Goal: Task Accomplishment & Management: Use online tool/utility

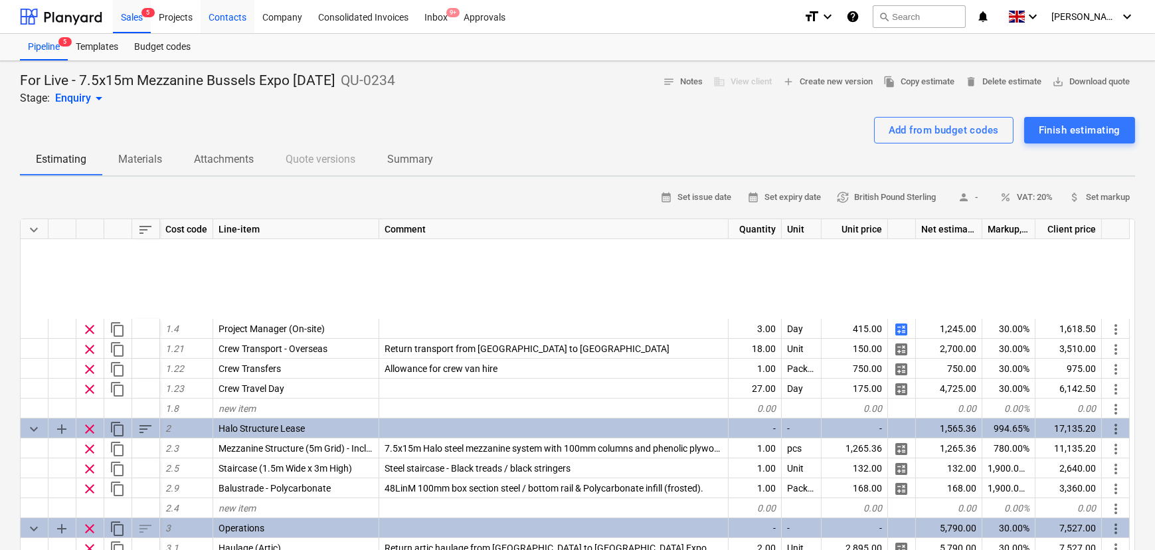
scroll to position [179, 0]
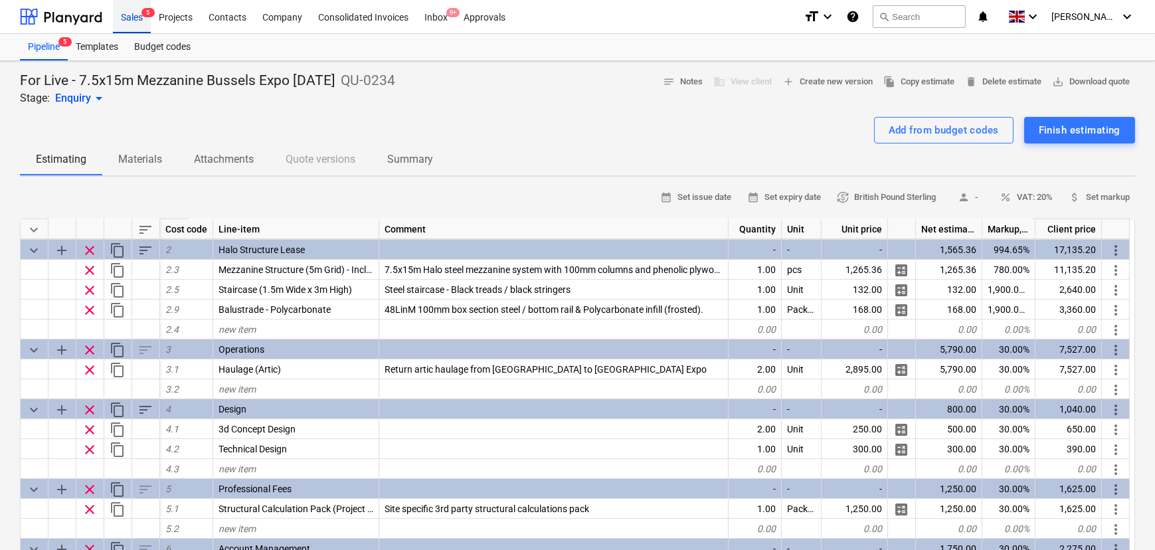
click at [117, 10] on div "Sales 5" at bounding box center [132, 16] width 38 height 34
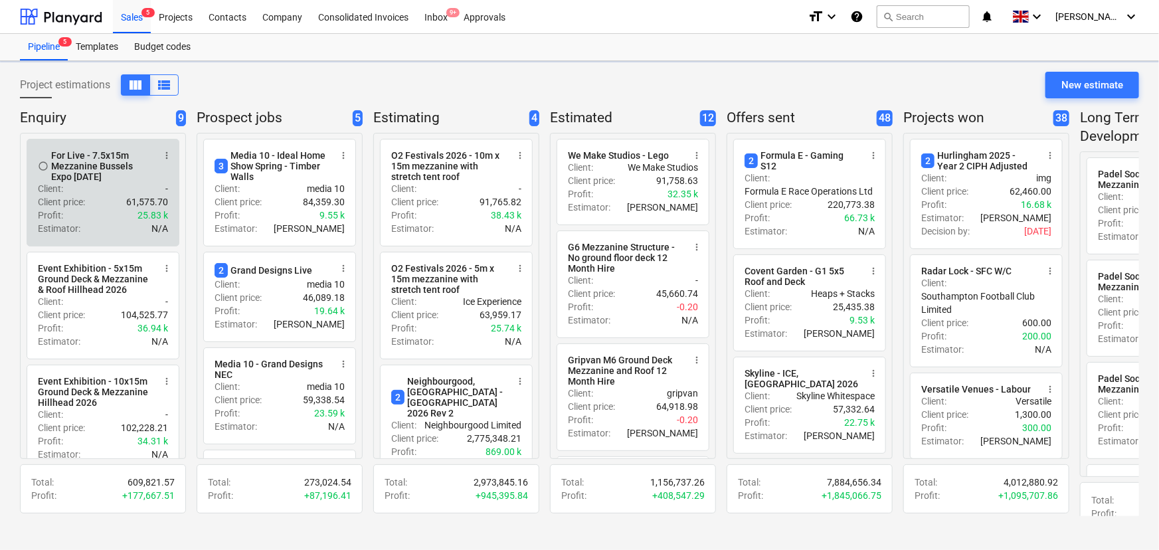
click at [89, 205] on div "Client price : 61,575.70" at bounding box center [103, 201] width 130 height 13
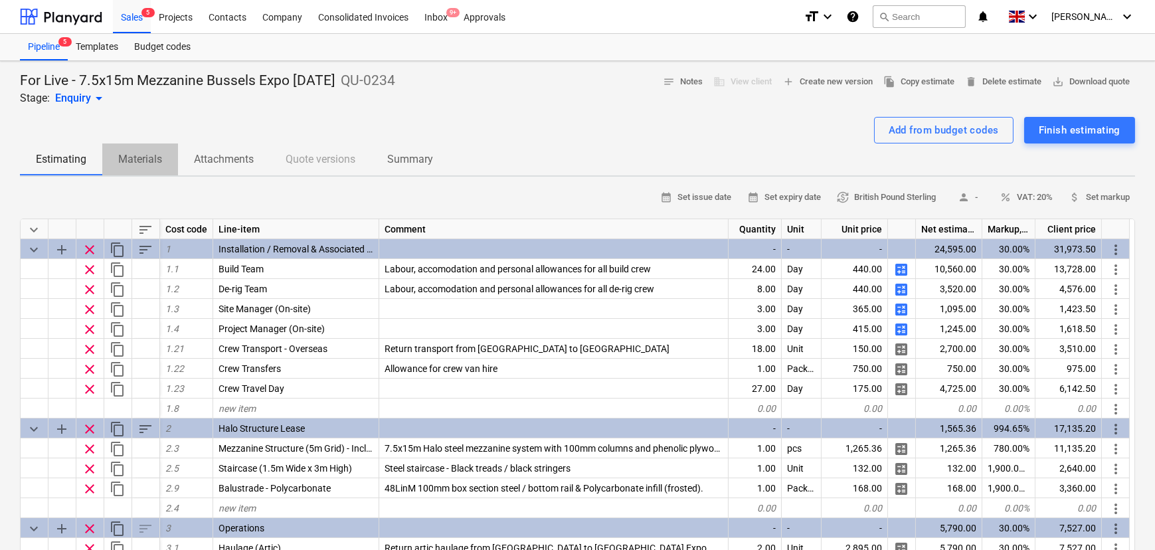
drag, startPoint x: 126, startPoint y: 170, endPoint x: 124, endPoint y: 159, distance: 11.5
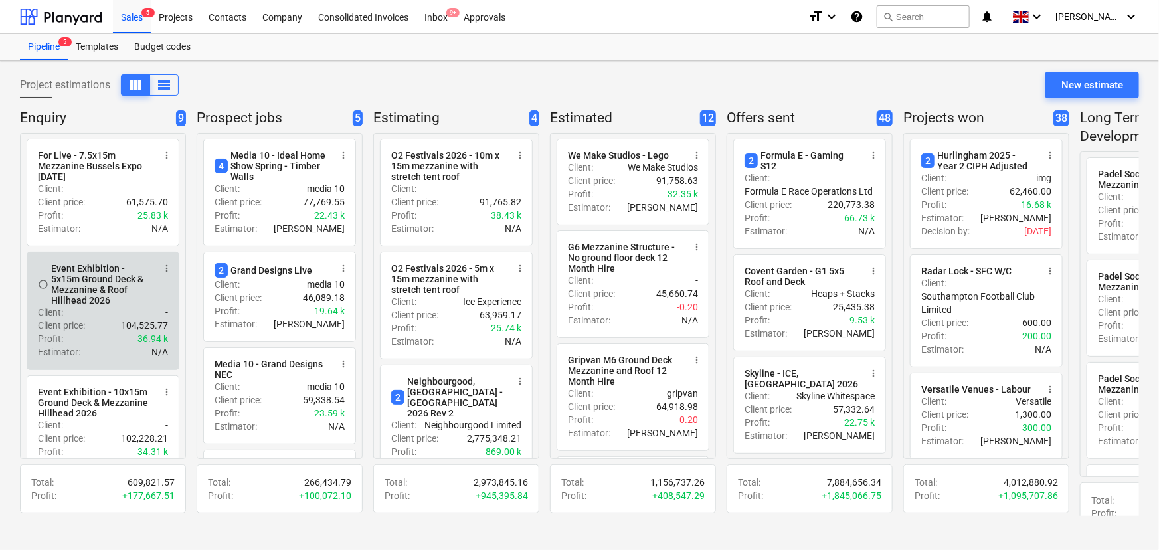
click at [93, 274] on div "Event Exhibition - 5x15m Ground Deck & Mezzanine & Roof Hillhead 2026" at bounding box center [102, 284] width 102 height 43
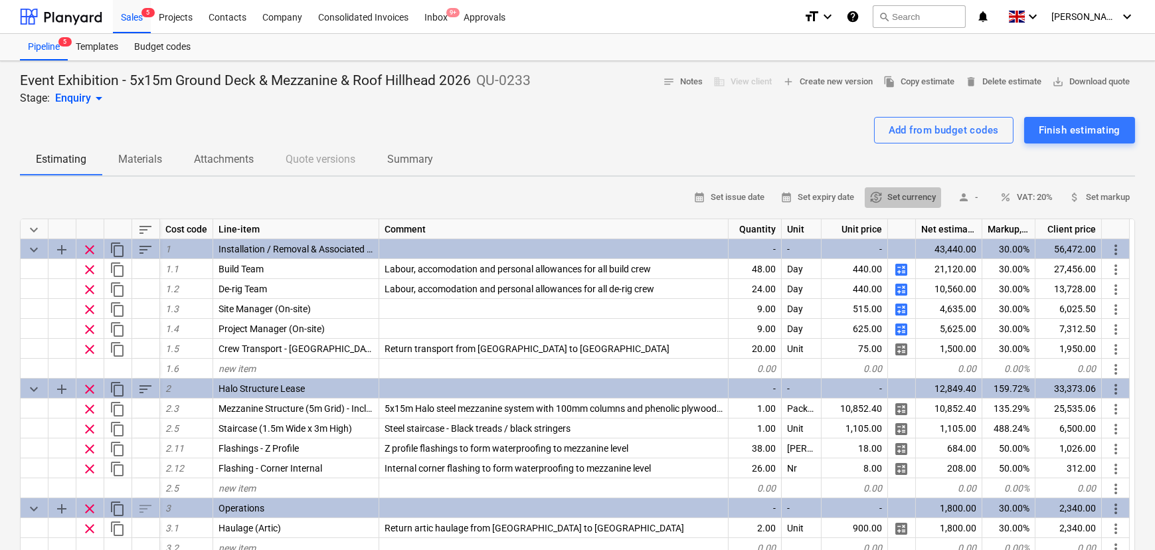
click at [886, 203] on span "currency_exchange Set currency" at bounding box center [903, 197] width 66 height 15
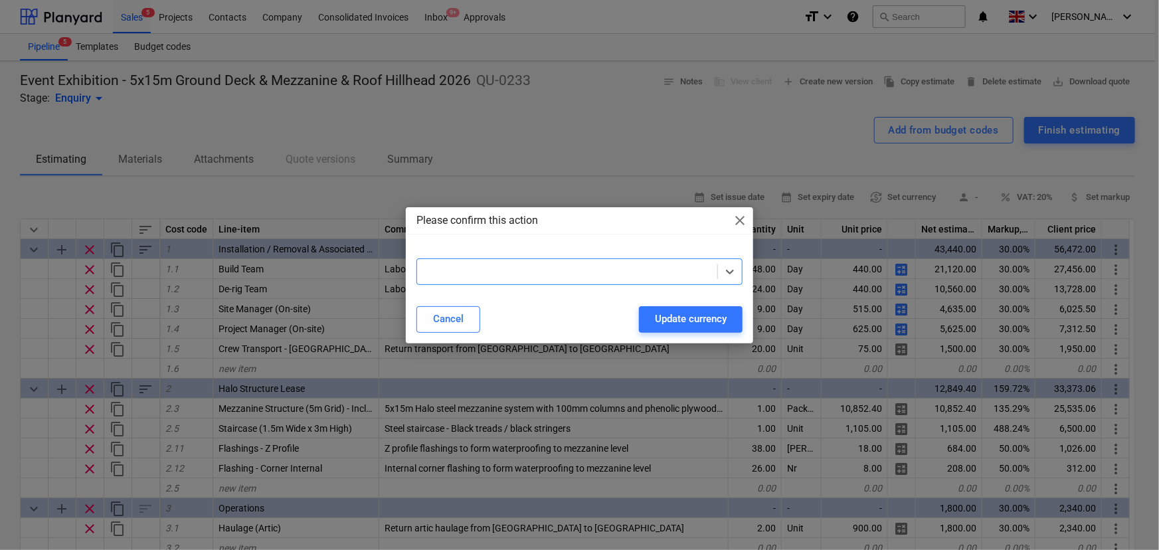
click at [533, 258] on div at bounding box center [579, 253] width 327 height 11
click at [532, 269] on div at bounding box center [568, 271] width 288 height 13
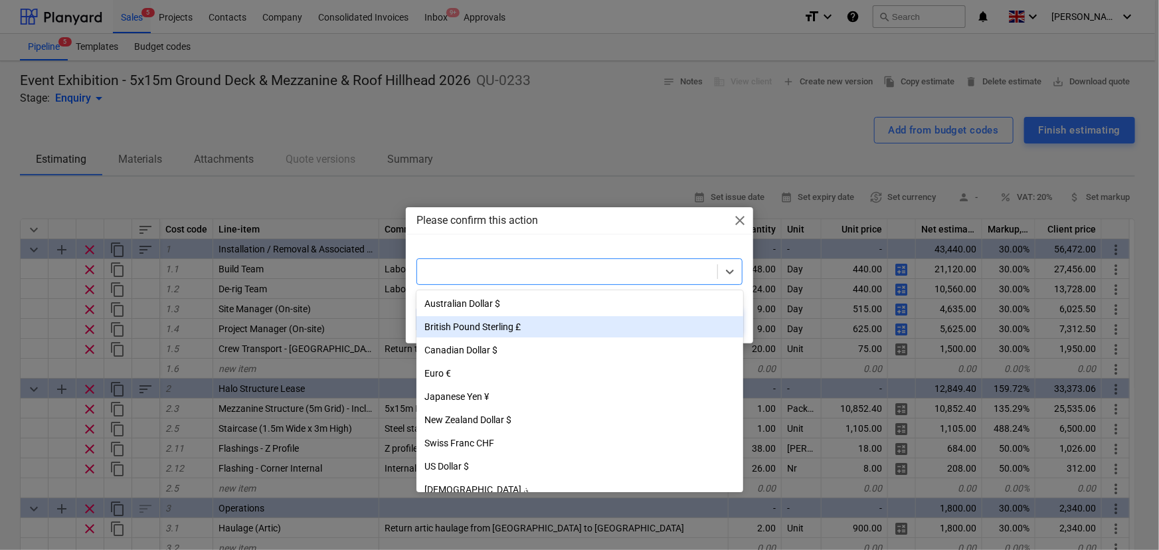
click at [519, 324] on div "British Pound Sterling £" at bounding box center [579, 326] width 327 height 21
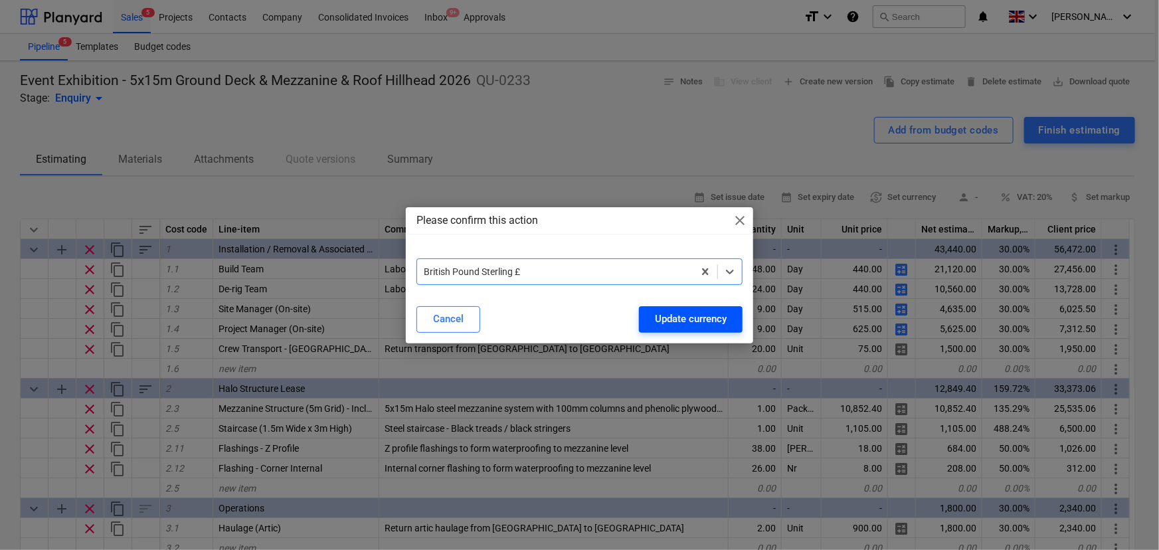
click at [655, 314] on div "Update currency" at bounding box center [691, 318] width 72 height 17
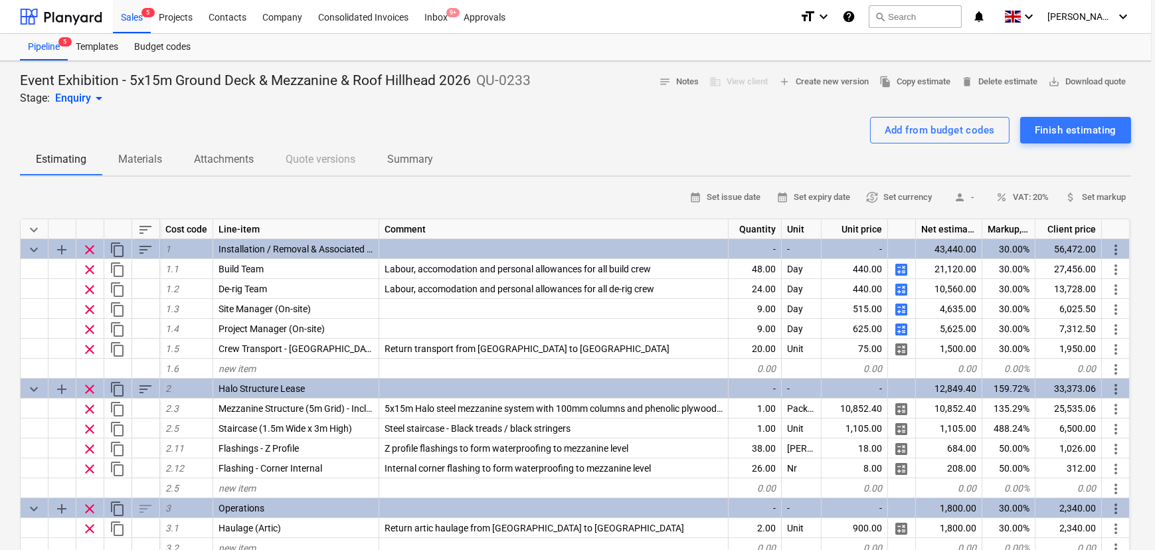
type textarea "x"
click at [1062, 90] on span "save_alt Download quote" at bounding box center [1091, 81] width 78 height 15
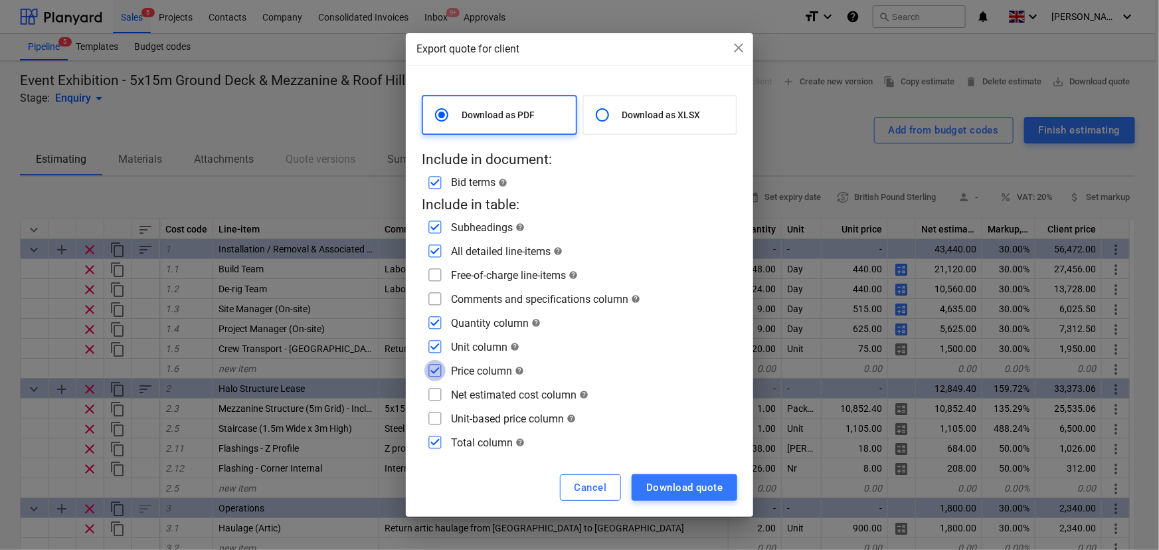
click at [440, 372] on input "checkbox" at bounding box center [434, 370] width 21 height 21
checkbox input "false"
click at [442, 349] on input "checkbox" at bounding box center [434, 346] width 21 height 21
checkbox input "false"
click at [441, 321] on input "checkbox" at bounding box center [434, 322] width 21 height 21
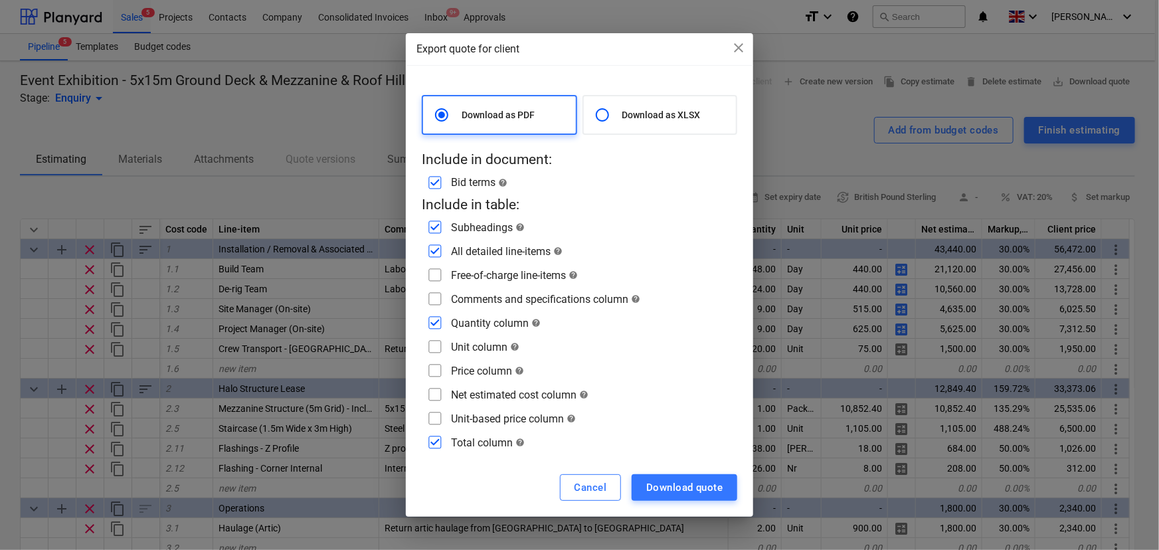
checkbox input "false"
click at [432, 278] on input "checkbox" at bounding box center [434, 274] width 21 height 21
checkbox input "true"
click at [439, 305] on input "checkbox" at bounding box center [434, 298] width 21 height 21
checkbox input "true"
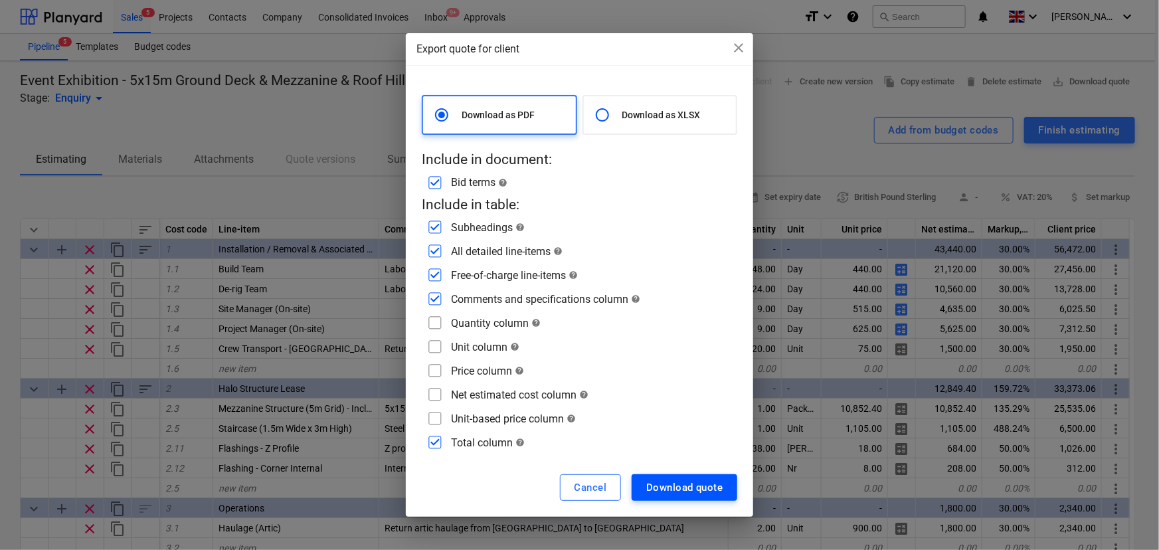
click at [656, 479] on div "Download quote" at bounding box center [684, 487] width 76 height 17
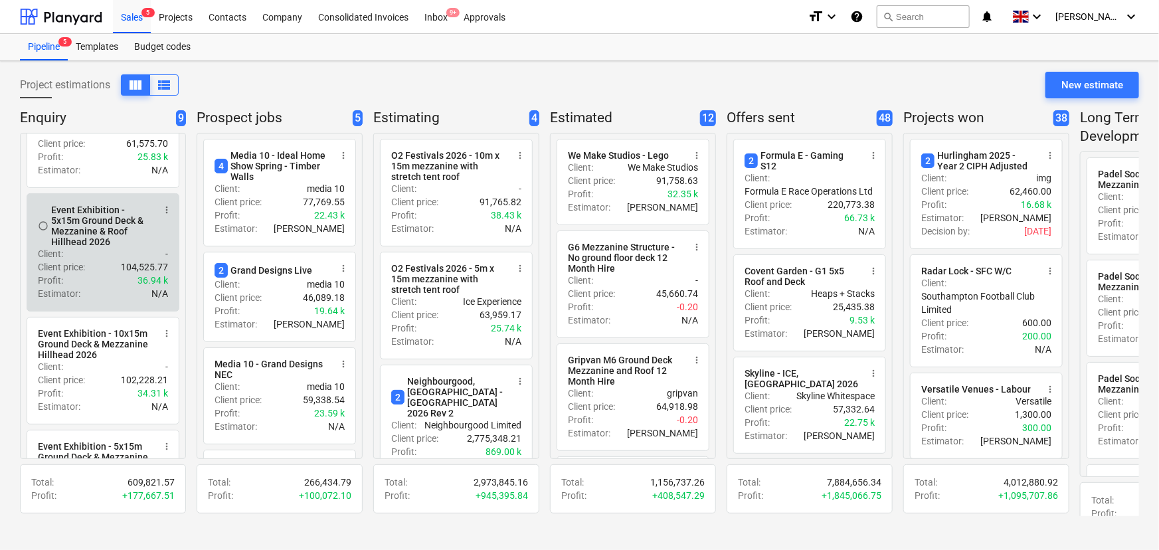
scroll to position [60, 0]
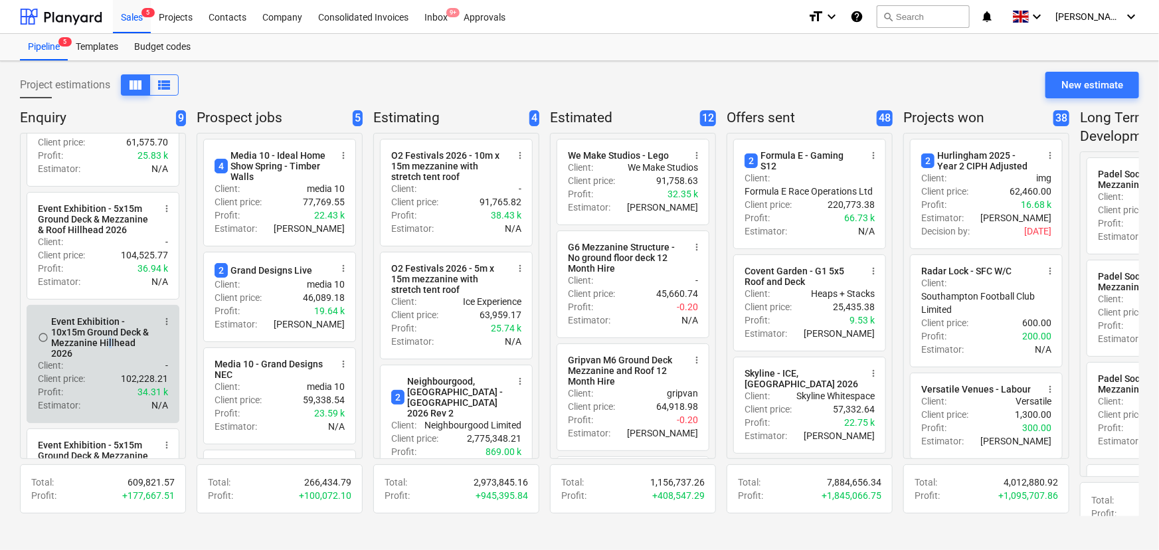
click at [108, 348] on div "Event Exhibition - 10x15m Ground Deck & Mezzanine Hillhead 2026" at bounding box center [102, 337] width 102 height 43
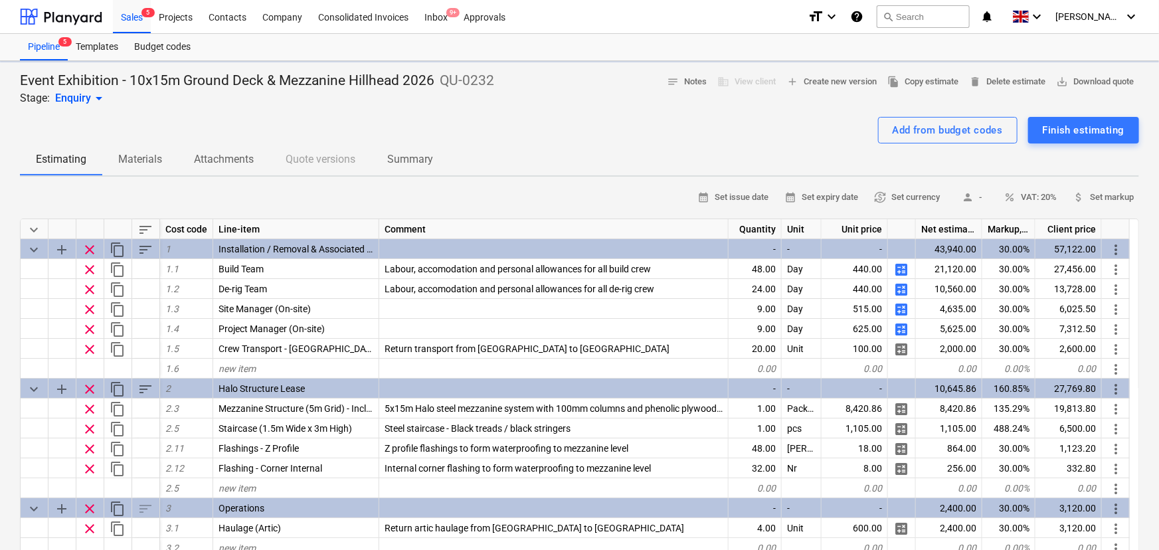
type textarea "x"
click at [1057, 88] on span "save_alt Download quote" at bounding box center [1091, 81] width 78 height 15
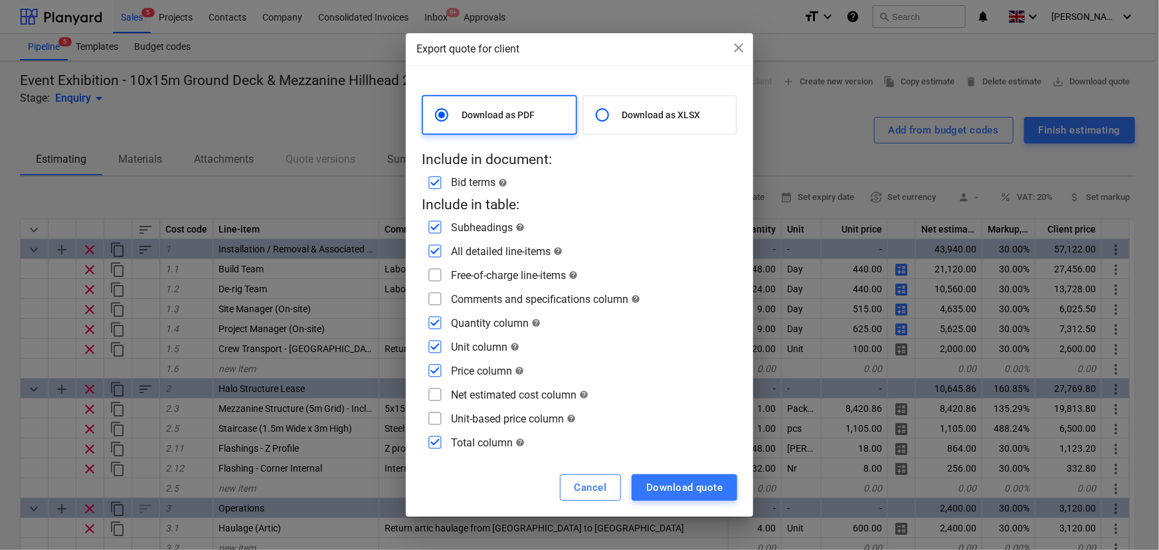
click at [438, 325] on input "checkbox" at bounding box center [434, 322] width 21 height 21
checkbox input "false"
click at [438, 351] on input "checkbox" at bounding box center [434, 346] width 21 height 21
checkbox input "false"
click at [431, 371] on input "checkbox" at bounding box center [434, 370] width 21 height 21
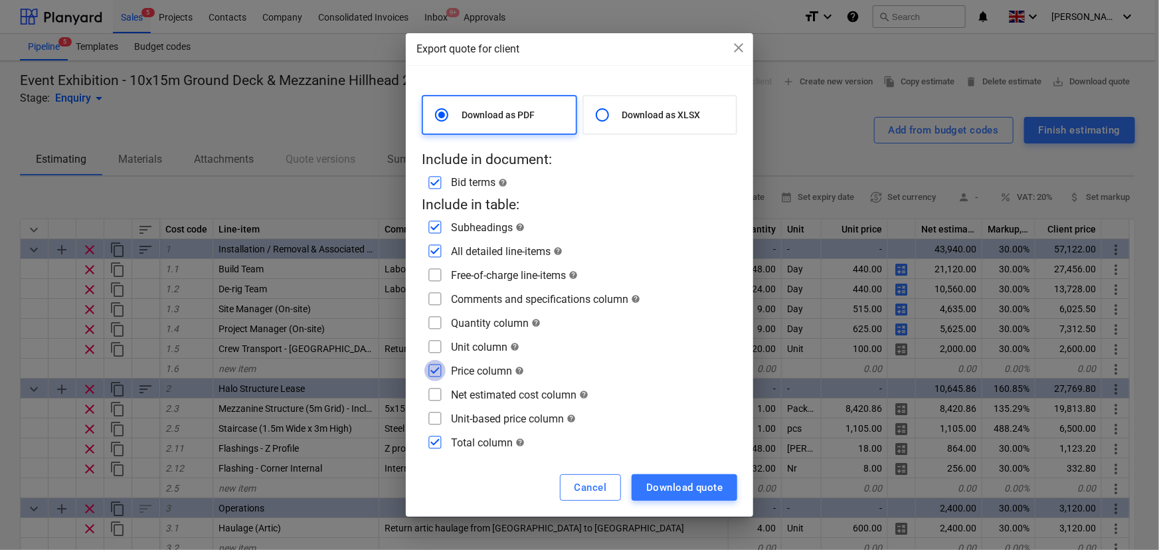
checkbox input "false"
click at [435, 275] on input "checkbox" at bounding box center [434, 274] width 21 height 21
checkbox input "true"
click at [436, 307] on input "checkbox" at bounding box center [434, 298] width 21 height 21
checkbox input "true"
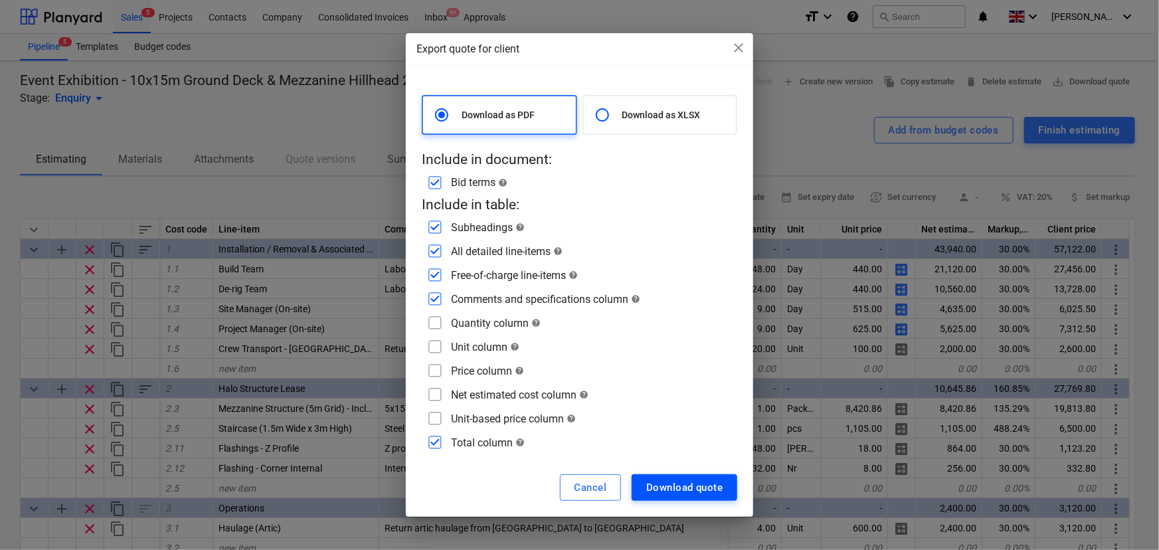
click at [664, 485] on div "Download quote" at bounding box center [684, 487] width 76 height 17
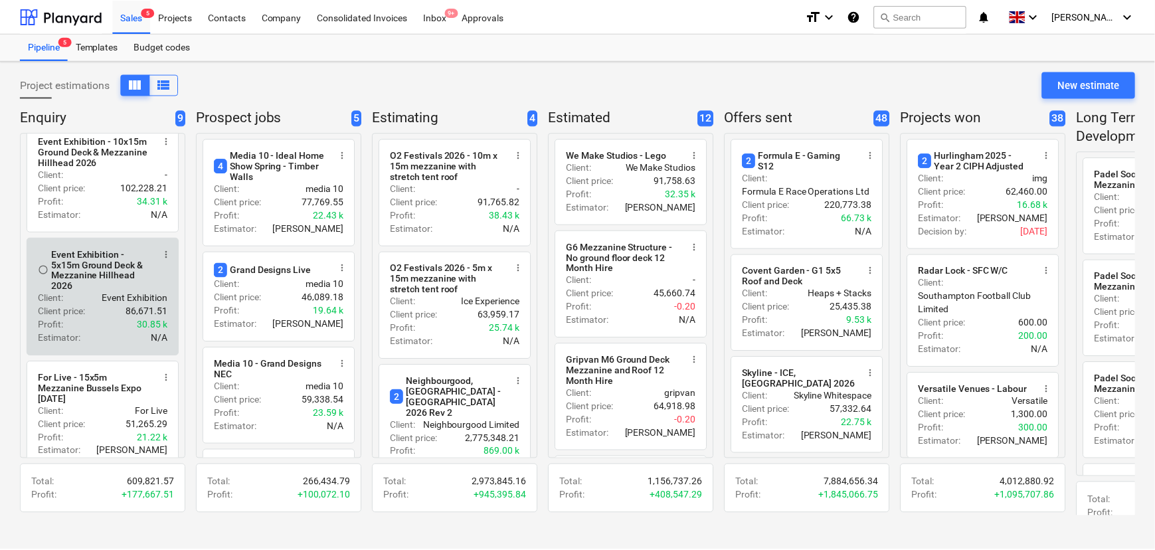
scroll to position [241, 0]
click at [110, 304] on p "Event Exhibition" at bounding box center [135, 296] width 66 height 13
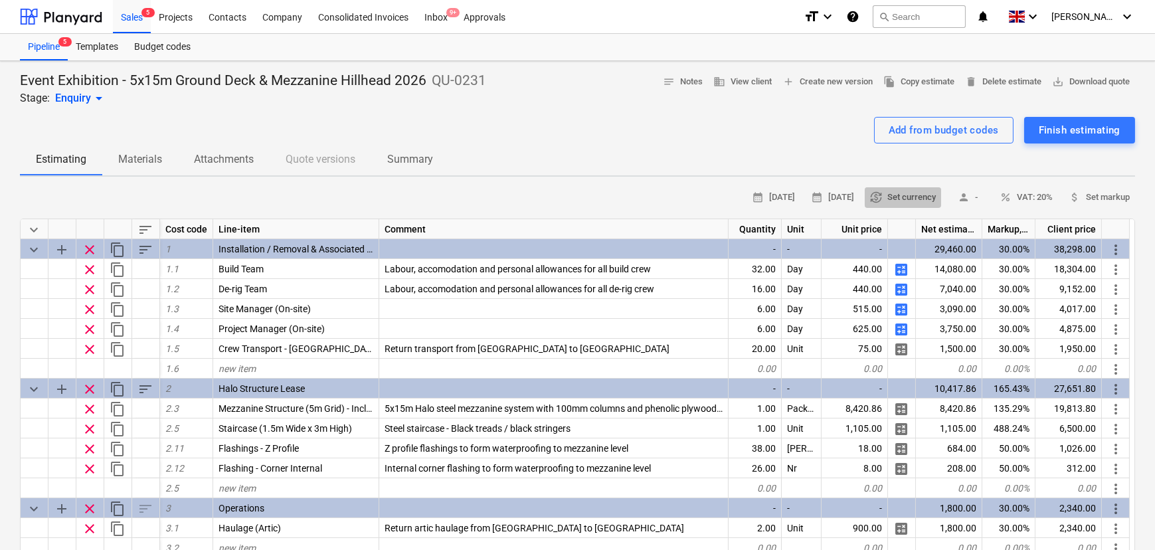
click at [870, 191] on span "currency_exchange Set currency" at bounding box center [903, 197] width 66 height 15
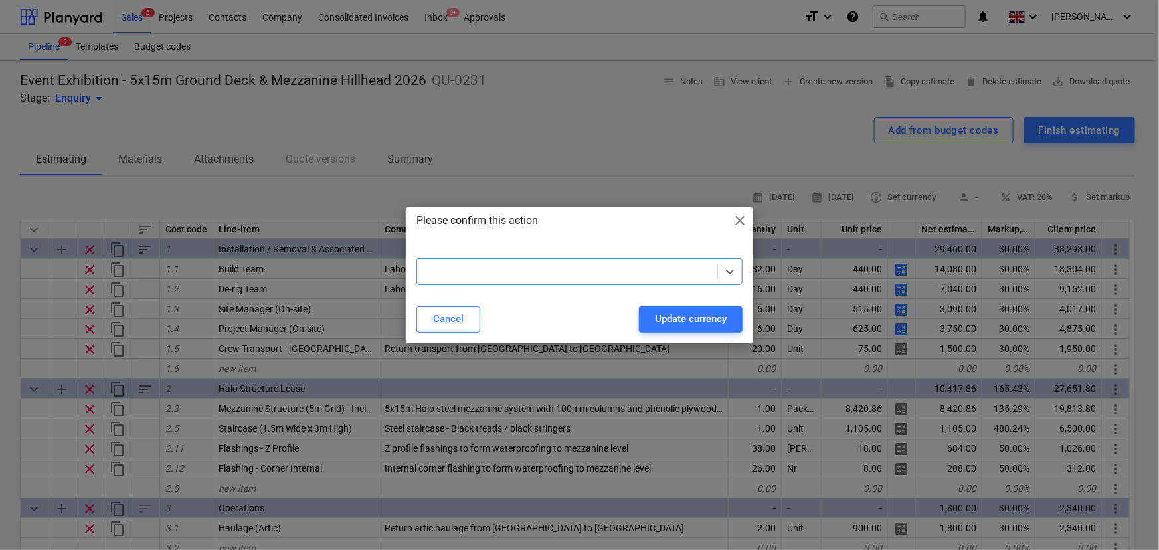
click at [606, 276] on div at bounding box center [568, 271] width 288 height 13
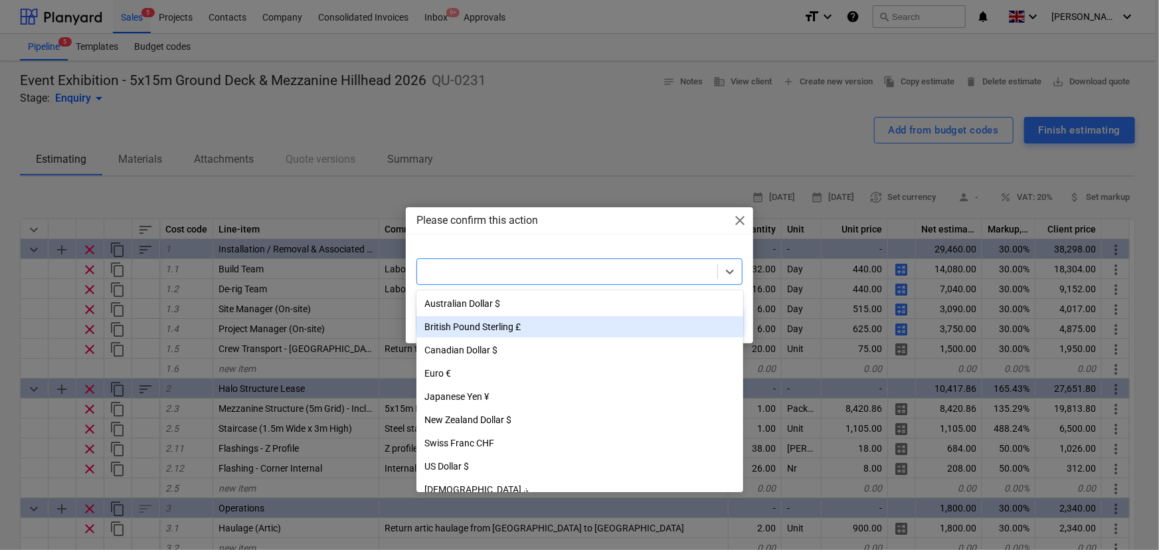
click at [520, 327] on div "British Pound Sterling £" at bounding box center [579, 326] width 327 height 21
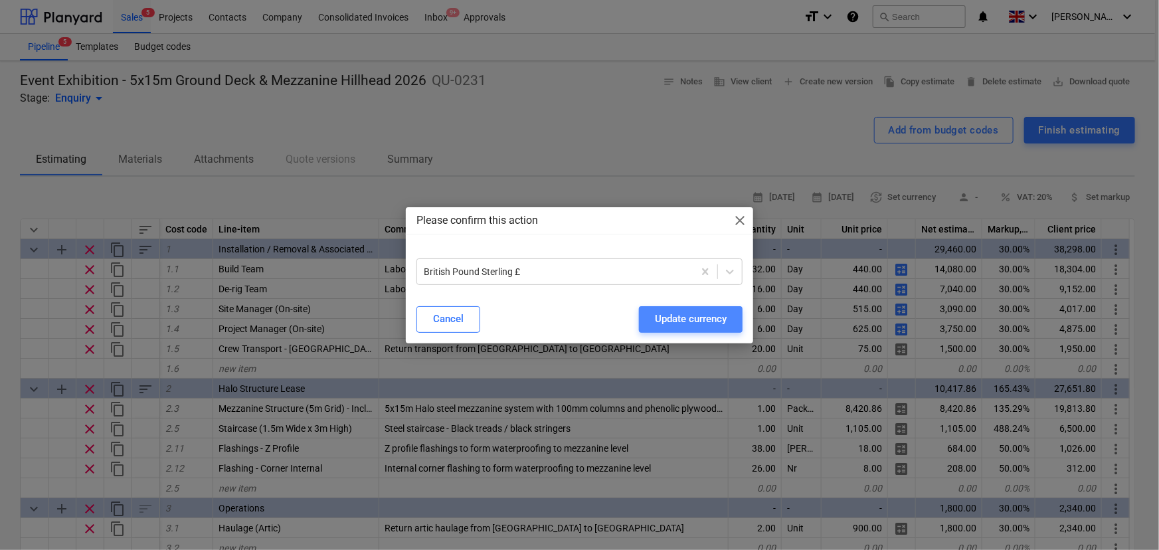
click at [693, 311] on div "Update currency" at bounding box center [691, 318] width 72 height 17
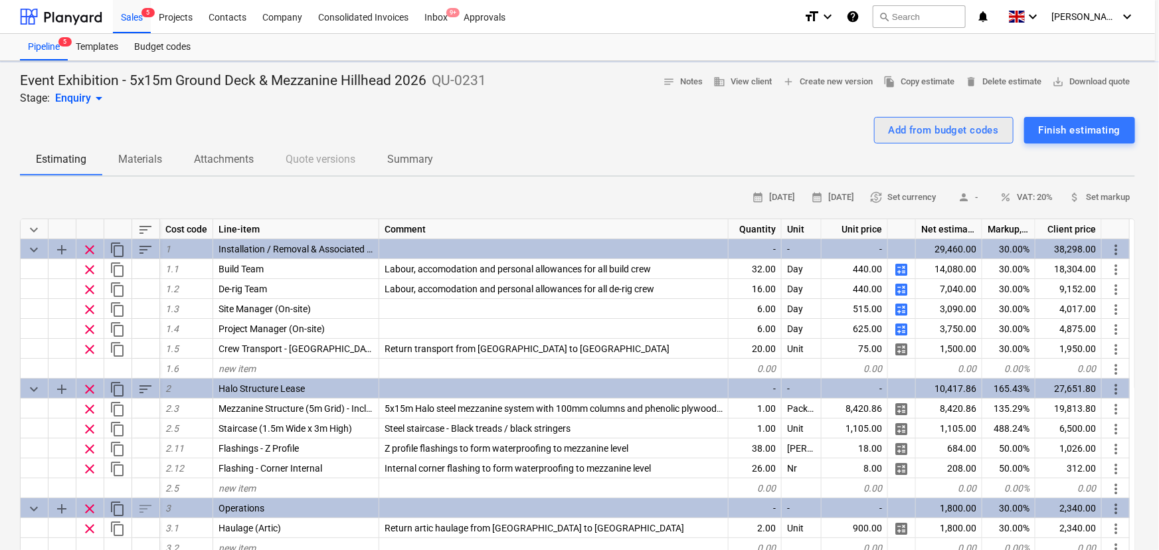
type textarea "x"
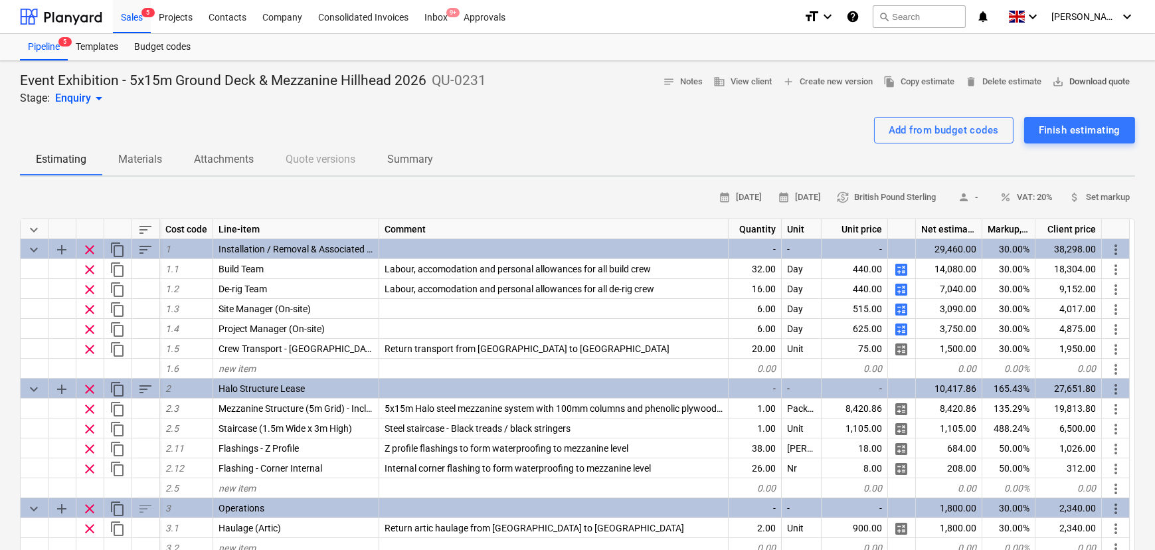
click at [1061, 82] on span "save_alt Download quote" at bounding box center [1091, 81] width 78 height 15
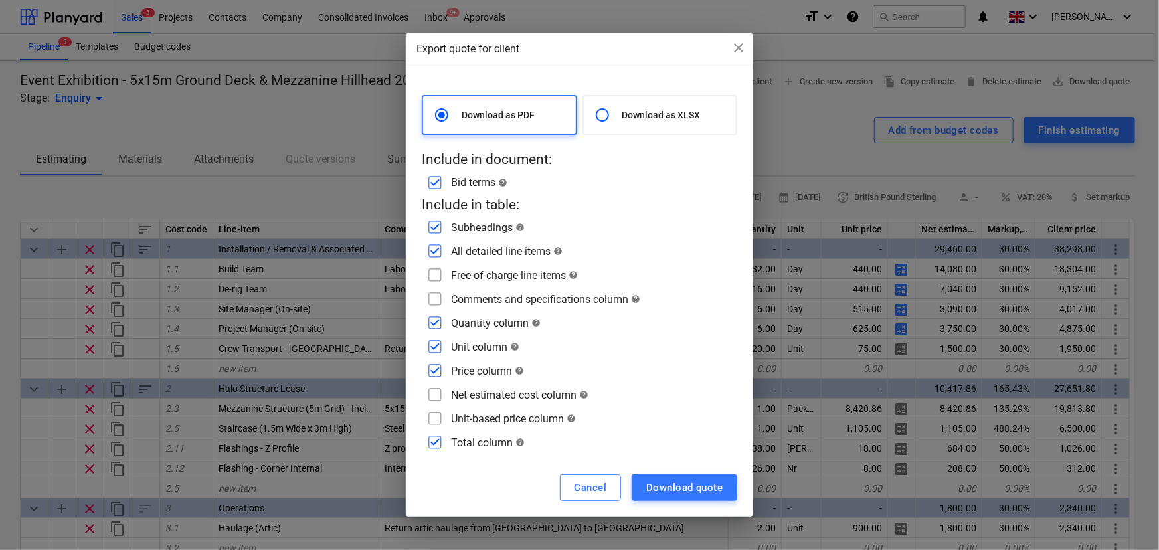
click at [435, 300] on input "checkbox" at bounding box center [434, 298] width 21 height 21
checkbox input "true"
click at [436, 279] on input "checkbox" at bounding box center [434, 274] width 21 height 21
checkbox input "true"
click at [434, 315] on input "checkbox" at bounding box center [434, 322] width 21 height 21
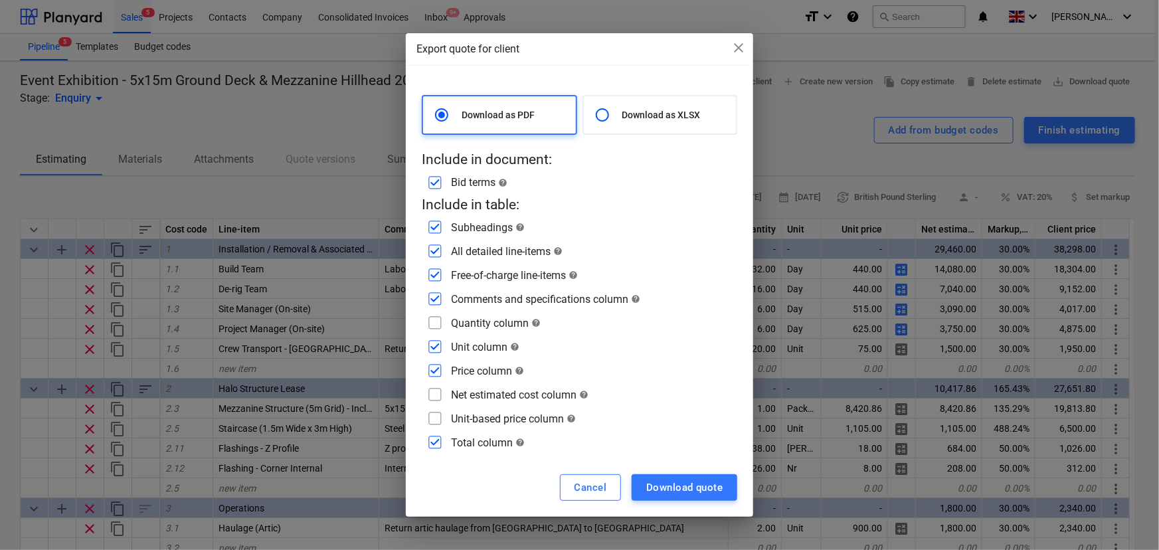
click at [434, 332] on input "checkbox" at bounding box center [434, 322] width 21 height 21
checkbox input "true"
click at [432, 341] on input "checkbox" at bounding box center [434, 346] width 21 height 21
checkbox input "false"
click at [434, 325] on input "checkbox" at bounding box center [434, 322] width 21 height 21
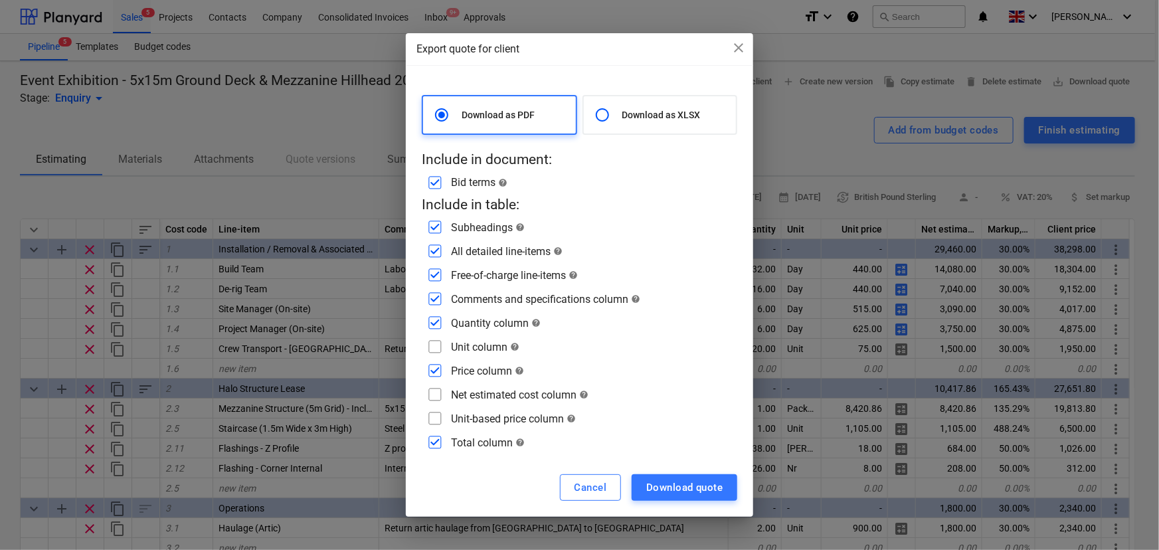
checkbox input "false"
click at [433, 362] on input "checkbox" at bounding box center [434, 370] width 21 height 21
checkbox input "false"
click at [684, 495] on div "Download quote" at bounding box center [684, 487] width 76 height 17
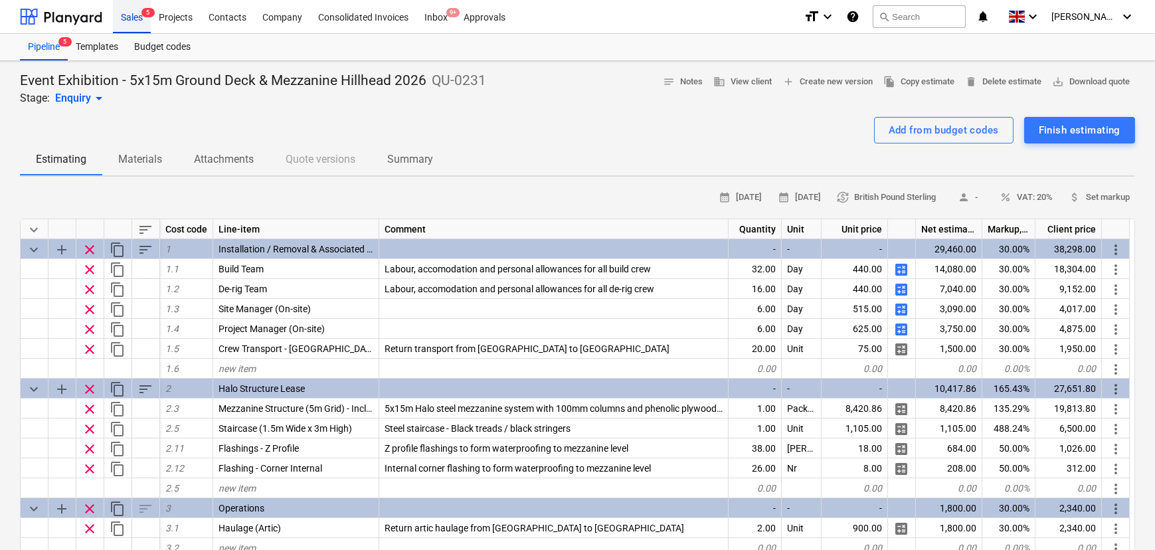
click at [126, 17] on div "Sales 5" at bounding box center [132, 16] width 38 height 34
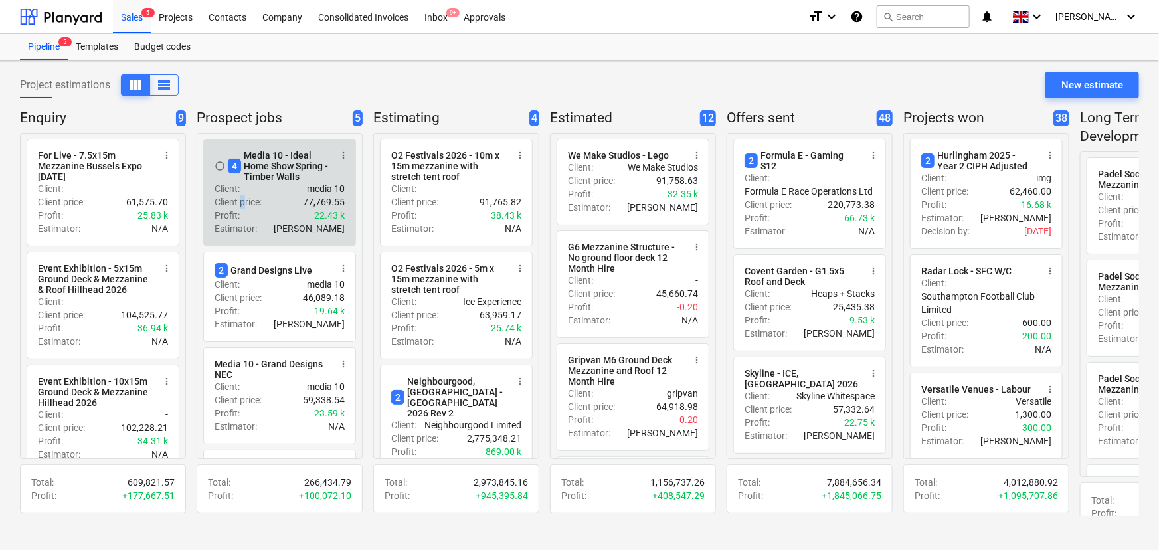
click at [242, 203] on p "Client price :" at bounding box center [238, 201] width 47 height 13
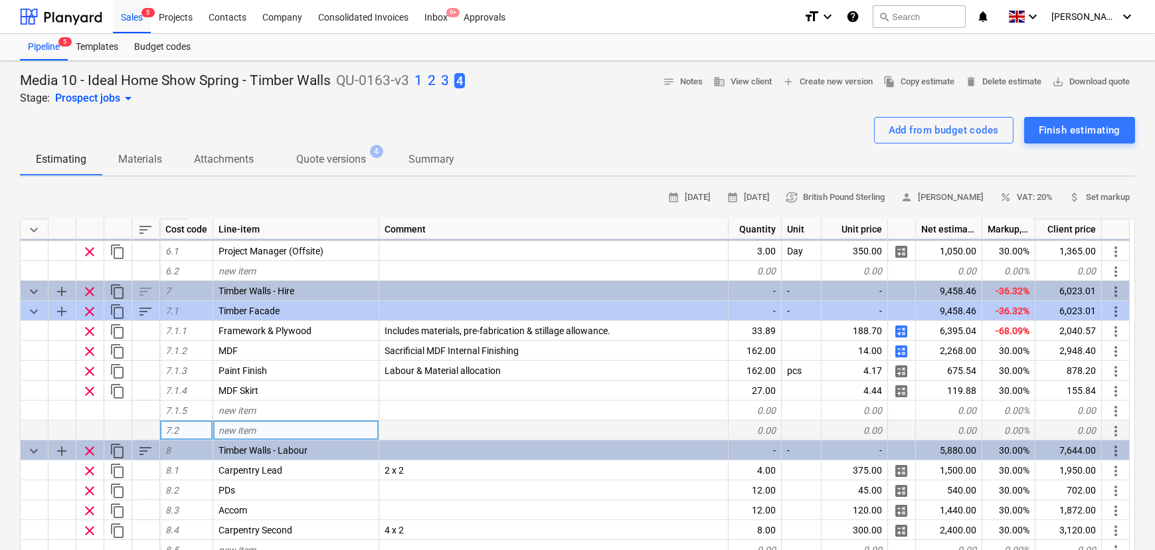
scroll to position [483, 0]
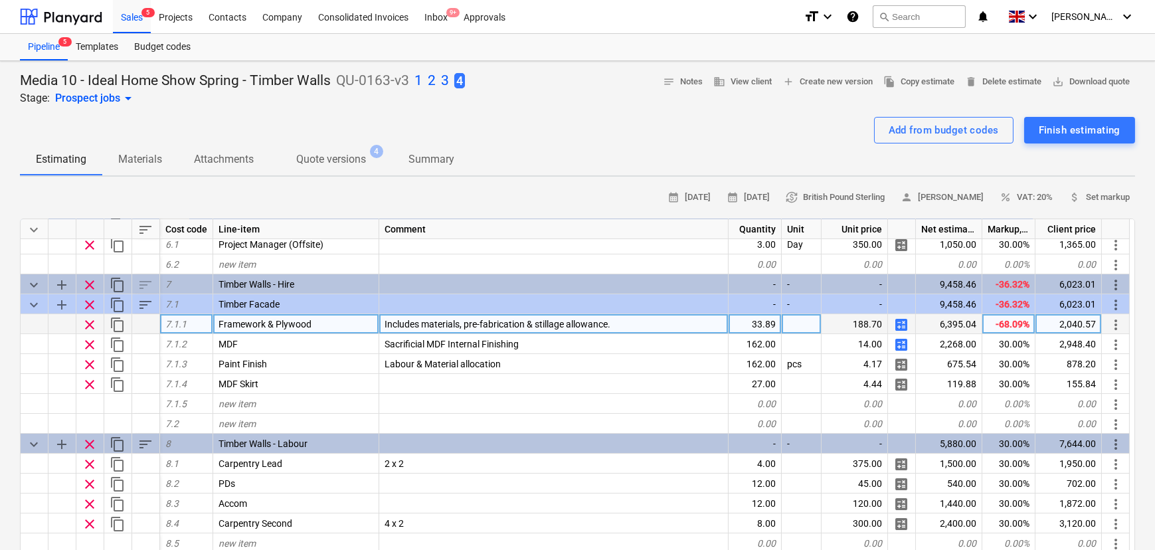
click at [771, 331] on div "33.89" at bounding box center [755, 324] width 53 height 20
click at [771, 331] on input "33.89" at bounding box center [755, 323] width 52 height 19
click at [771, 332] on input "33.89" at bounding box center [755, 323] width 52 height 19
click at [442, 74] on p "3" at bounding box center [445, 81] width 8 height 19
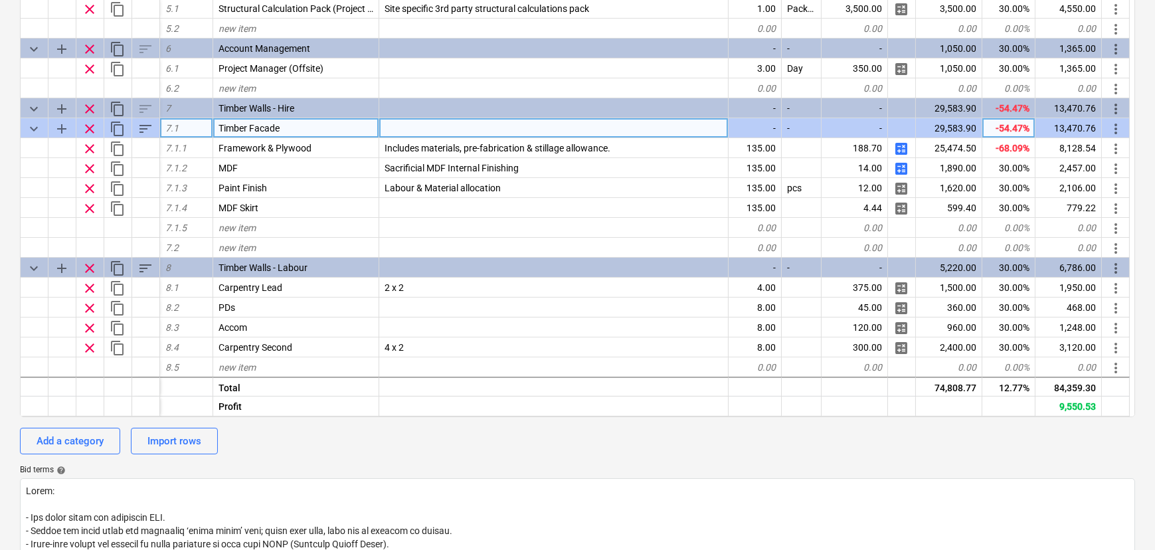
scroll to position [422, 0]
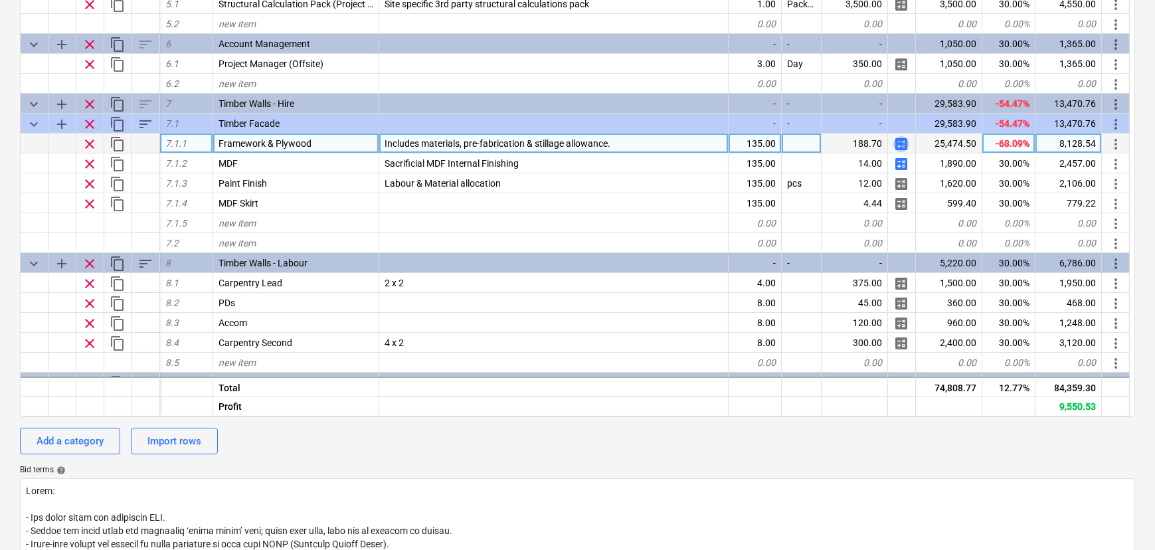
click at [904, 152] on span "calculate" at bounding box center [901, 144] width 16 height 16
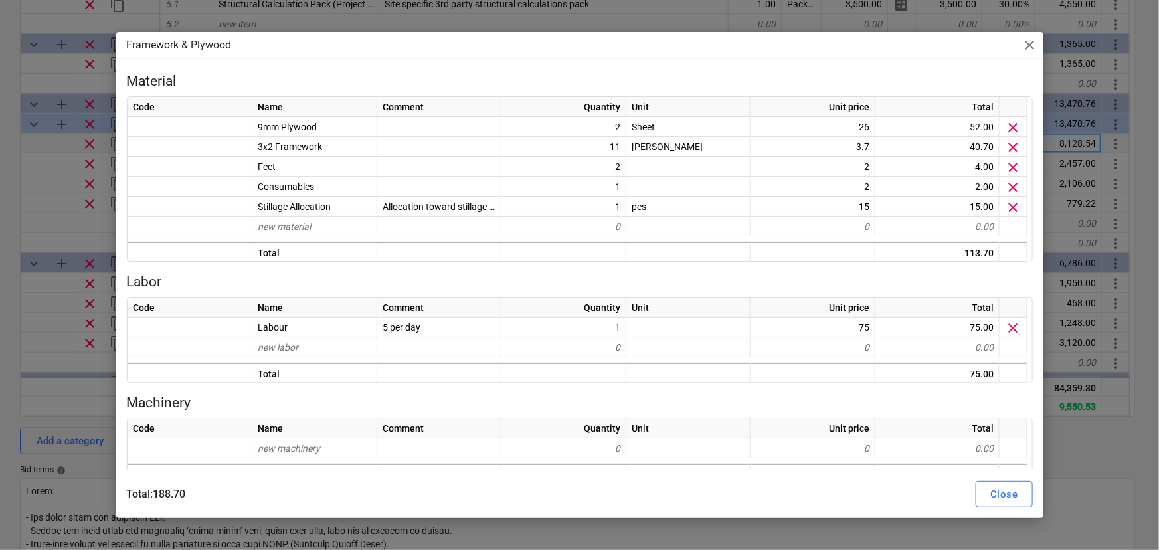
click at [1024, 36] on div "Framework & Plywood close" at bounding box center [579, 45] width 927 height 27
click at [1033, 44] on span "close" at bounding box center [1030, 45] width 16 height 16
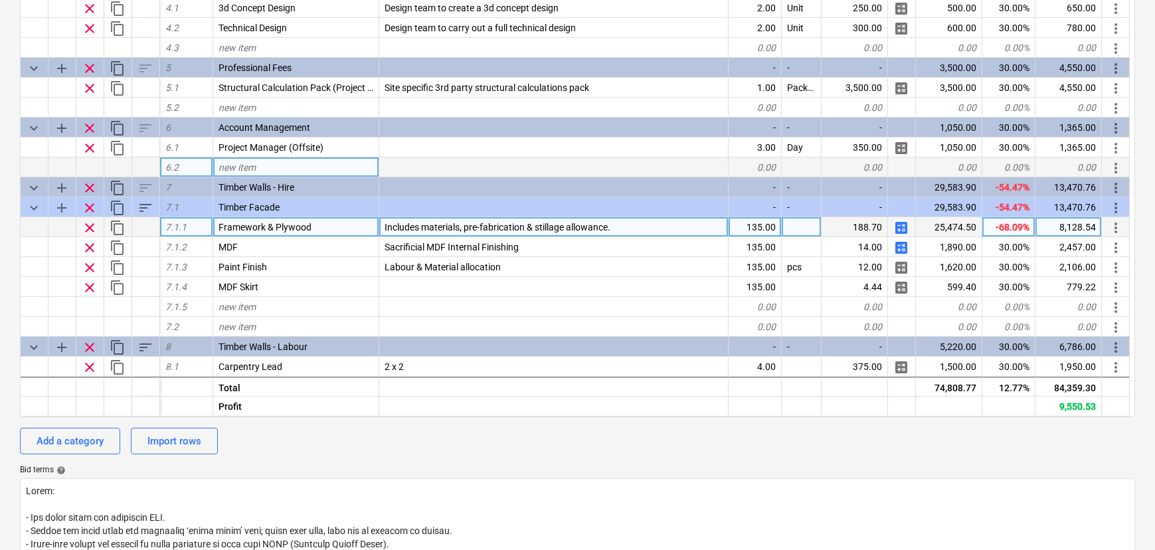
scroll to position [302, 0]
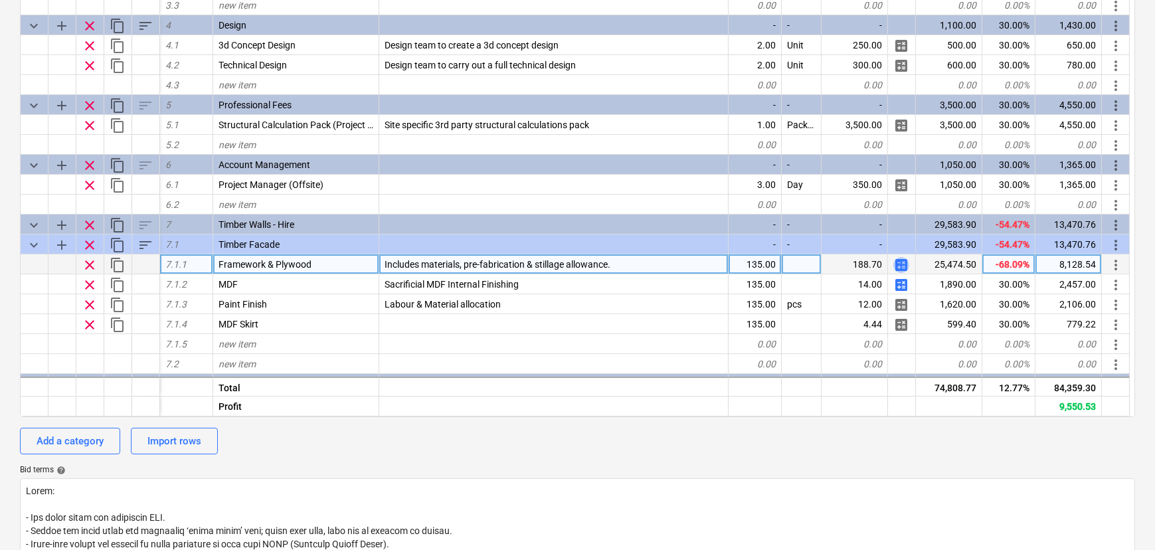
click at [901, 265] on span "calculate" at bounding box center [901, 265] width 16 height 16
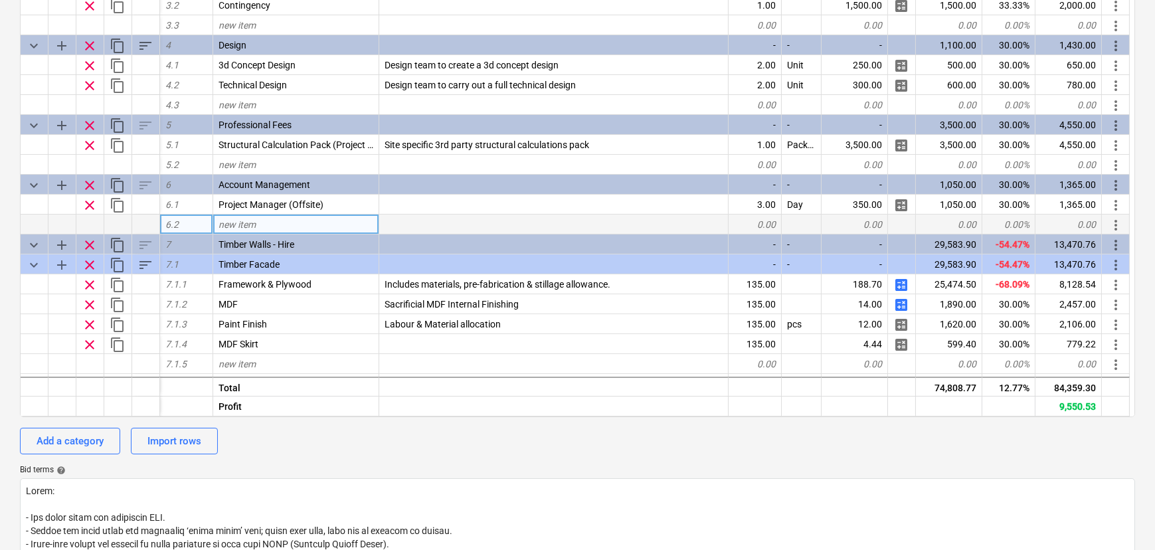
scroll to position [256, 0]
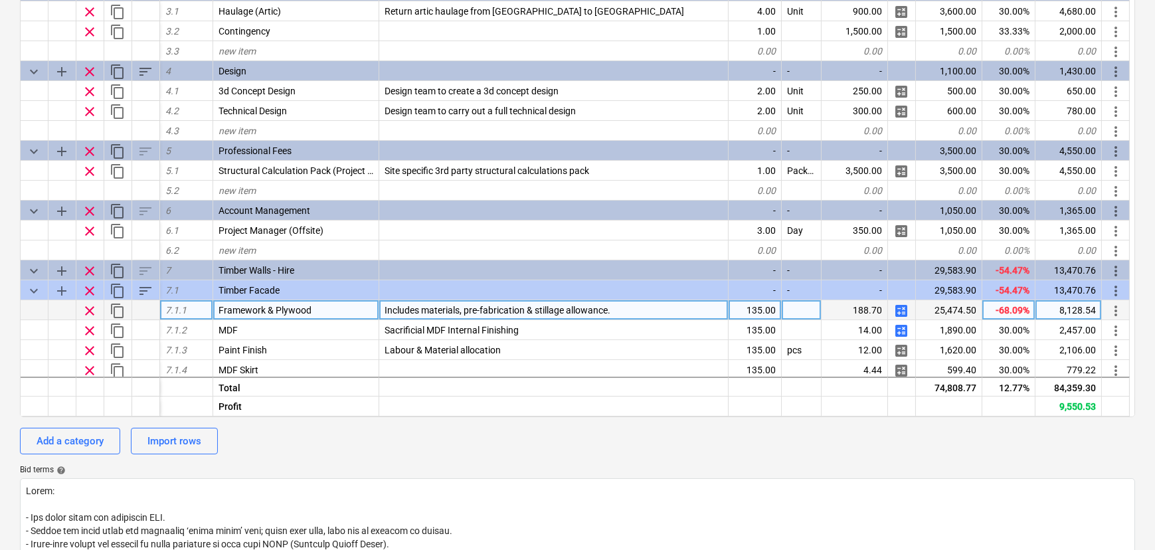
click at [904, 317] on span "calculate" at bounding box center [901, 311] width 16 height 16
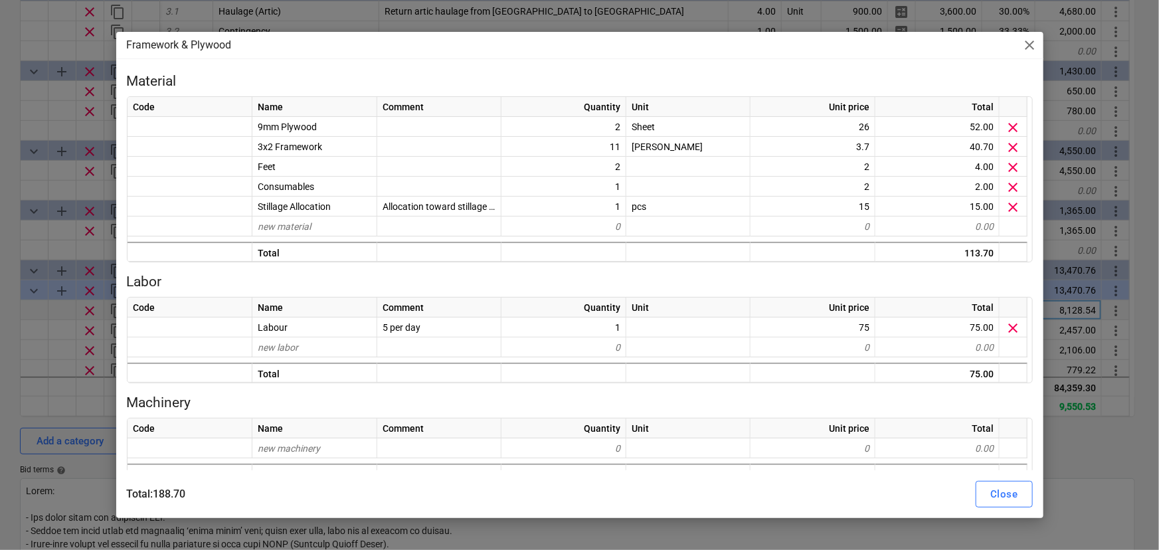
click at [0, 256] on div "Framework & Plywood close Material Code Name Comment Quantity Unit Unit price T…" at bounding box center [579, 275] width 1159 height 550
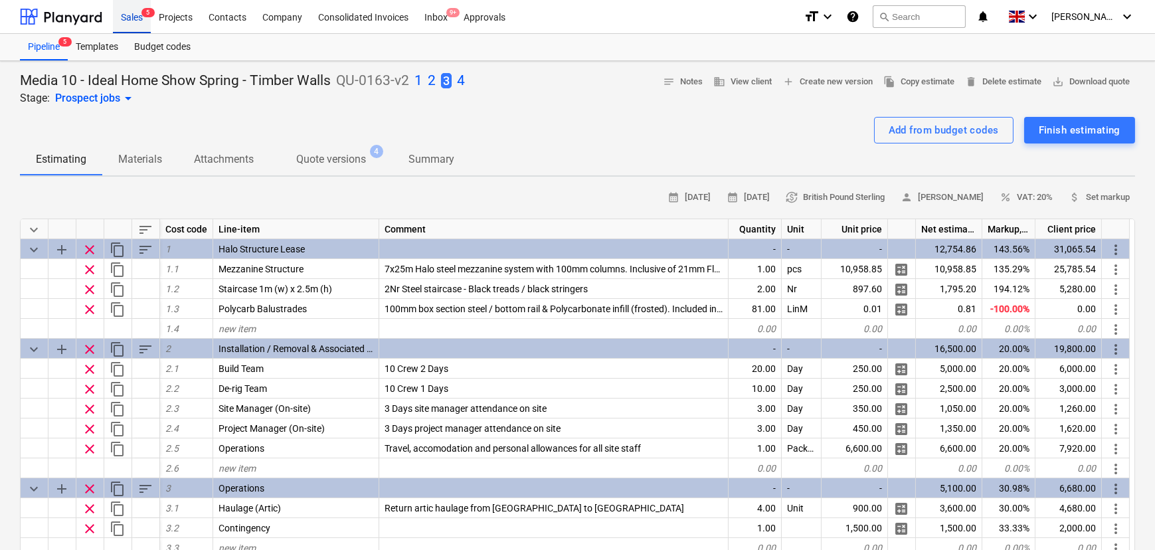
click at [121, 25] on div "Sales 5" at bounding box center [132, 16] width 38 height 34
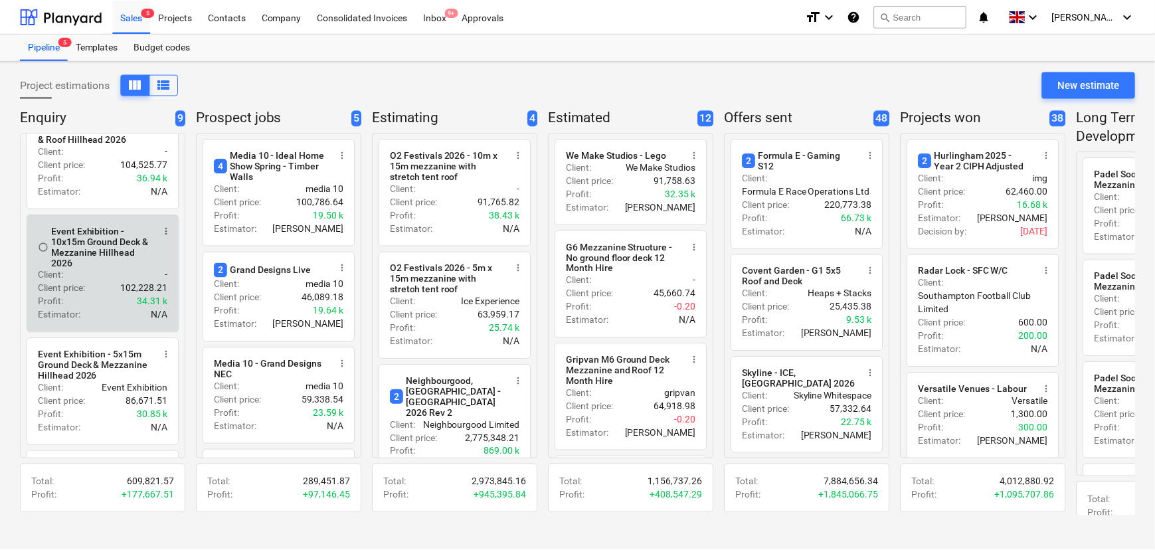
scroll to position [241, 0]
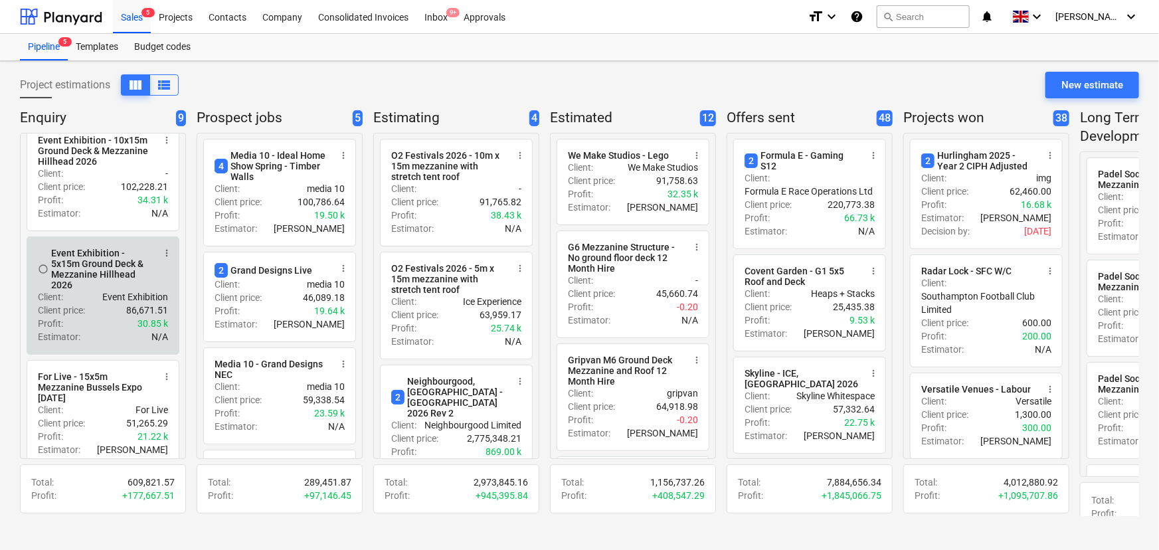
click at [102, 304] on div "Client : Event Exhibition" at bounding box center [103, 296] width 130 height 13
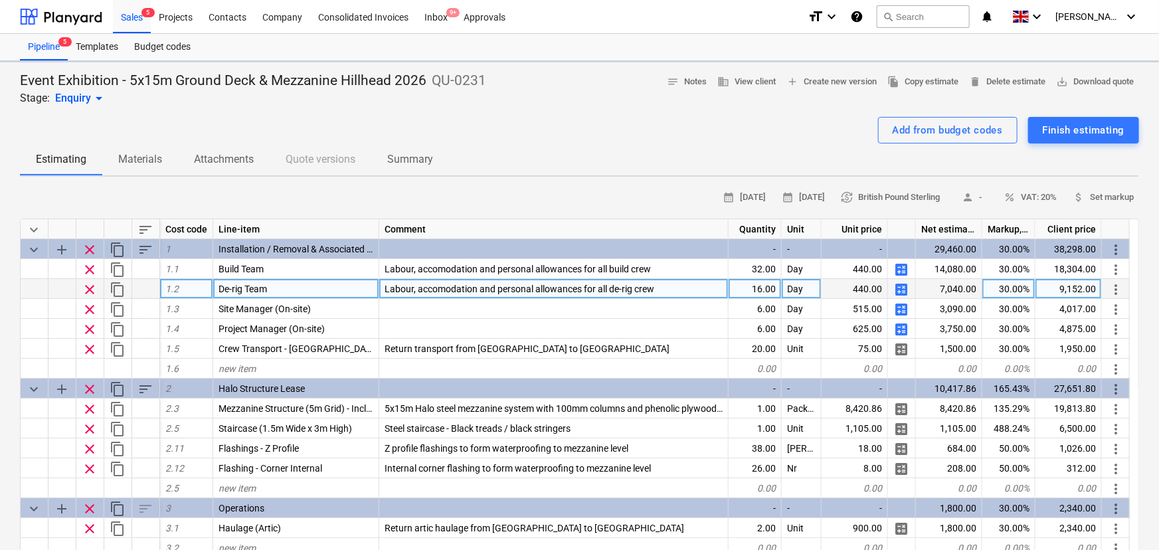
type textarea "x"
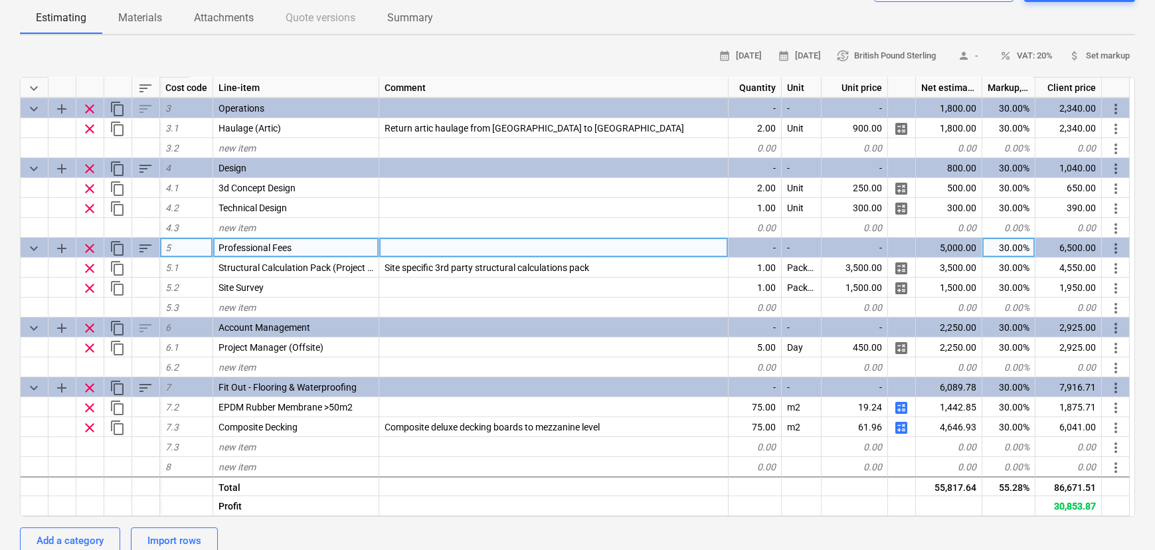
scroll to position [181, 0]
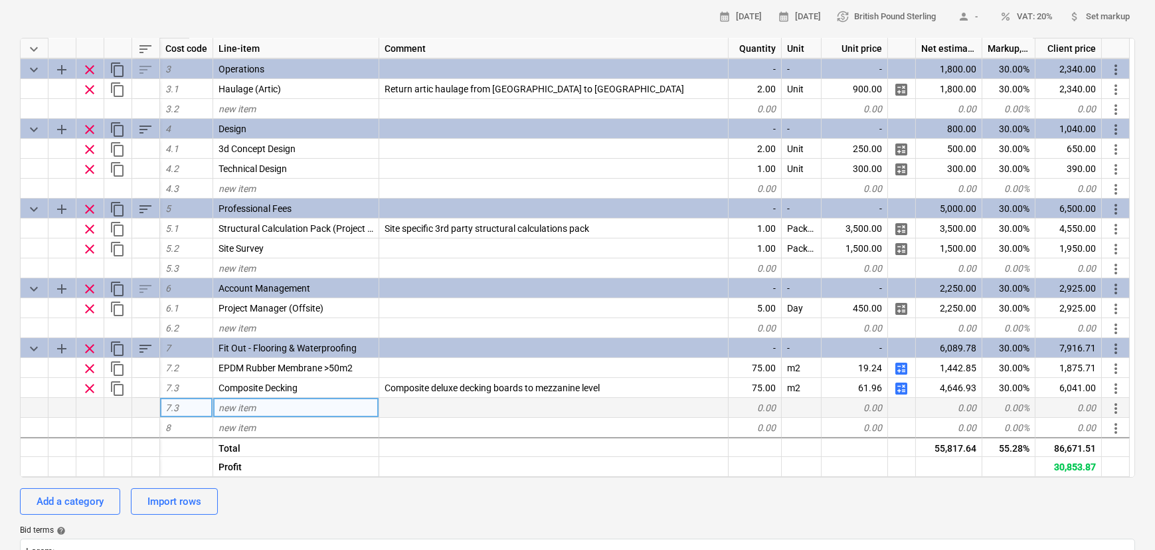
click at [293, 406] on div "new item" at bounding box center [296, 408] width 166 height 20
type input "Battons"
type input "Composite Decking Battons"
type textarea "x"
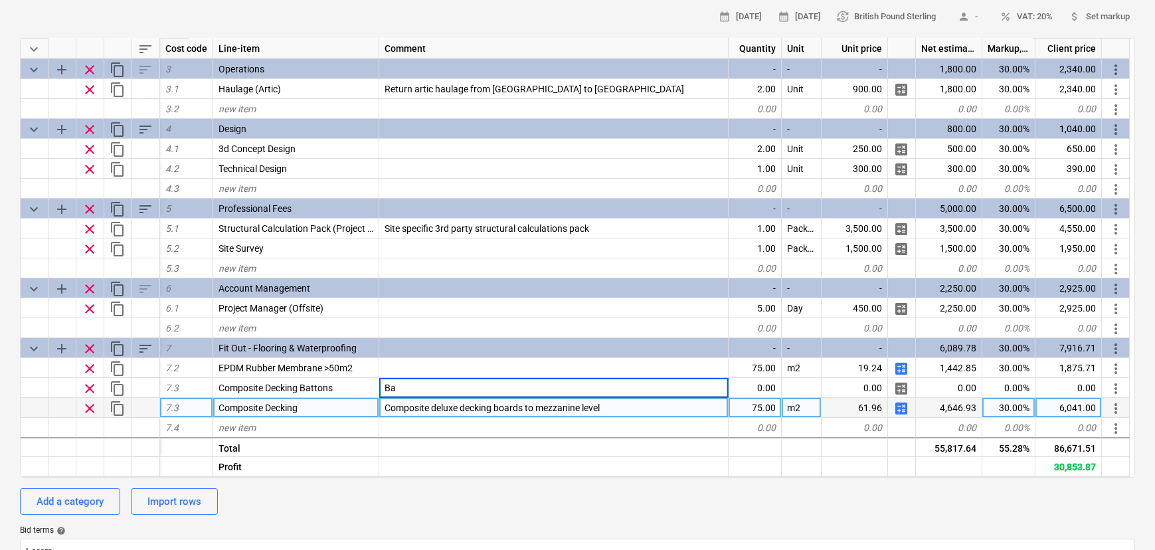
type input "B"
type input "2x1 SW Timber battons beneath composite decking @ 500mm Centres"
type textarea "x"
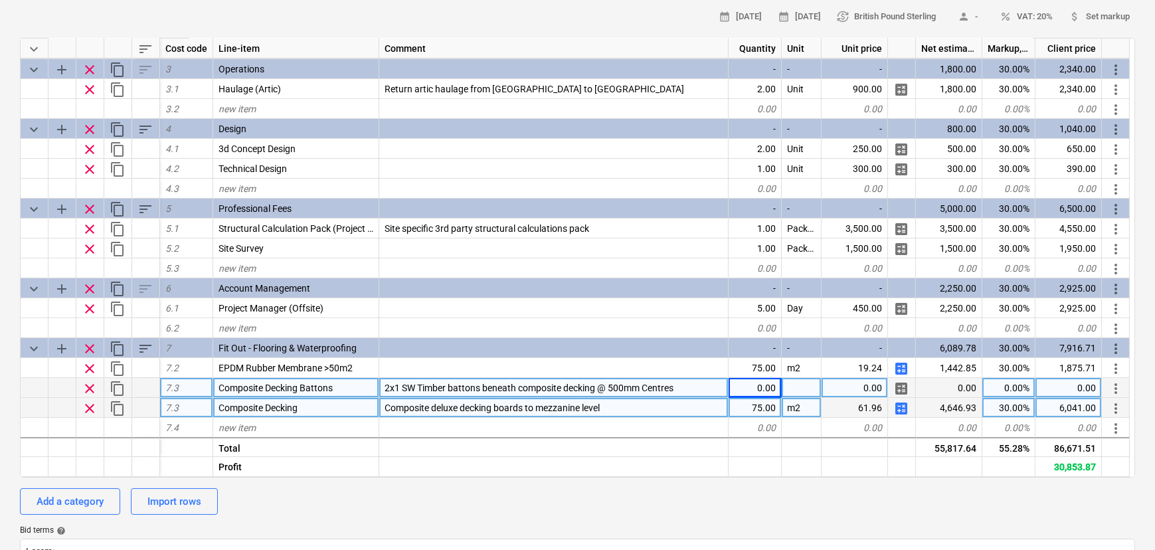
click at [770, 397] on div "0.00" at bounding box center [755, 388] width 53 height 20
type input "75"
type textarea "x"
type input "m2"
click at [899, 388] on span "calculate" at bounding box center [901, 389] width 16 height 16
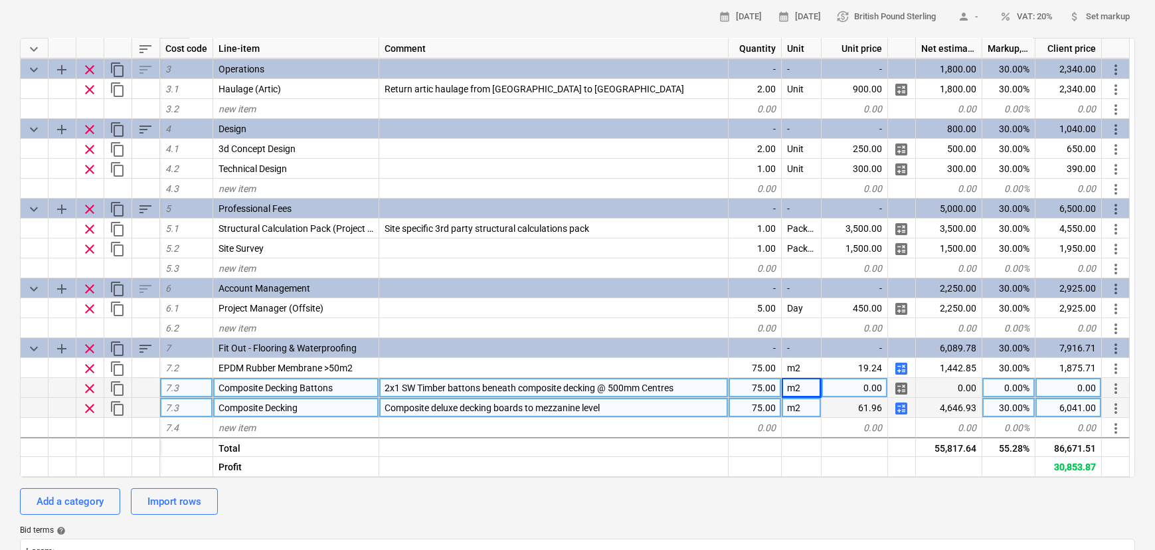
type textarea "x"
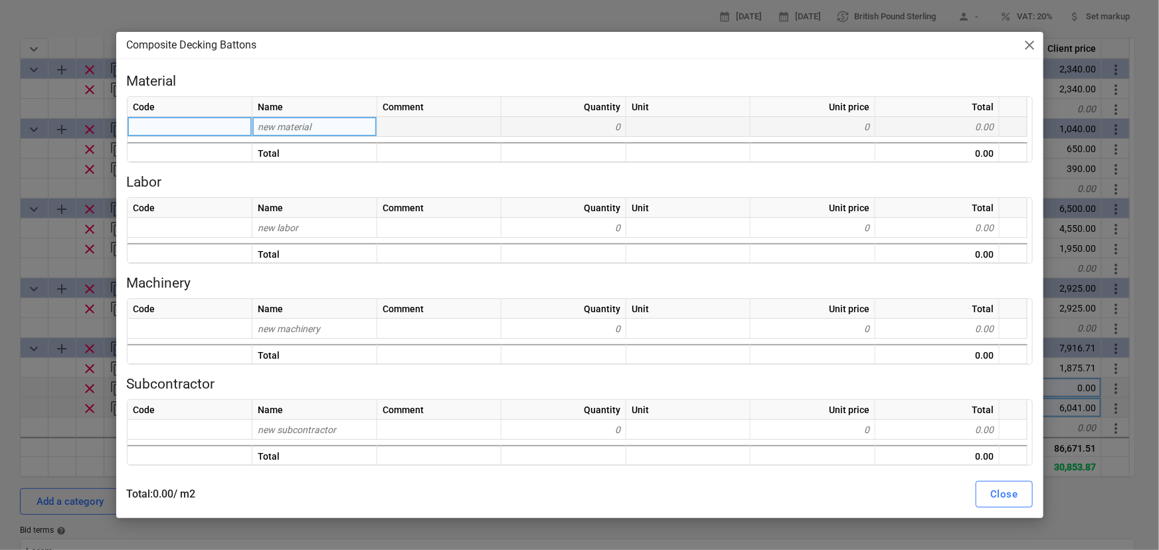
click at [350, 130] on div "new material" at bounding box center [314, 127] width 125 height 20
type input "2"
type input "x"
type input "2x1"
type input "2x1 timber"
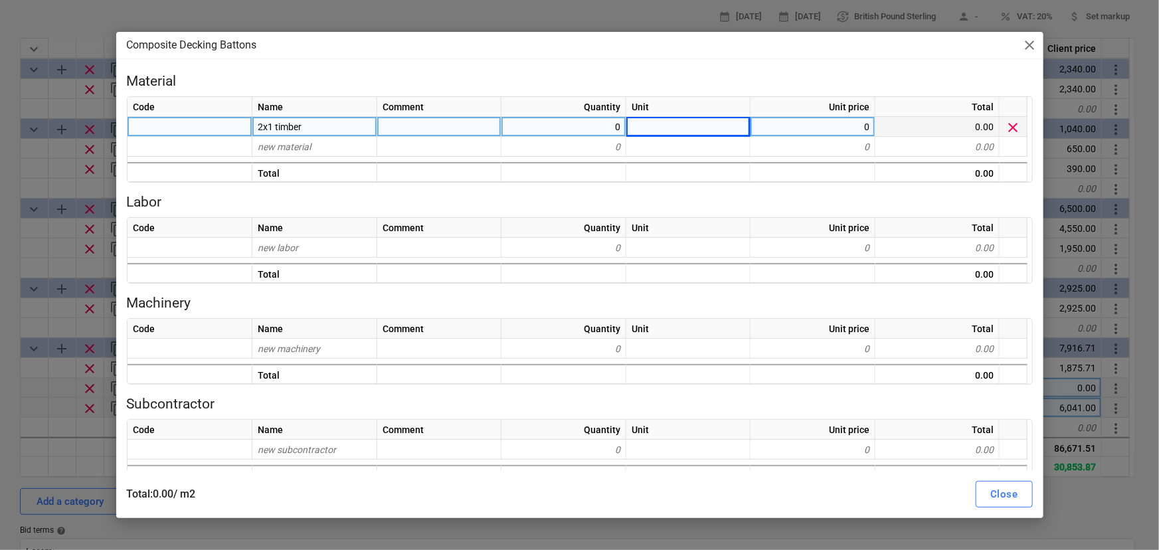
type textarea "x"
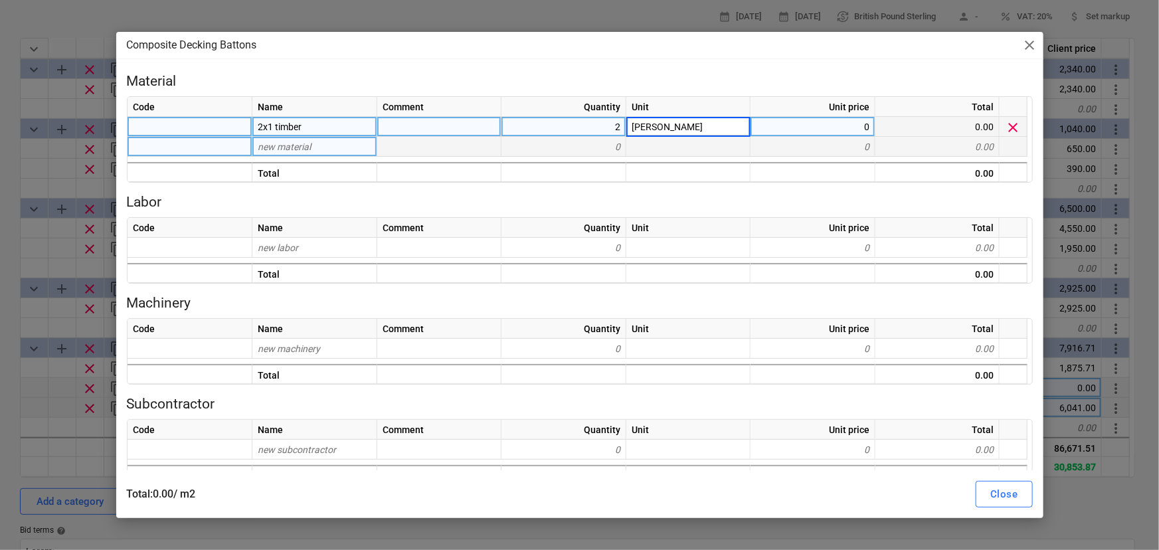
type input "LinM"
type textarea "x"
type input "8"
type input "0.83"
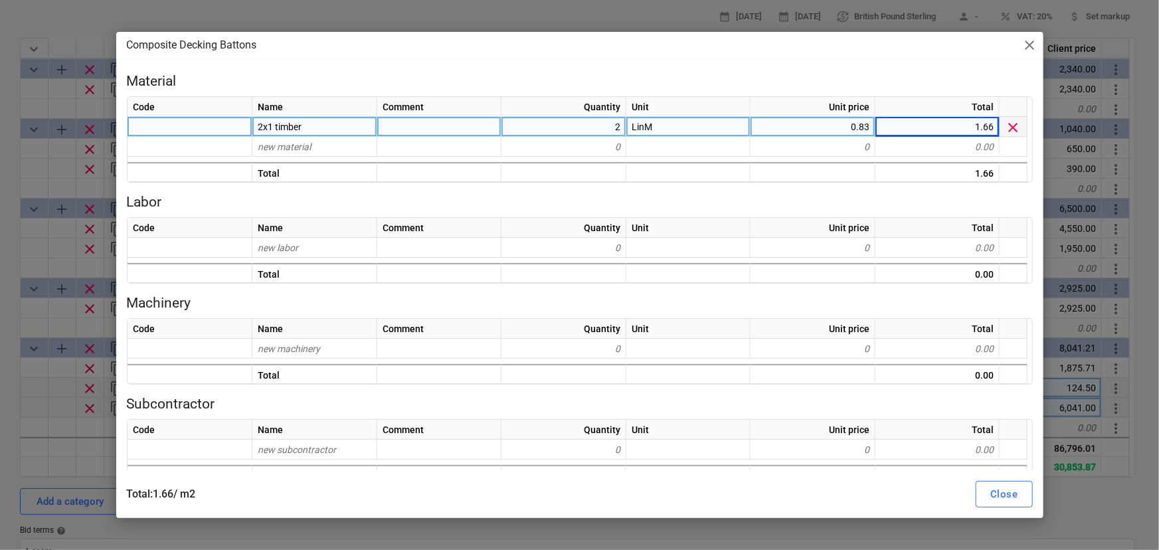
click at [981, 493] on button "Close" at bounding box center [1004, 494] width 56 height 27
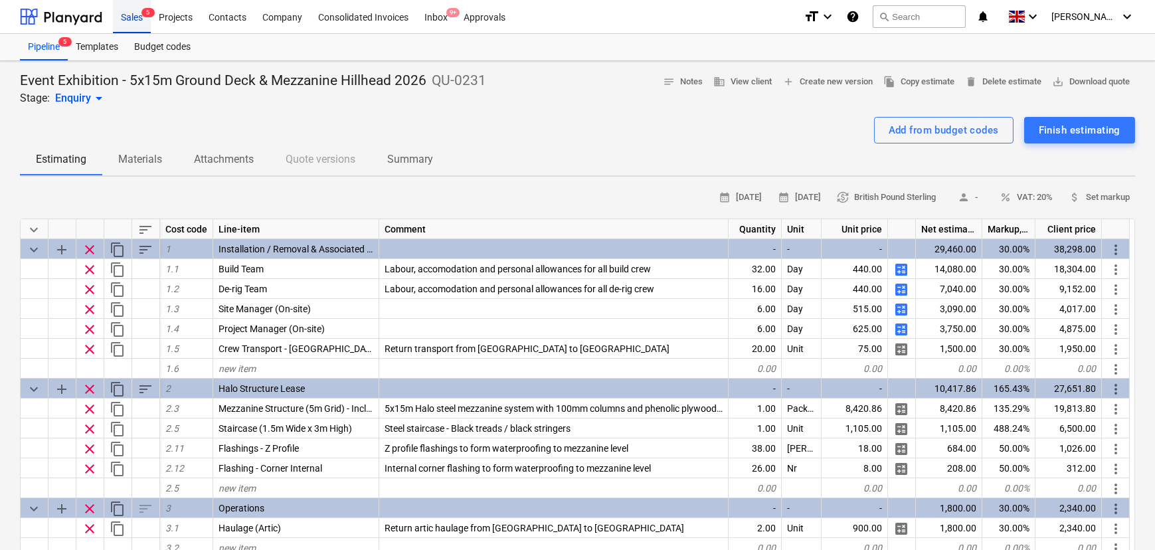
click at [128, 17] on div "Sales 5" at bounding box center [132, 16] width 38 height 34
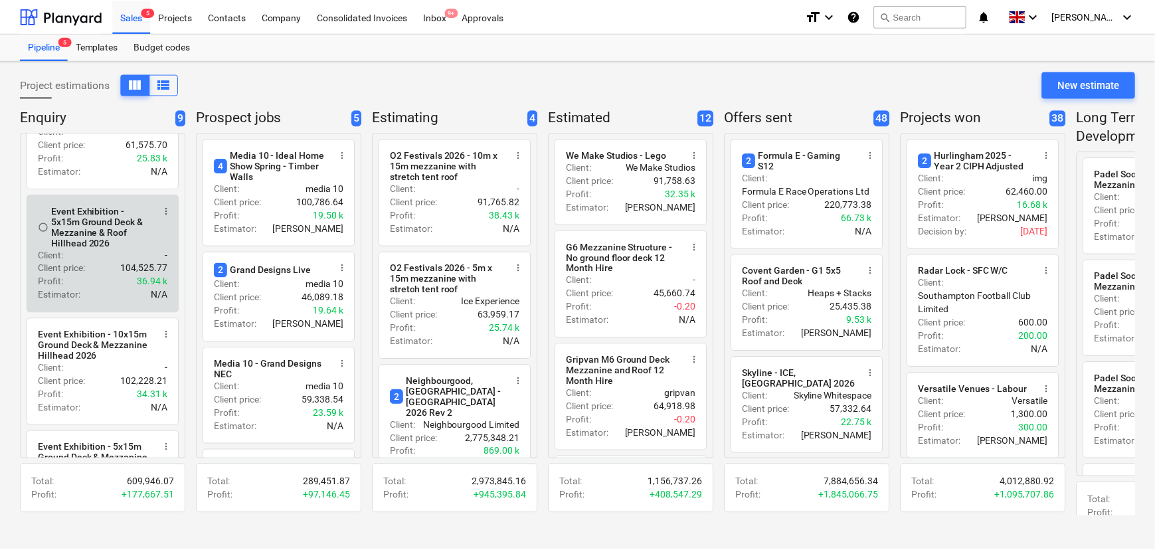
scroll to position [60, 0]
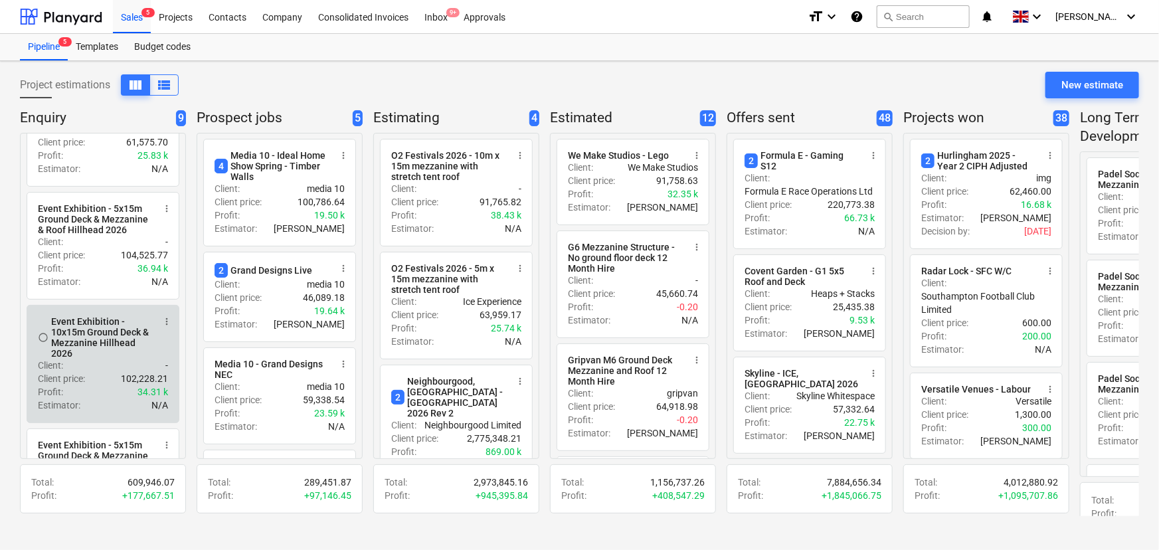
click at [72, 354] on div "Event Exhibition - 10x15m Ground Deck & Mezzanine Hillhead 2026" at bounding box center [102, 337] width 102 height 43
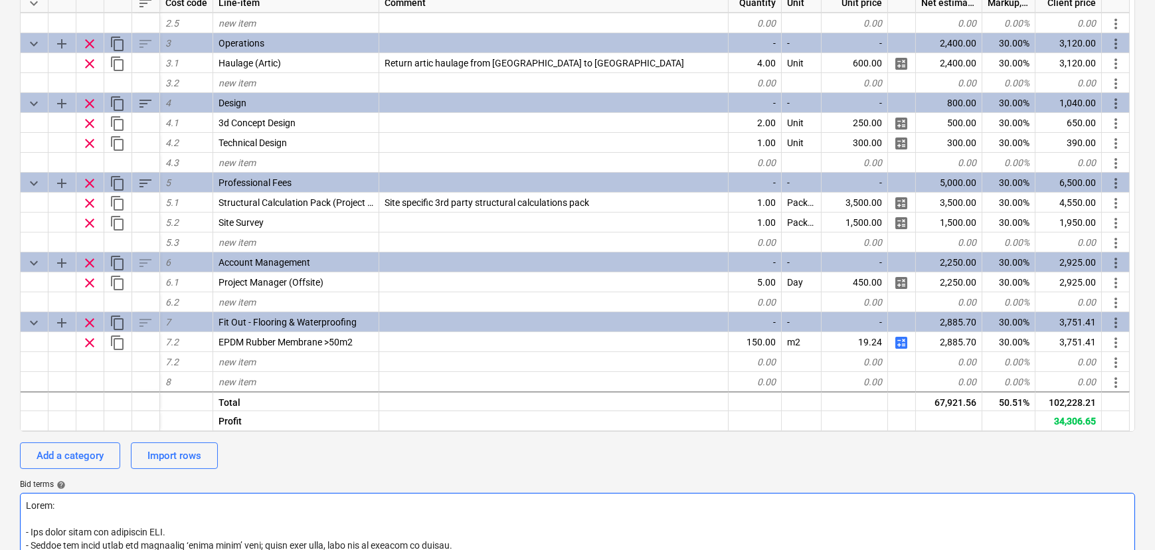
scroll to position [362, 0]
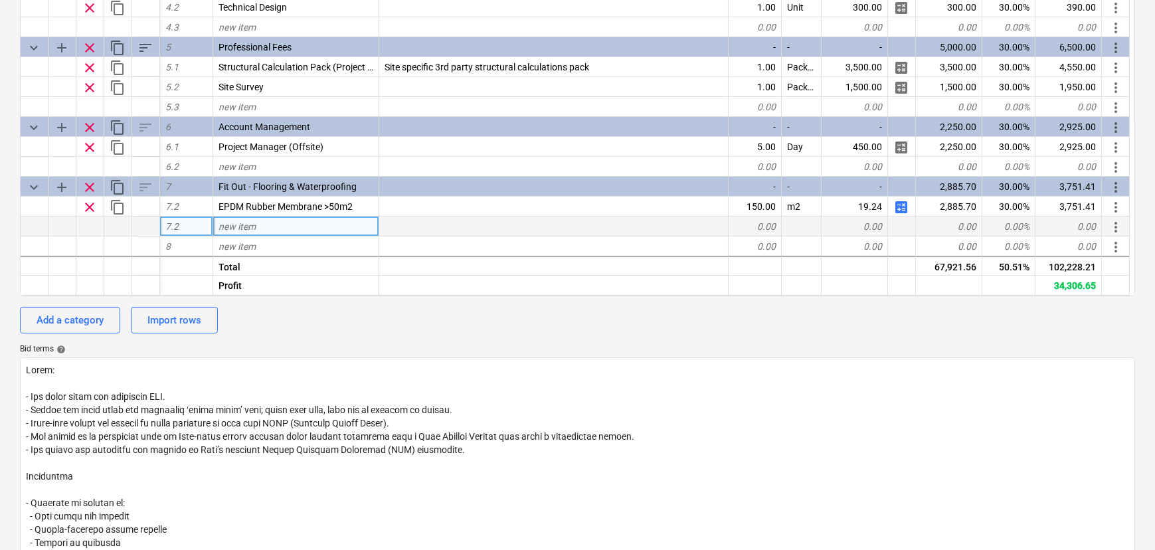
click at [250, 232] on span "new item" at bounding box center [237, 226] width 37 height 11
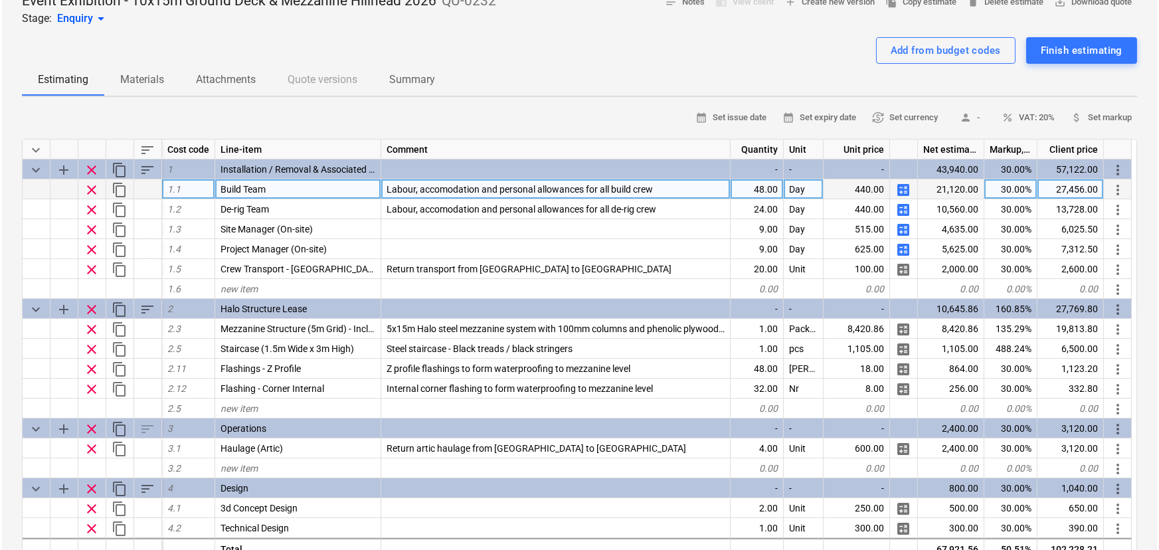
scroll to position [60, 0]
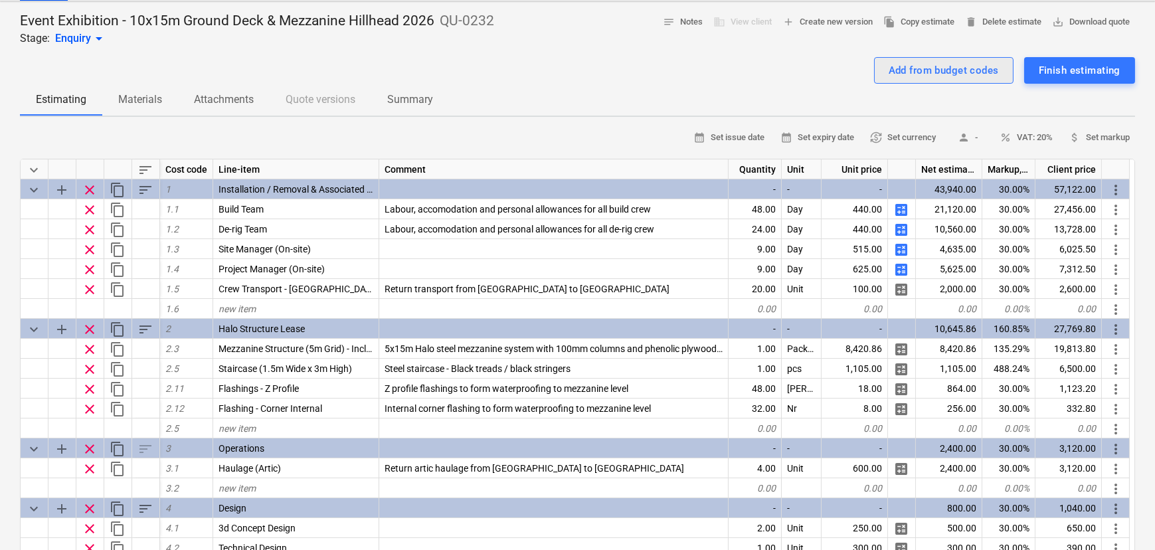
click at [889, 74] on div "Add from budget codes" at bounding box center [944, 70] width 110 height 17
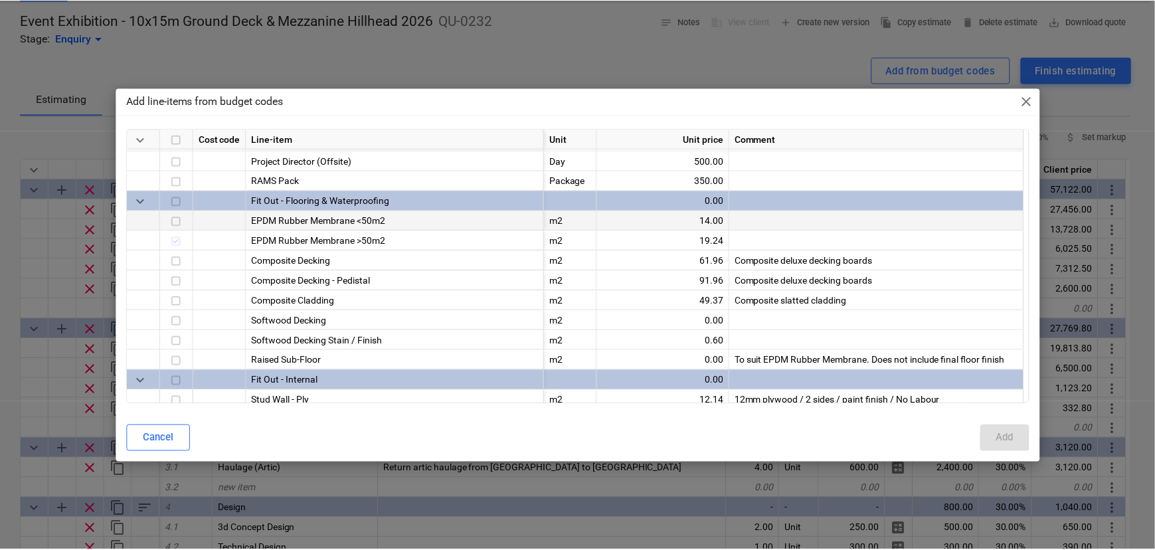
scroll to position [1079, 0]
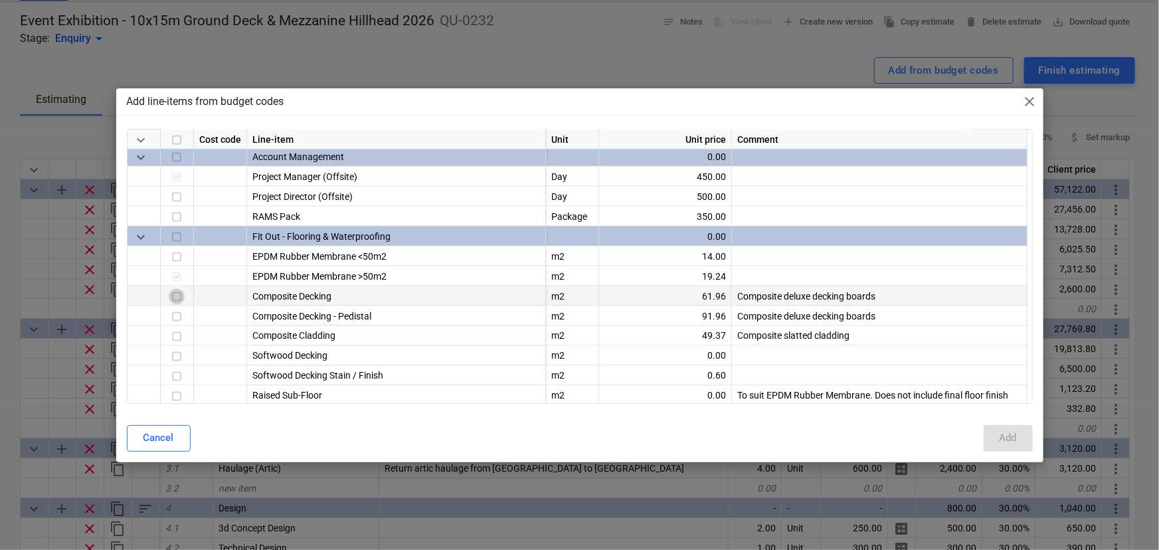
click at [183, 302] on input "checkbox" at bounding box center [177, 297] width 16 height 16
click at [1031, 450] on button "Add" at bounding box center [1008, 438] width 49 height 27
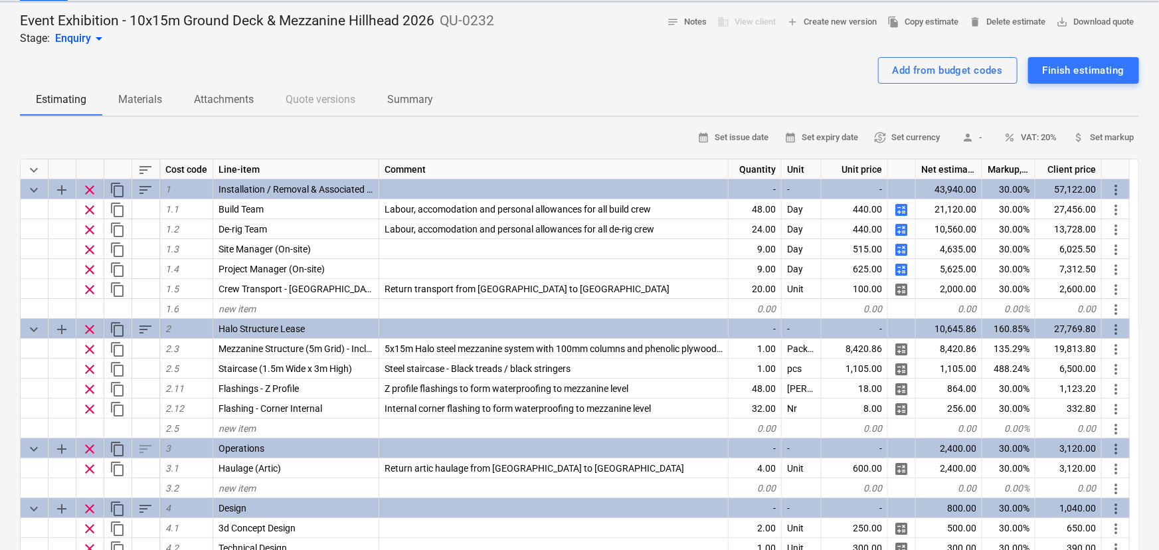
type textarea "x"
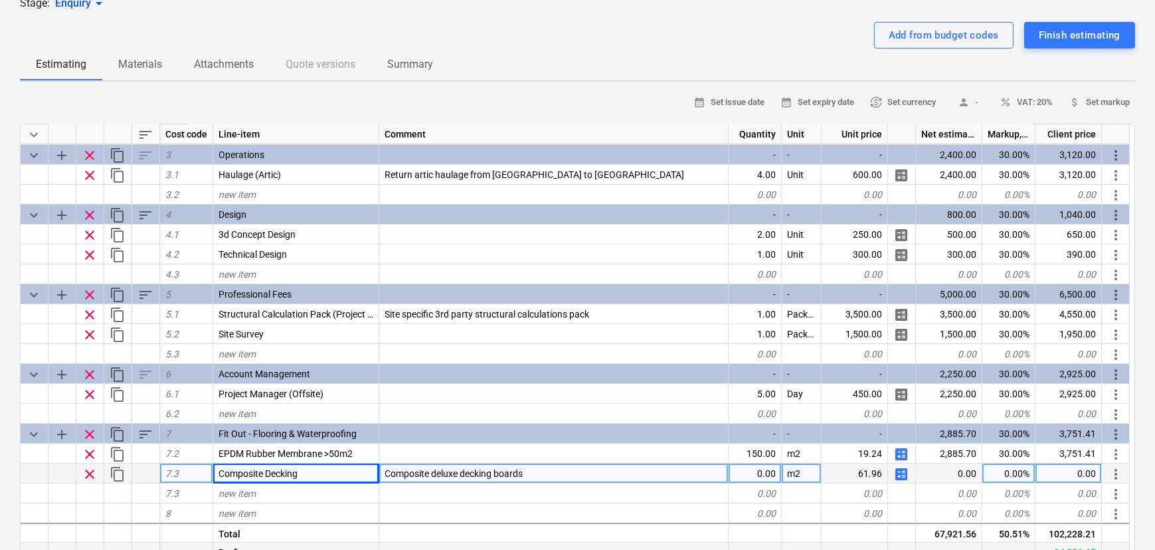
scroll to position [241, 0]
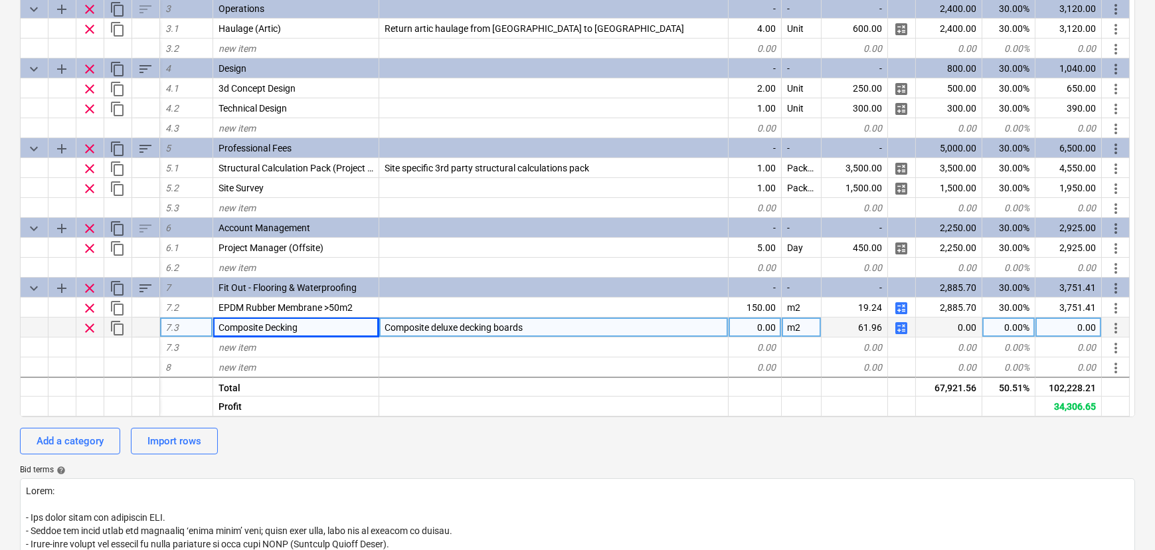
click at [762, 323] on div "0.00" at bounding box center [755, 327] width 53 height 20
type input "150"
type textarea "x"
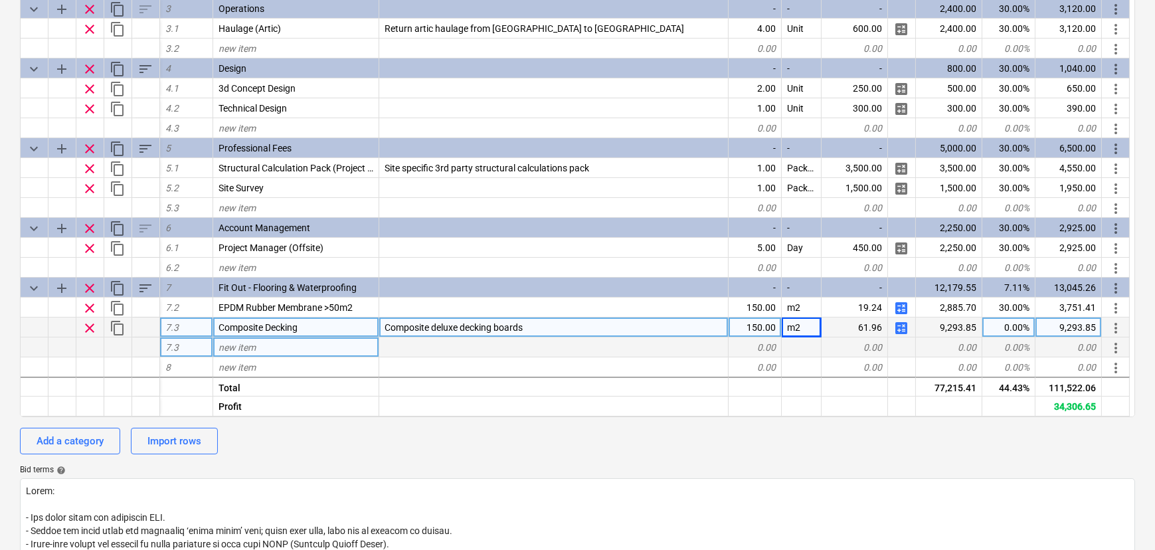
click at [308, 357] on div "new item" at bounding box center [296, 347] width 166 height 20
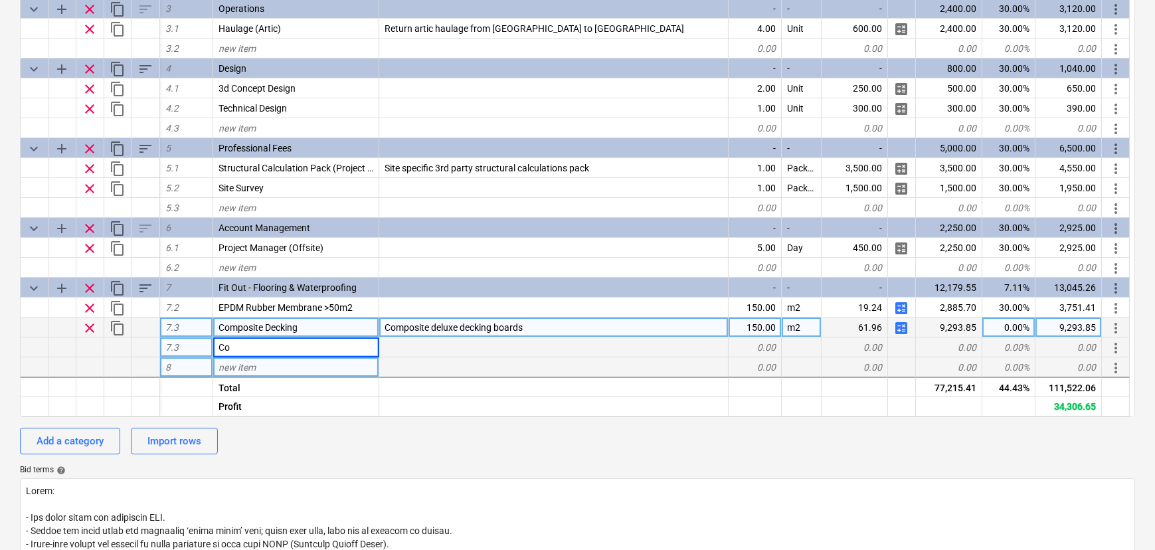
type input "C"
type input "Batten"
type input "Composite decking battons"
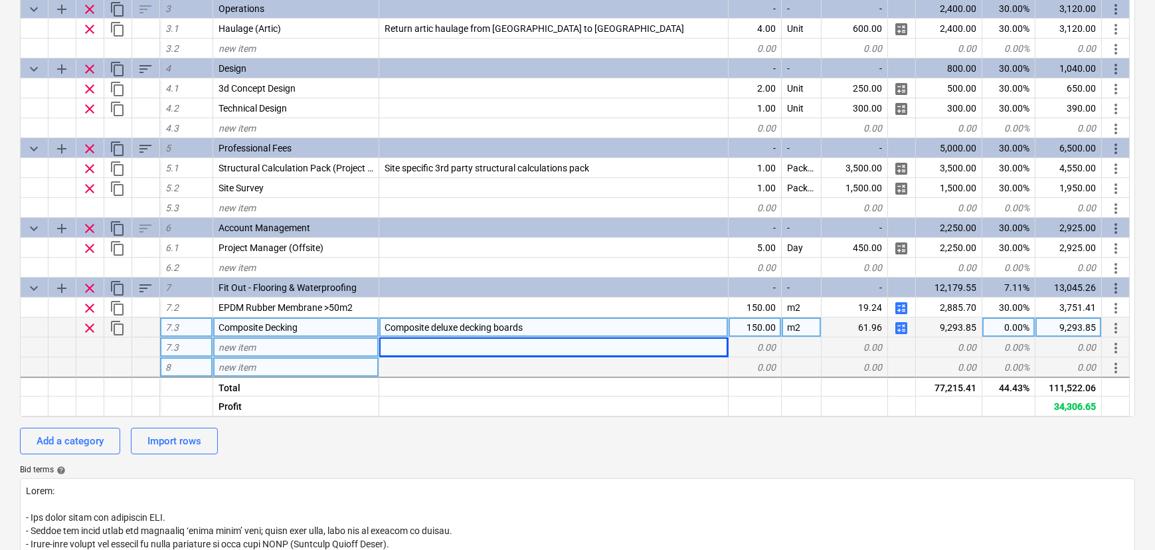
type textarea "x"
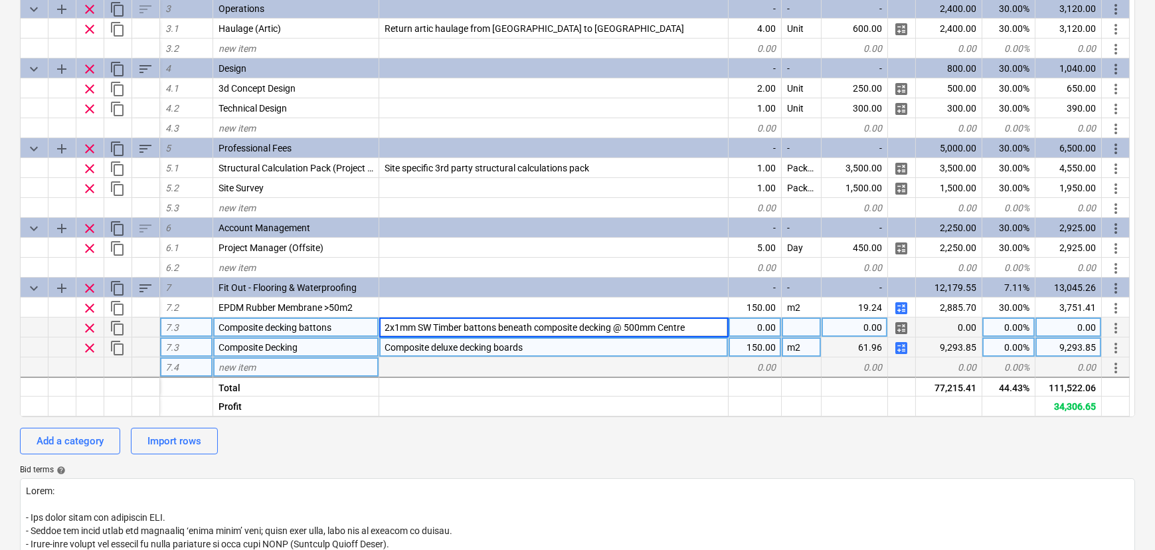
type input "2x1mm SW Timber battons beneath composite decking @ 500mm Centres"
type textarea "x"
type input "150"
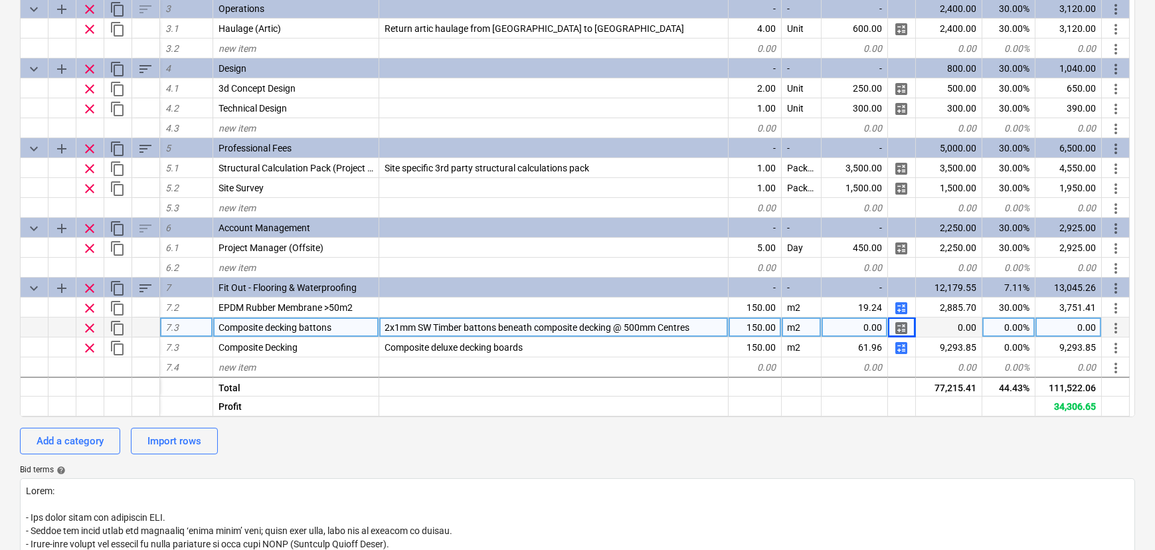
click at [899, 328] on span "calculate" at bounding box center [901, 328] width 16 height 16
type textarea "x"
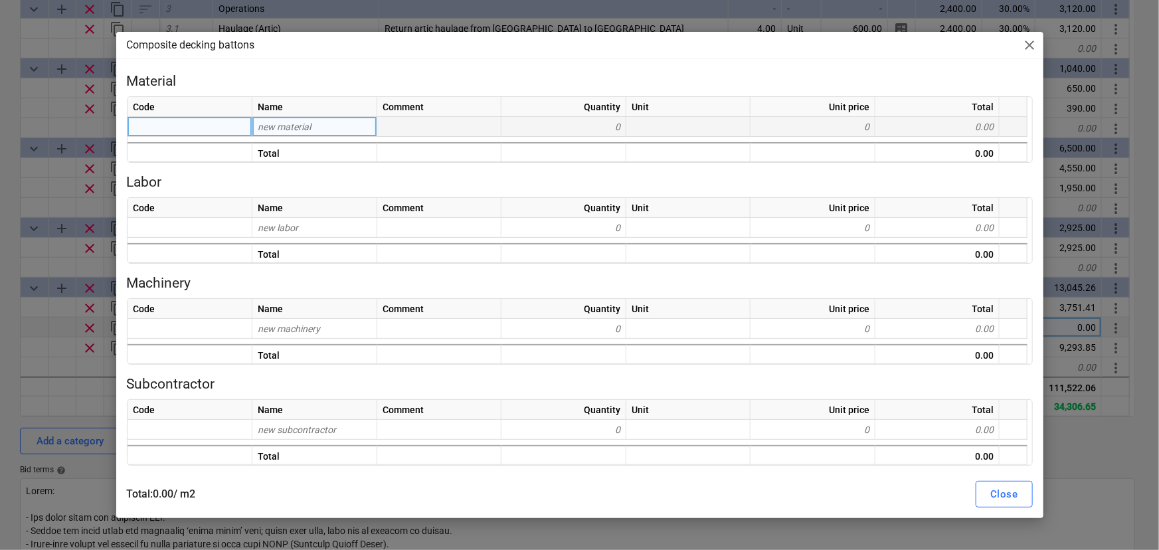
click at [302, 132] on span "new material" at bounding box center [284, 127] width 53 height 11
type input "timber"
type textarea "x"
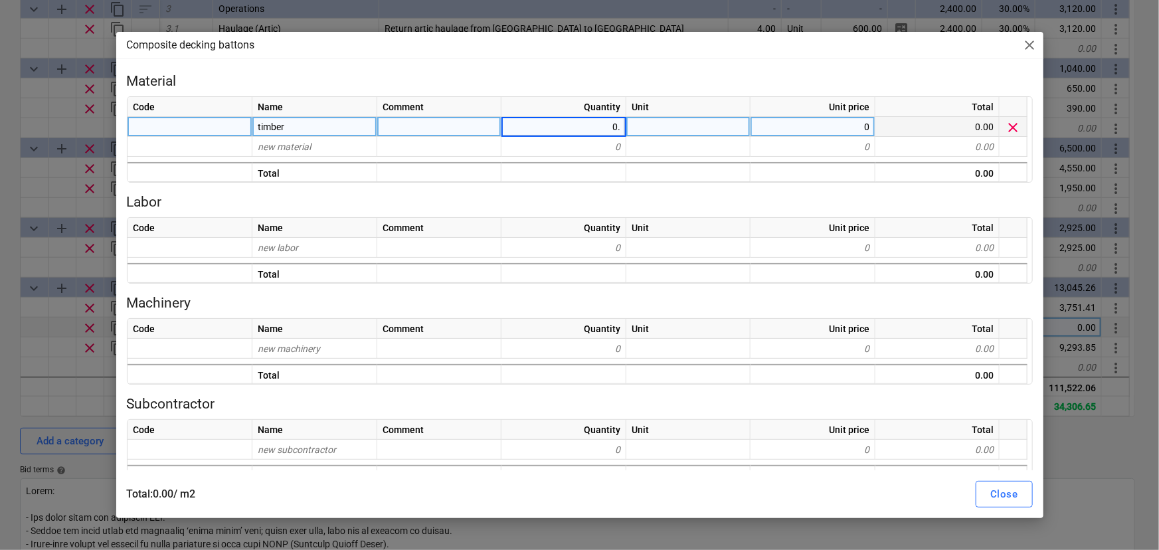
type input "0"
type input "2"
type textarea "x"
type input "LinM"
type textarea "x"
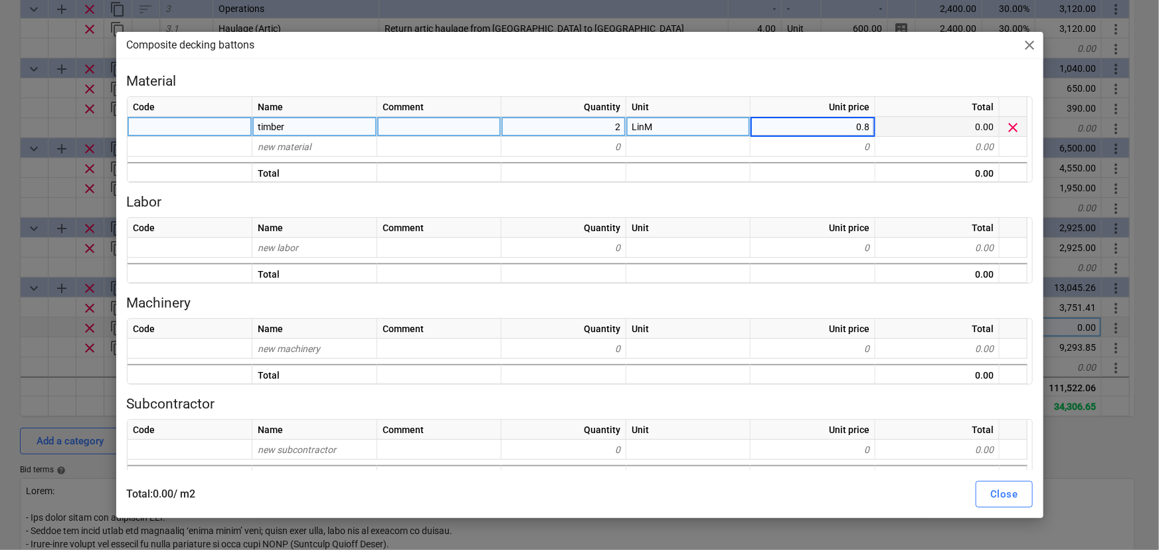
type input "0.83"
click at [981, 493] on button "Close" at bounding box center [1004, 494] width 56 height 27
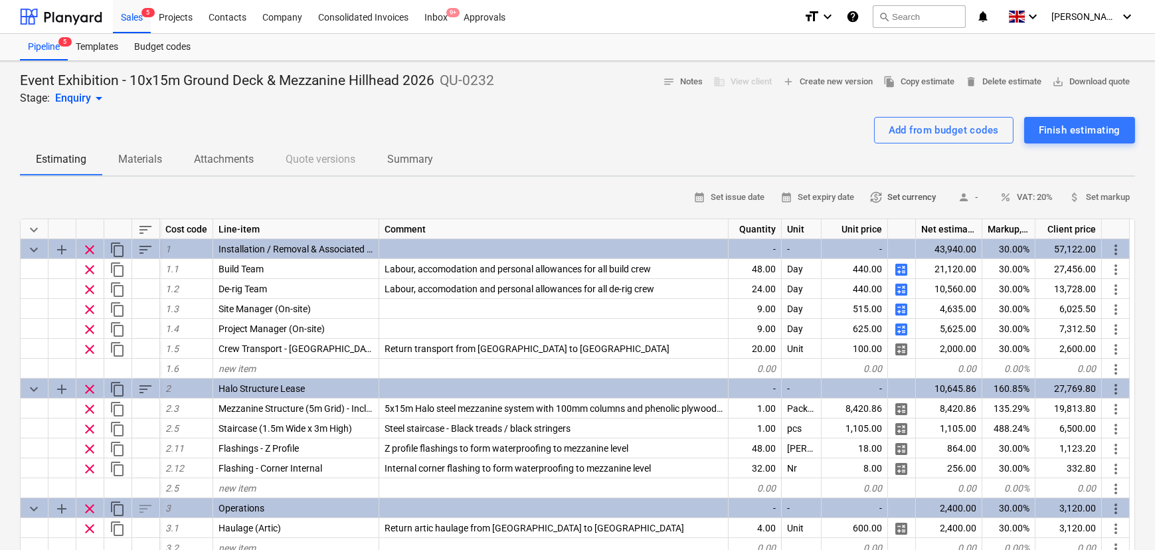
click at [871, 199] on span "currency_exchange Set currency" at bounding box center [903, 197] width 66 height 15
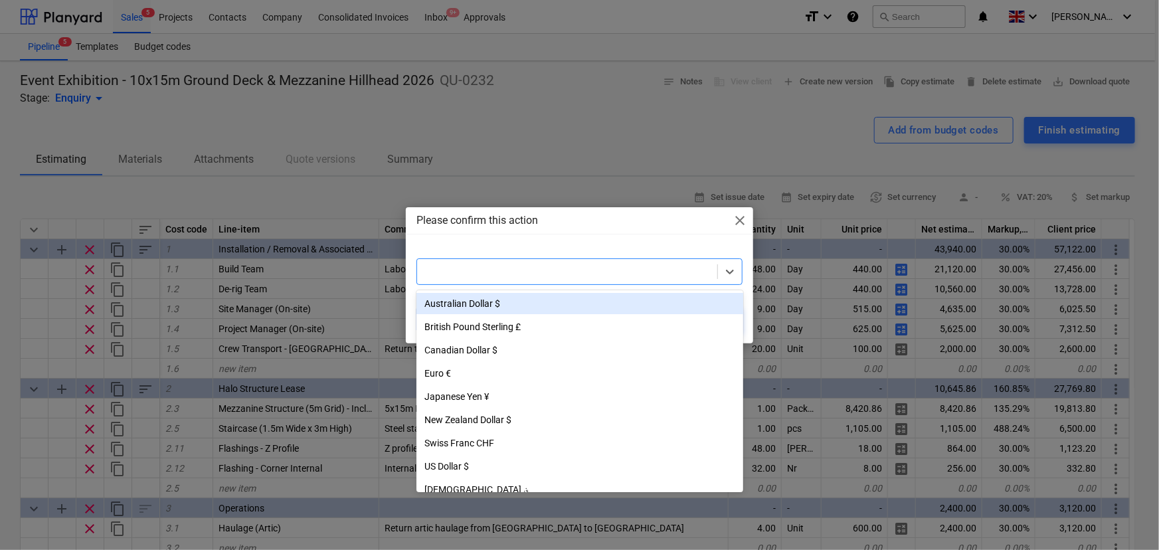
drag, startPoint x: 605, startPoint y: 265, endPoint x: 606, endPoint y: 272, distance: 7.3
click at [606, 266] on div at bounding box center [568, 271] width 288 height 13
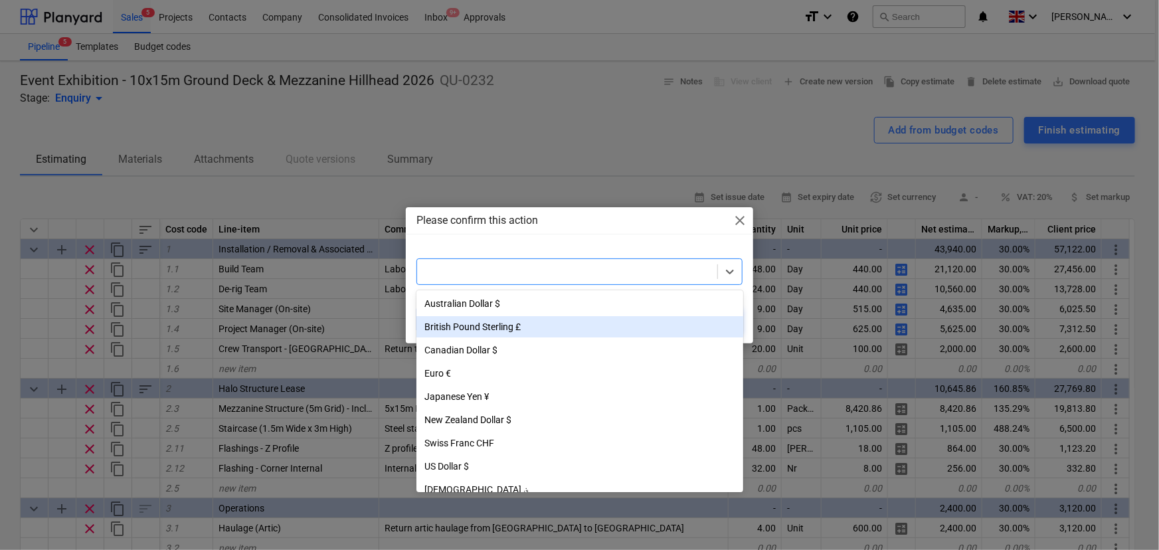
click at [509, 331] on div "British Pound Sterling £" at bounding box center [579, 326] width 327 height 21
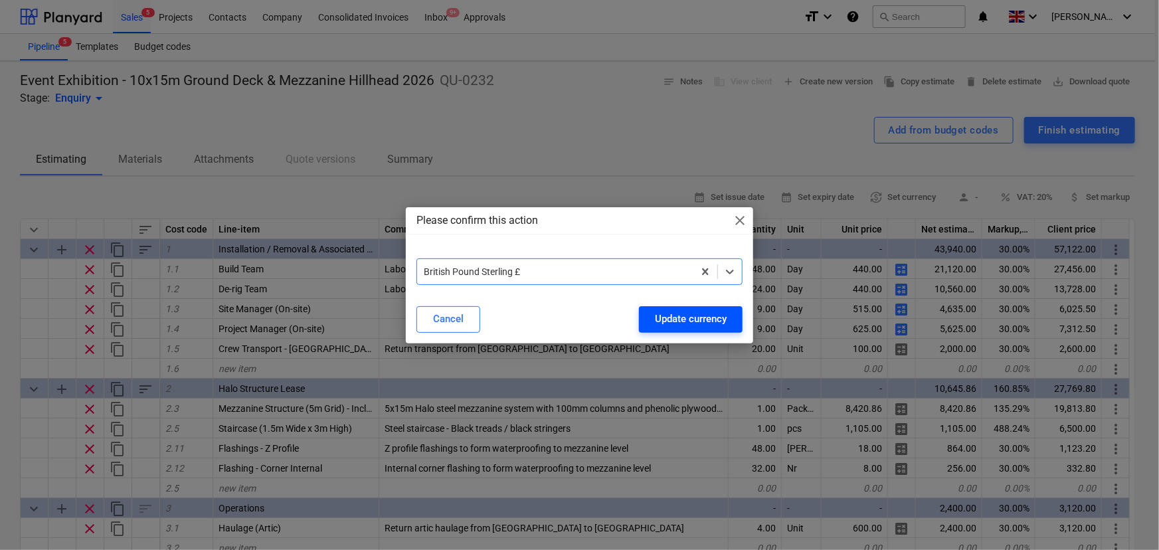
click at [655, 317] on div "Update currency" at bounding box center [691, 318] width 72 height 17
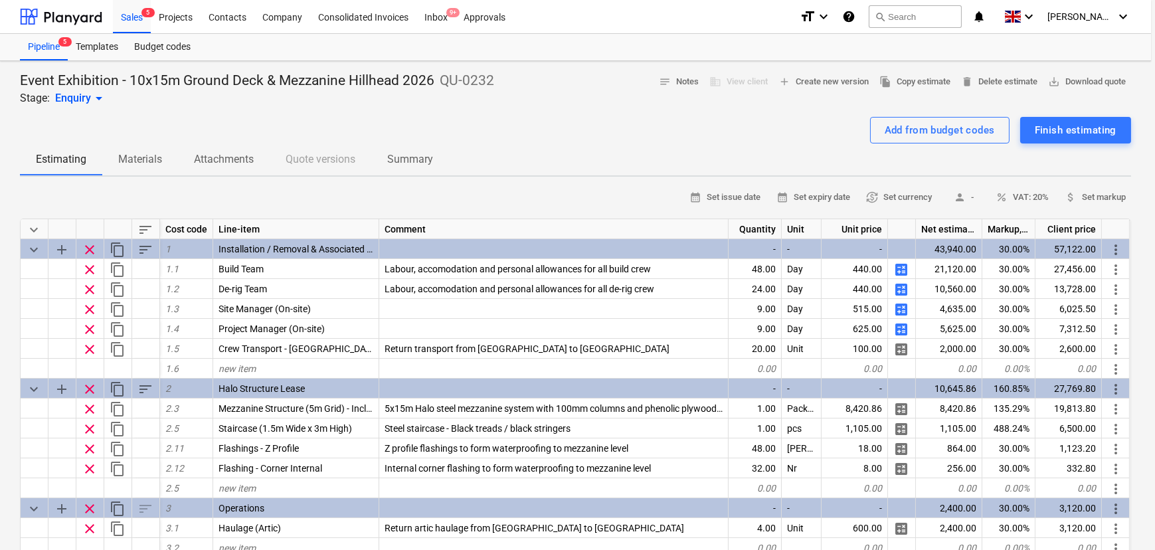
type textarea "x"
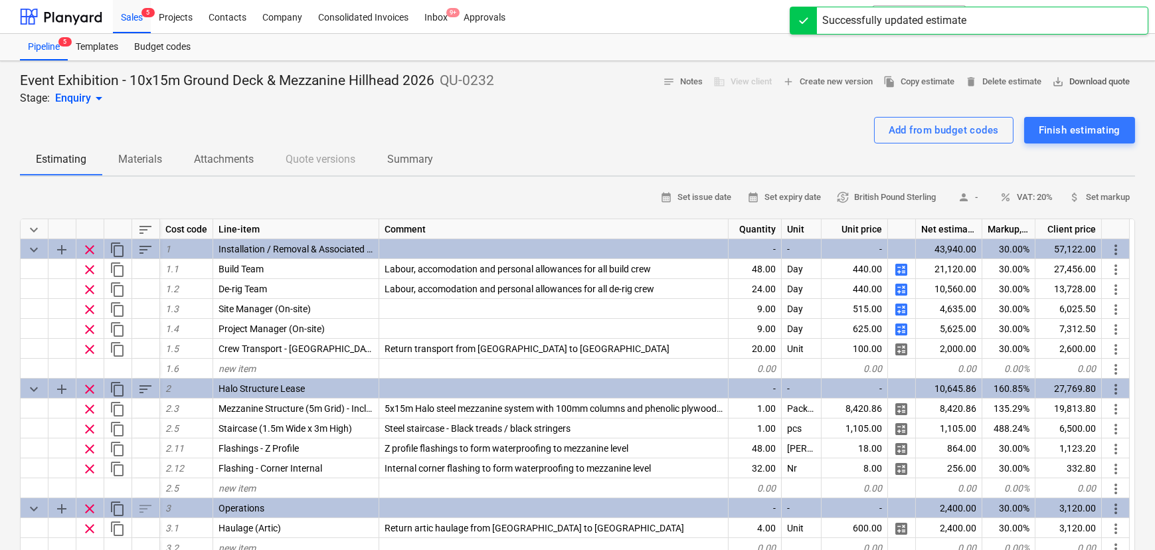
click at [1107, 78] on span "save_alt Download quote" at bounding box center [1091, 81] width 78 height 15
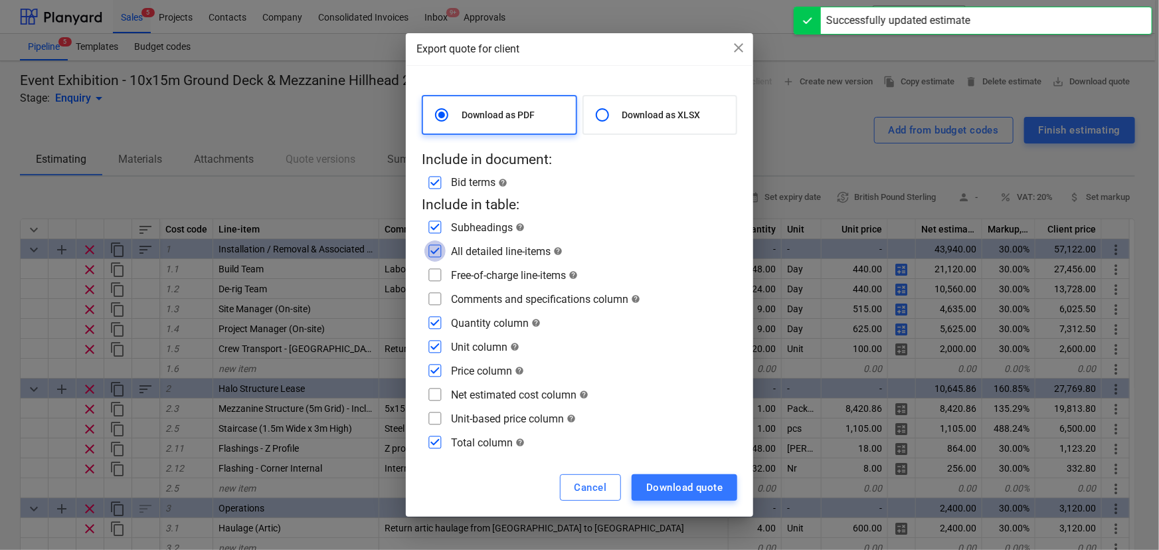
click at [445, 248] on input "checkbox" at bounding box center [434, 250] width 21 height 21
checkbox input "false"
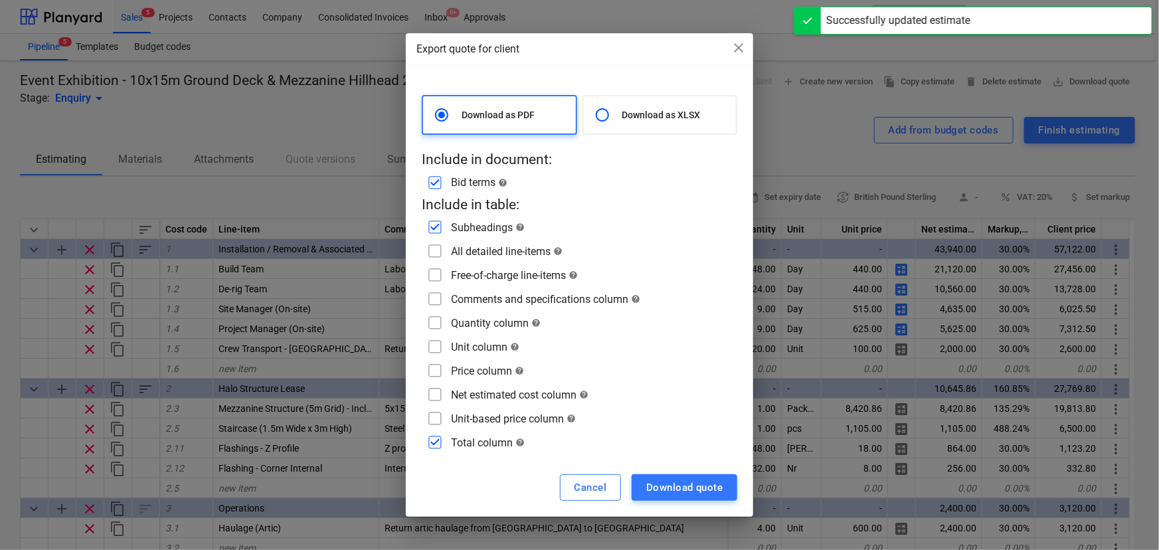
click at [445, 248] on input "checkbox" at bounding box center [434, 250] width 21 height 21
checkbox input "true"
click at [438, 270] on input "checkbox" at bounding box center [434, 274] width 21 height 21
checkbox input "true"
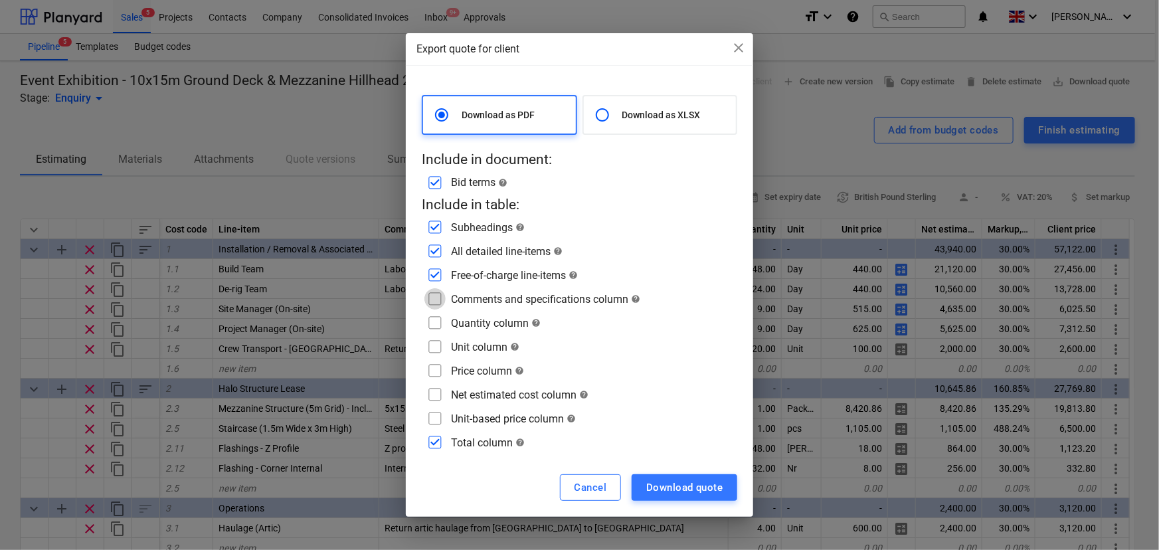
click at [438, 299] on input "checkbox" at bounding box center [434, 298] width 21 height 21
checkbox input "true"
click at [654, 479] on div "Download quote" at bounding box center [684, 487] width 76 height 17
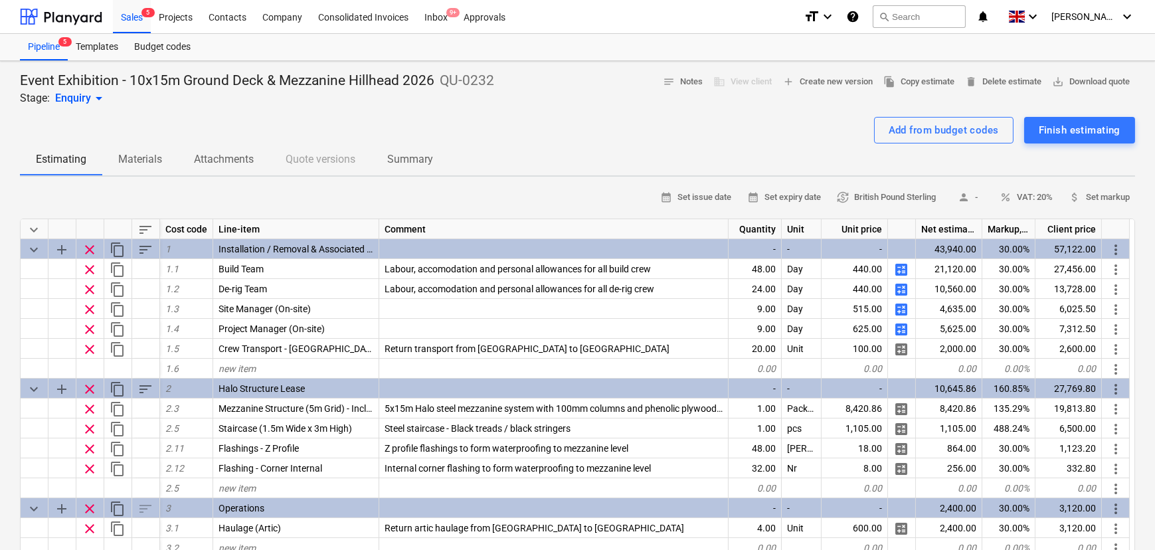
drag, startPoint x: 272, startPoint y: 112, endPoint x: 268, endPoint y: 122, distance: 10.5
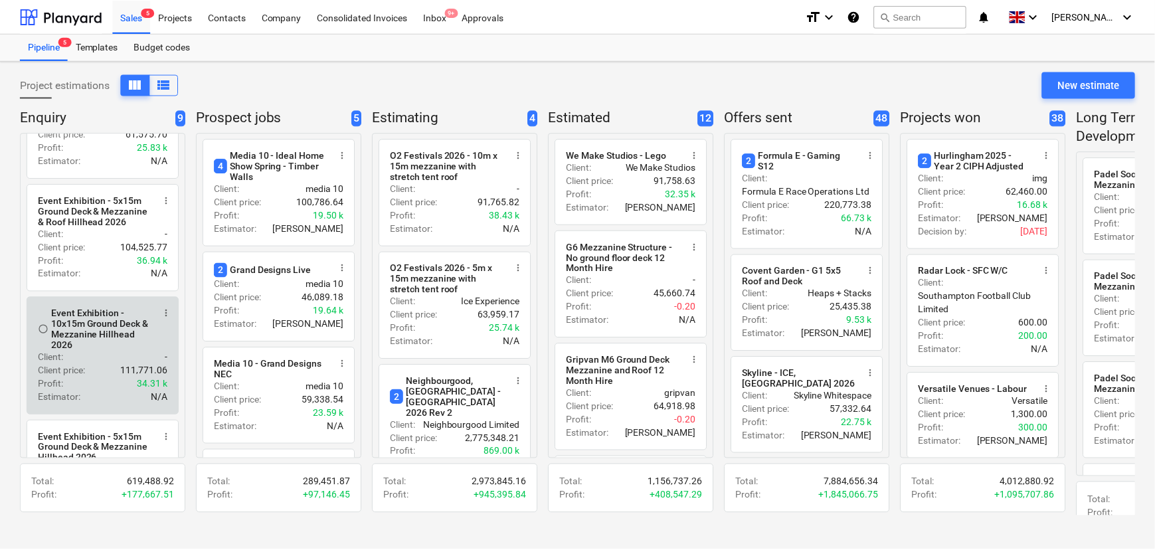
scroll to position [181, 0]
click at [126, 333] on div "Event Exhibition - 5x15m Ground Deck & Mezzanine Hillhead 2026" at bounding box center [102, 329] width 102 height 43
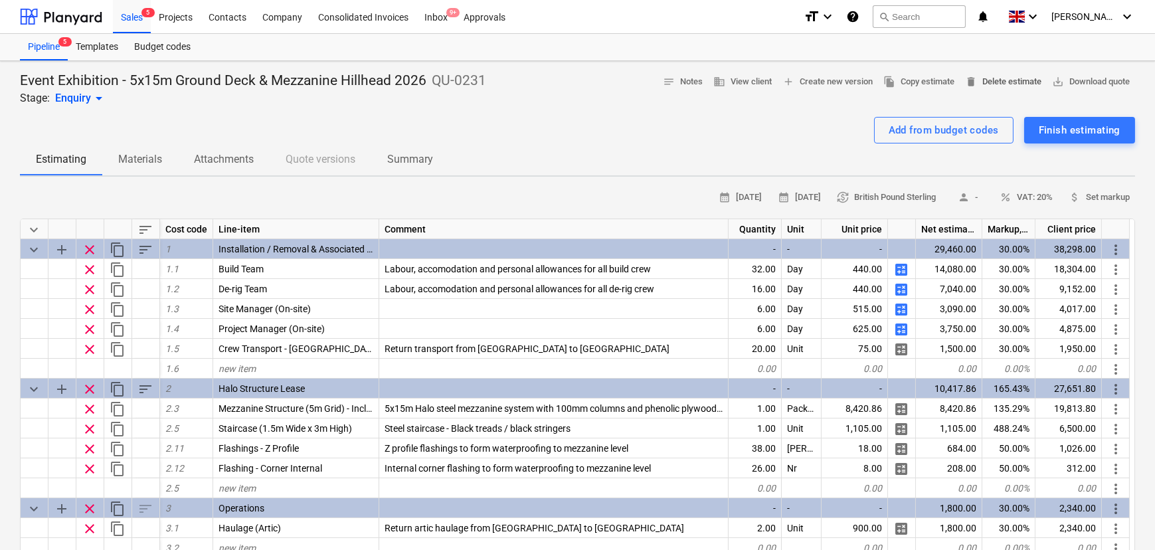
type textarea "x"
click at [1058, 86] on span "save_alt Download quote" at bounding box center [1091, 81] width 78 height 15
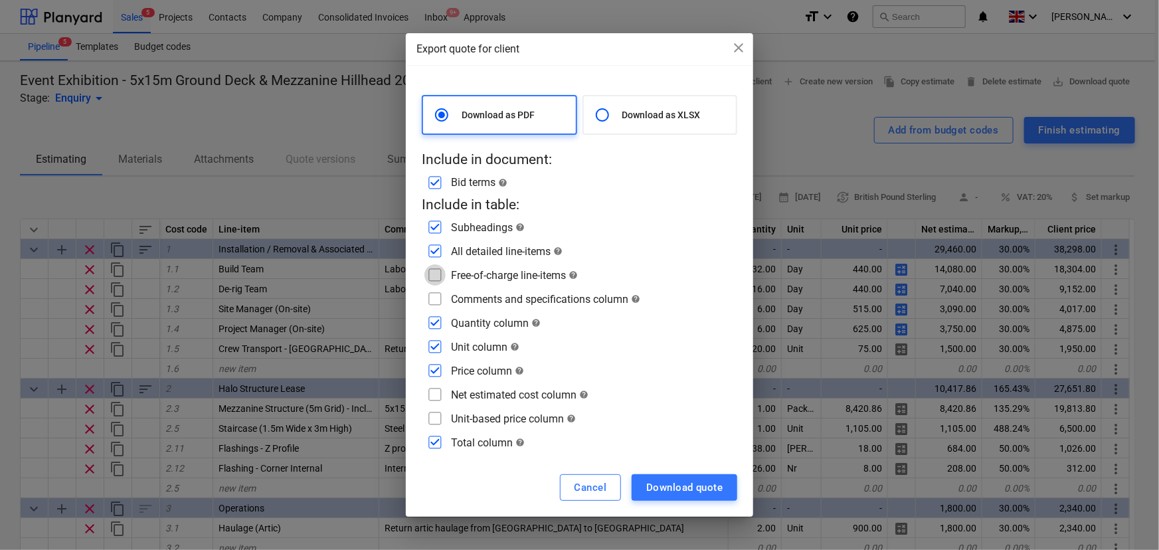
click at [438, 275] on input "checkbox" at bounding box center [434, 274] width 21 height 21
checkbox input "true"
click at [439, 298] on input "checkbox" at bounding box center [434, 298] width 21 height 21
checkbox input "true"
click at [438, 325] on input "checkbox" at bounding box center [434, 322] width 21 height 21
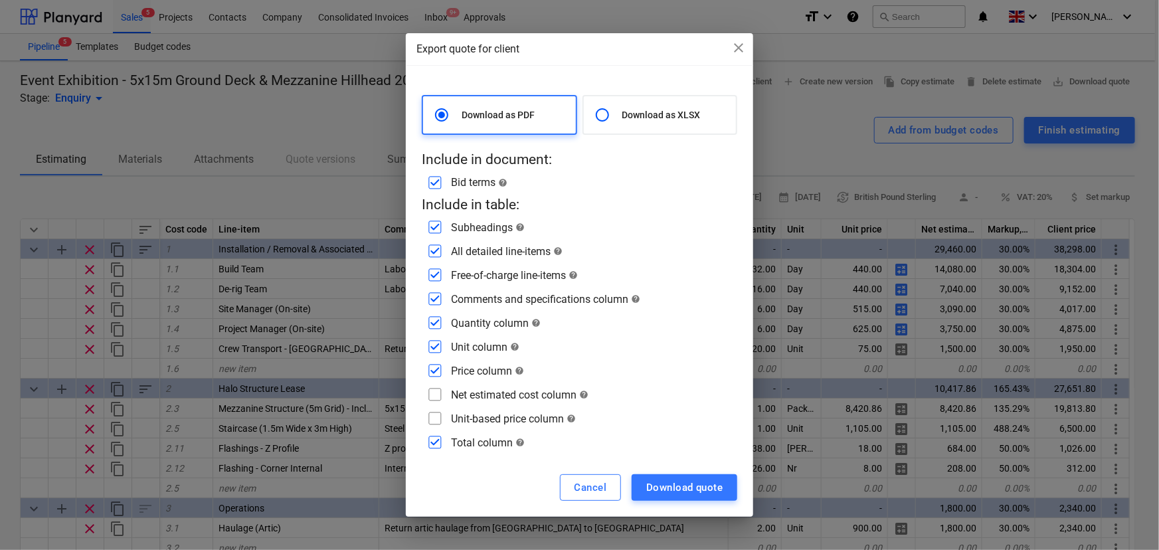
checkbox input "false"
click at [434, 347] on input "checkbox" at bounding box center [434, 346] width 21 height 21
checkbox input "false"
click at [432, 364] on input "checkbox" at bounding box center [434, 370] width 21 height 21
checkbox input "false"
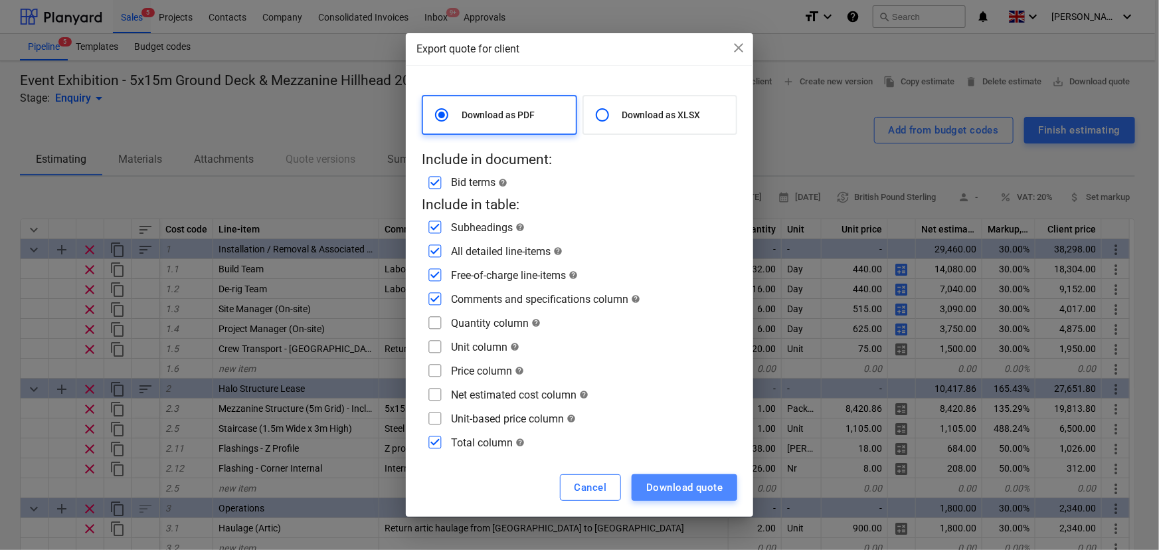
click at [665, 484] on div "Download quote" at bounding box center [684, 487] width 76 height 17
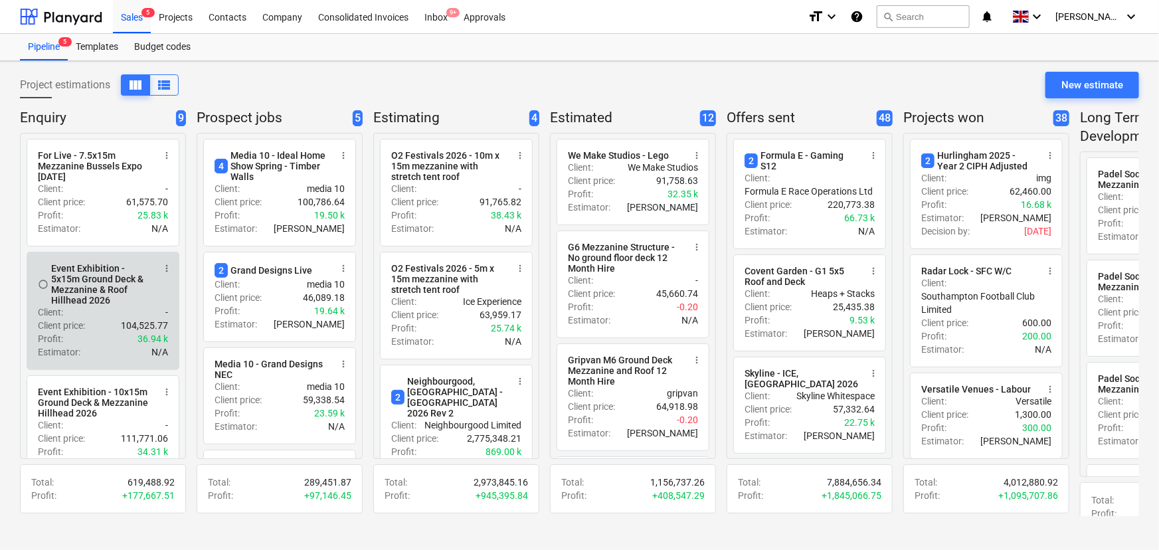
click at [96, 319] on div "Client : -" at bounding box center [103, 312] width 130 height 13
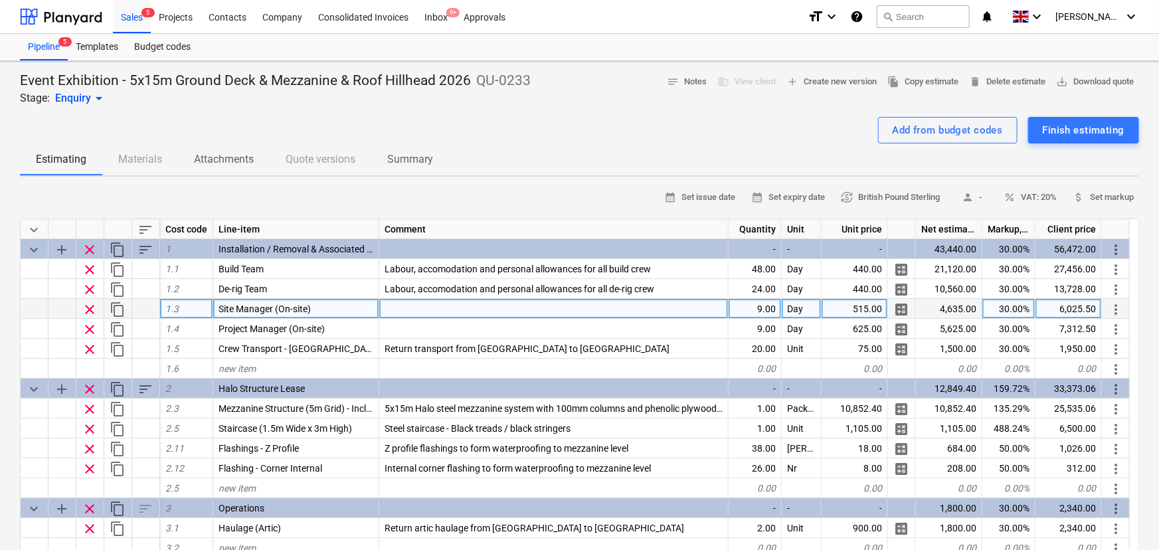
type textarea "x"
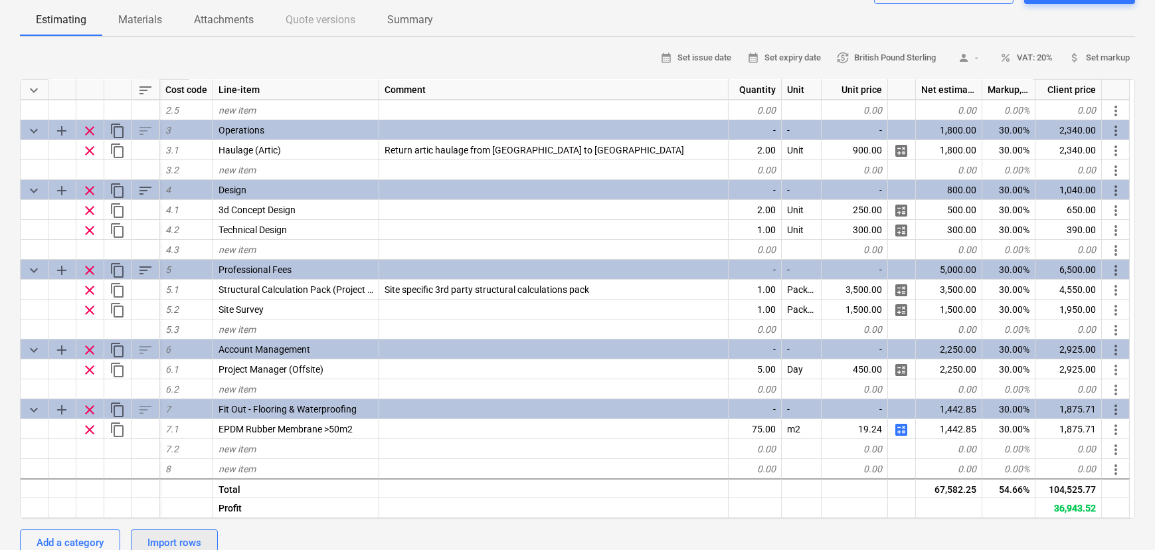
scroll to position [120, 0]
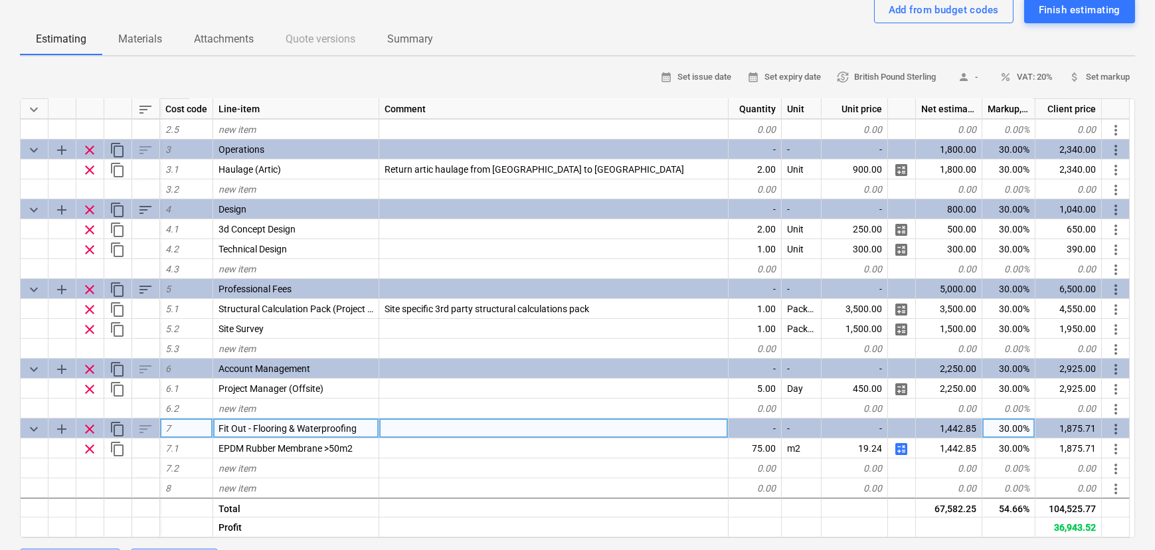
click at [293, 428] on span "Fit Out - Flooring & Waterproofing" at bounding box center [288, 428] width 138 height 11
click at [0, 375] on div "Event Exhibition - 5x15m Ground Deck & Mezzanine & Roof Hillhead 2026 QU-0233 S…" at bounding box center [577, 529] width 1155 height 1176
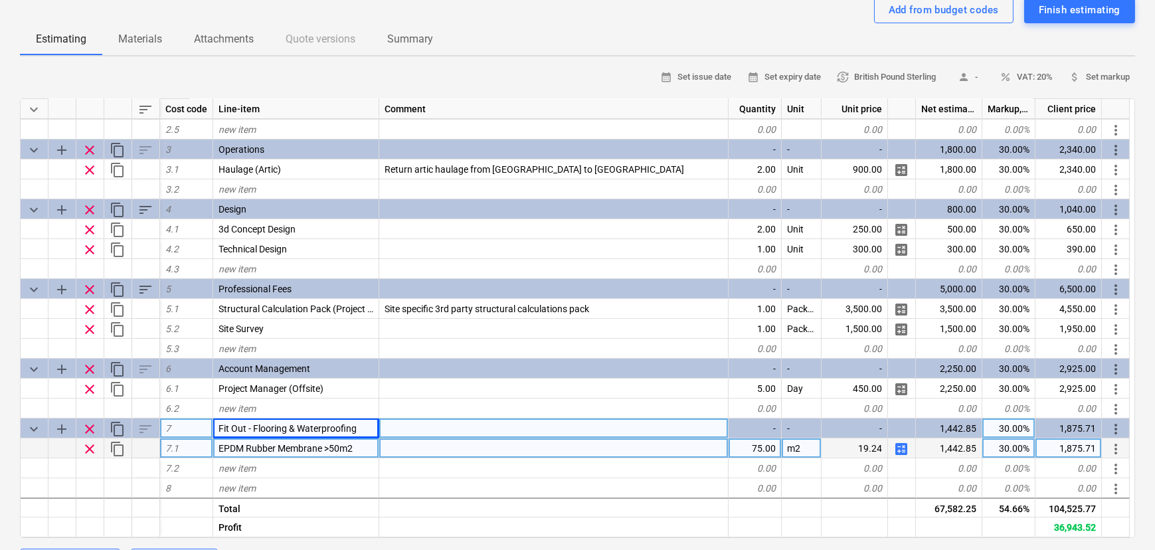
click at [411, 450] on div at bounding box center [553, 448] width 349 height 20
type input "1.2mm Membrane to roof structure"
type textarea "x"
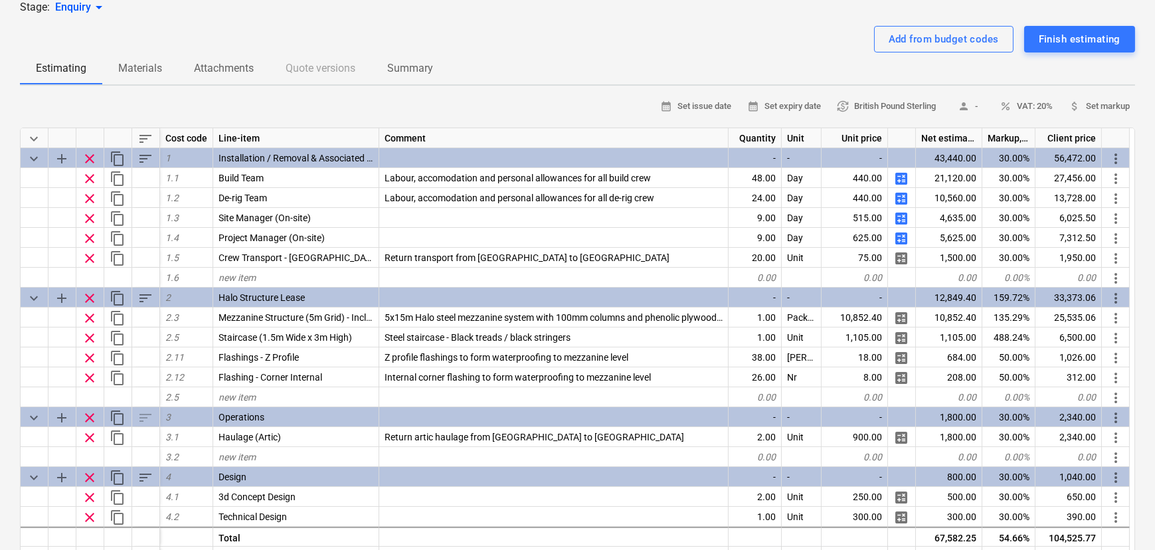
scroll to position [0, 0]
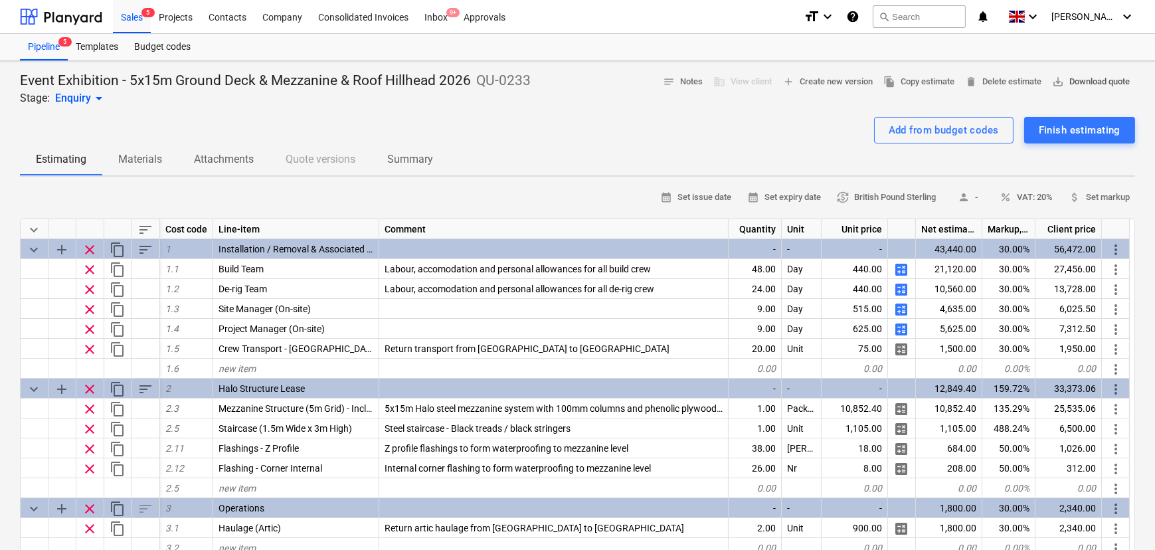
click at [1056, 88] on span "save_alt Download quote" at bounding box center [1091, 81] width 78 height 15
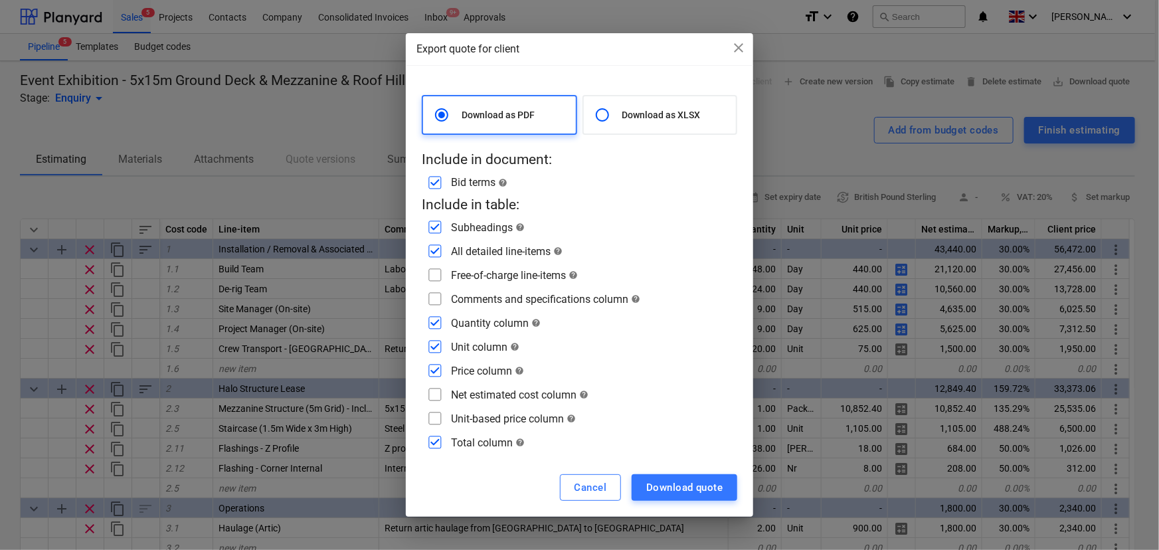
drag, startPoint x: 438, startPoint y: 326, endPoint x: 439, endPoint y: 336, distance: 10.1
click at [438, 326] on input "checkbox" at bounding box center [434, 322] width 21 height 21
checkbox input "false"
click at [446, 362] on div "Price column help" at bounding box center [580, 370] width 316 height 21
click at [438, 351] on input "checkbox" at bounding box center [434, 346] width 21 height 21
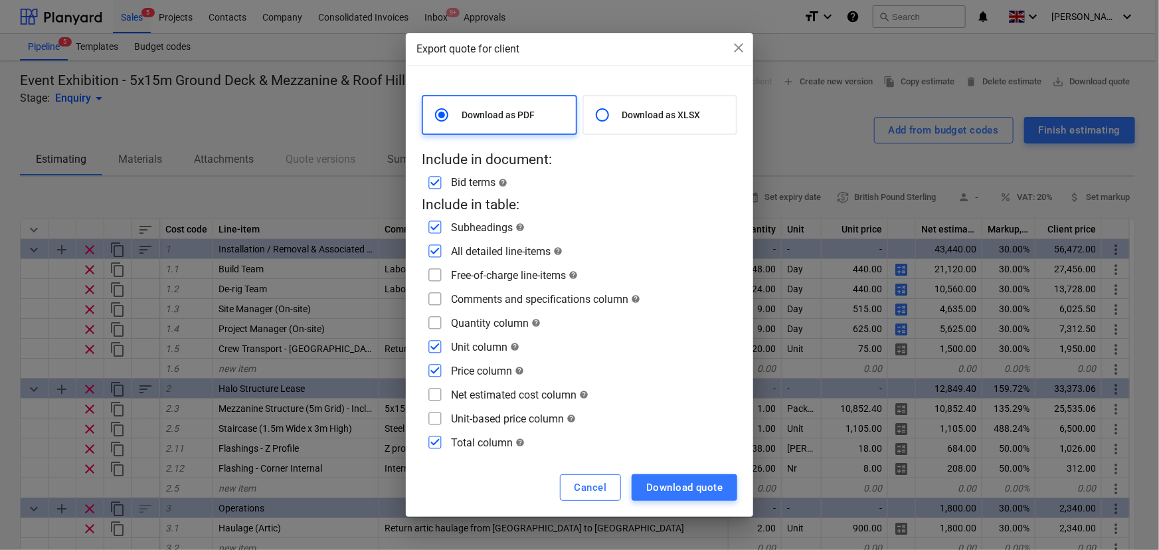
checkbox input "false"
click at [434, 375] on input "checkbox" at bounding box center [434, 370] width 21 height 21
checkbox input "false"
click at [439, 285] on input "checkbox" at bounding box center [434, 274] width 21 height 21
checkbox input "true"
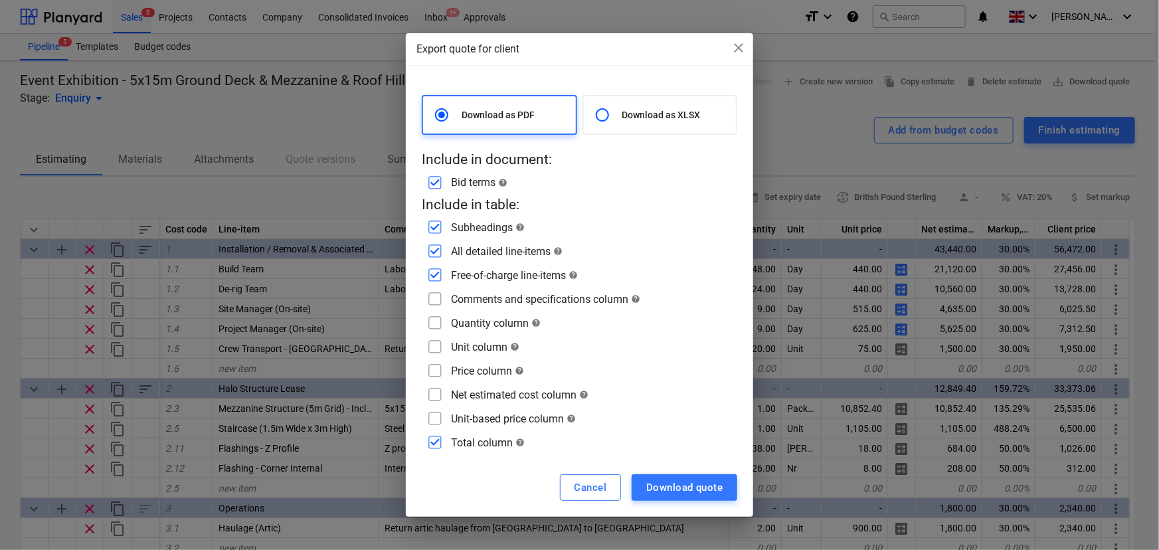
click at [436, 295] on input "checkbox" at bounding box center [434, 298] width 21 height 21
checkbox input "true"
click at [691, 487] on div "Download quote" at bounding box center [684, 487] width 76 height 17
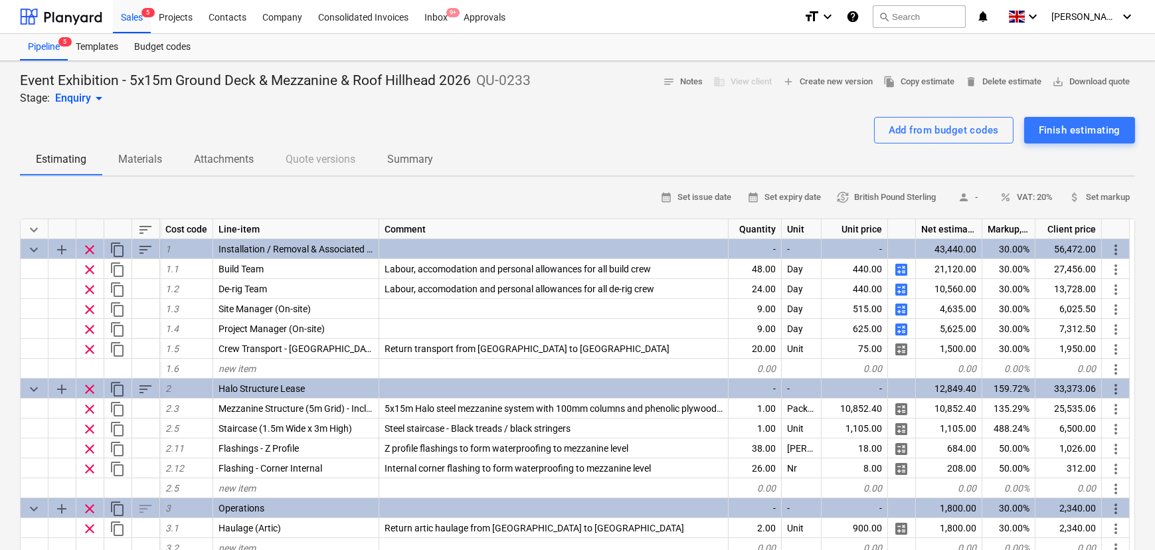
click at [890, 134] on div "Add from budget codes" at bounding box center [944, 130] width 110 height 17
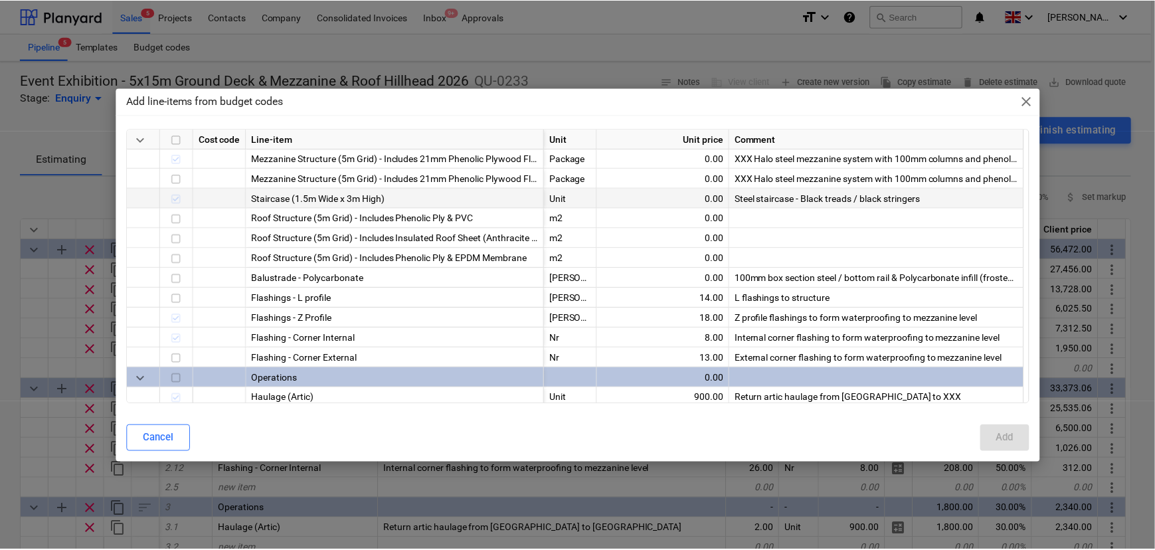
scroll to position [543, 0]
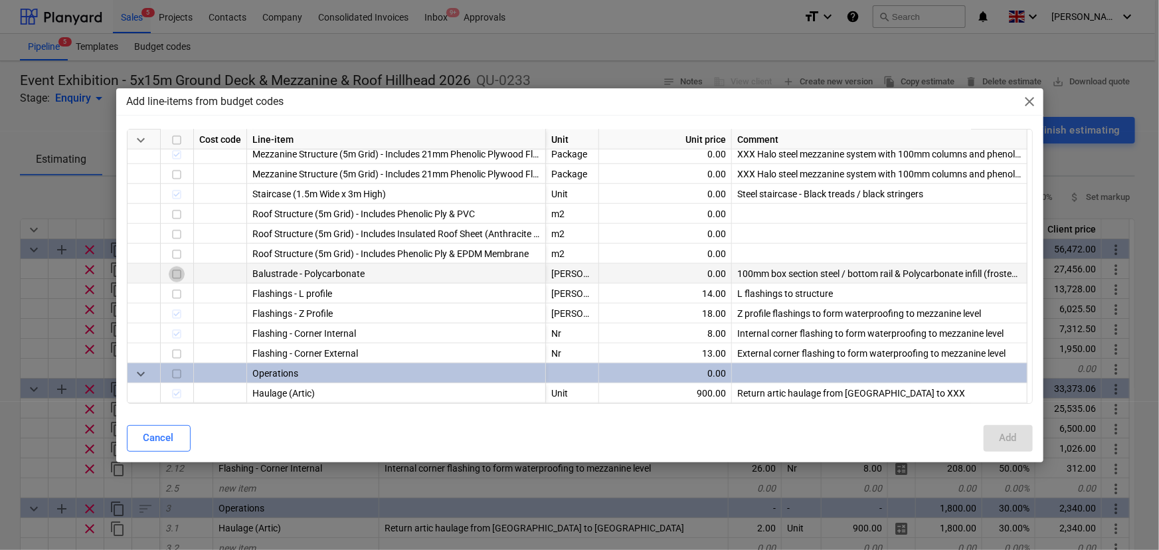
click at [179, 266] on input "checkbox" at bounding box center [177, 274] width 16 height 16
click at [990, 432] on button "Add" at bounding box center [1008, 438] width 49 height 27
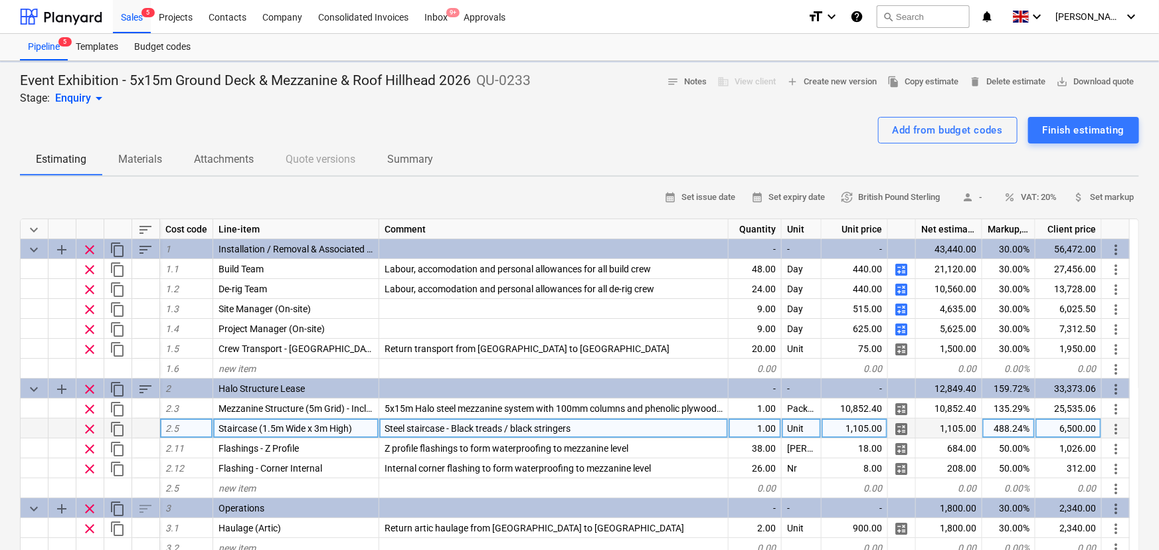
type textarea "x"
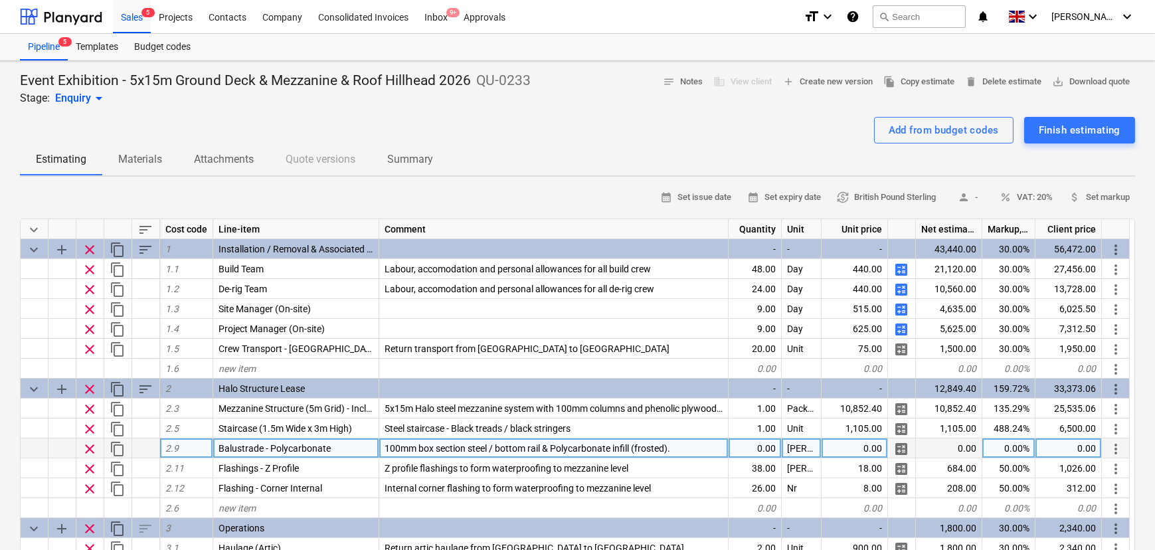
click at [744, 446] on div "0.00" at bounding box center [755, 448] width 53 height 20
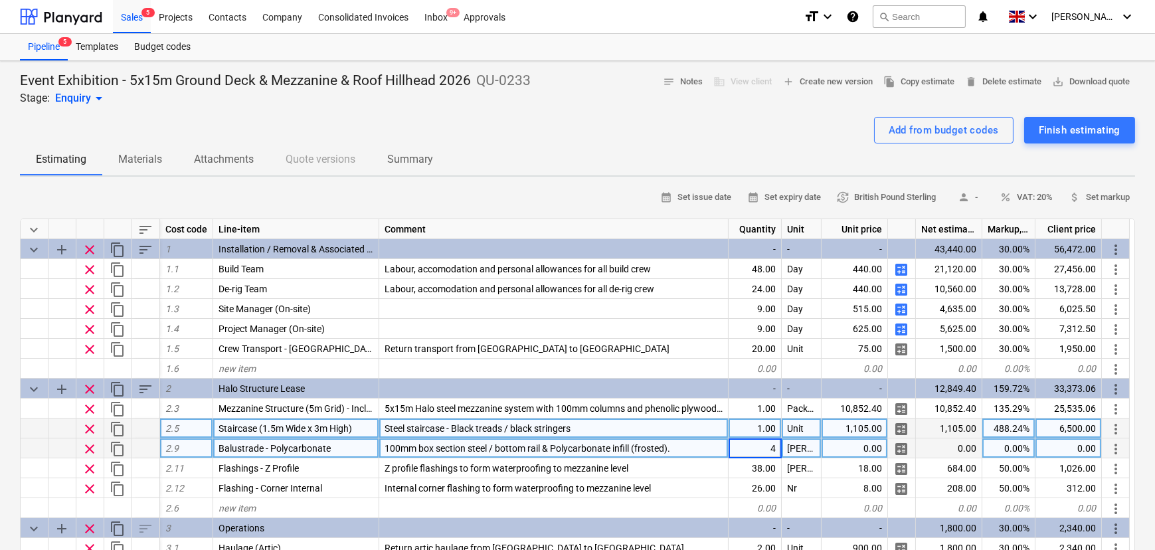
type input "42"
type textarea "x"
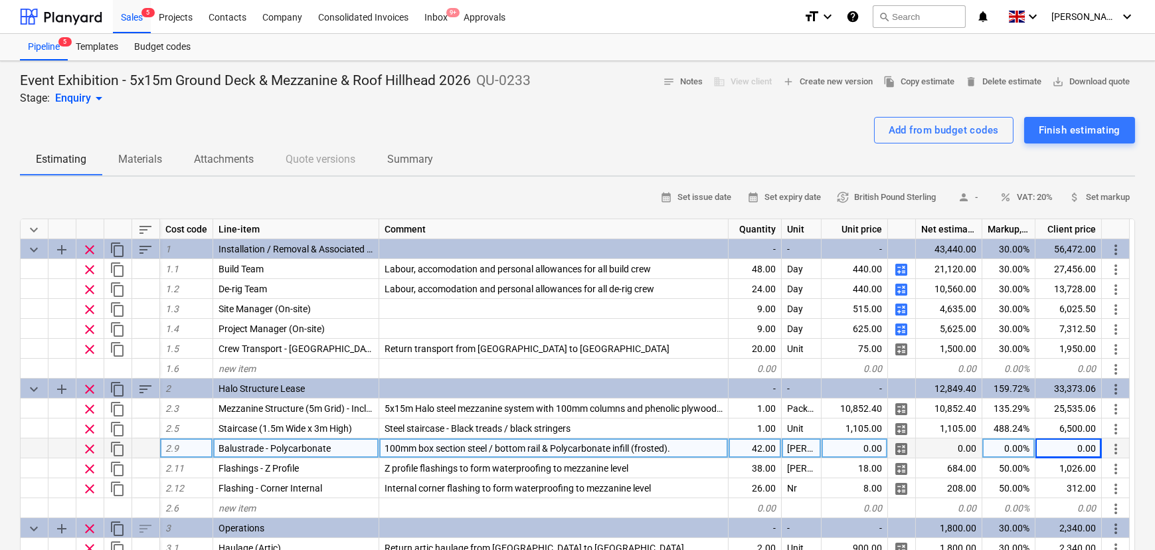
click at [739, 449] on div "42.00" at bounding box center [755, 448] width 53 height 20
type input "1"
type textarea "x"
type input "Package"
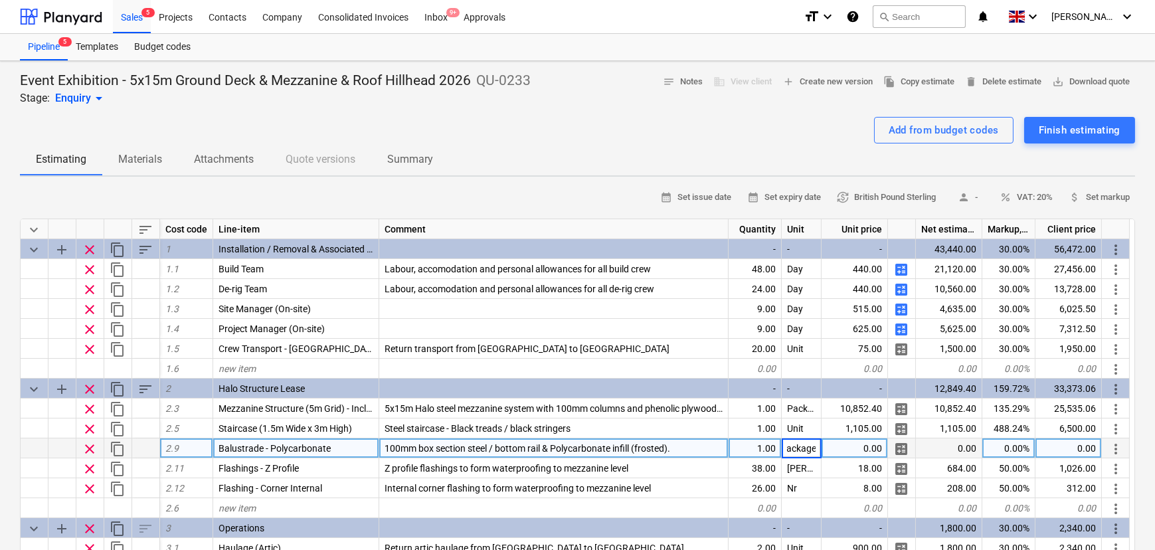
type textarea "x"
click at [748, 452] on div "1.00" at bounding box center [755, 448] width 53 height 20
type input "42"
type textarea "x"
type input "LinM"
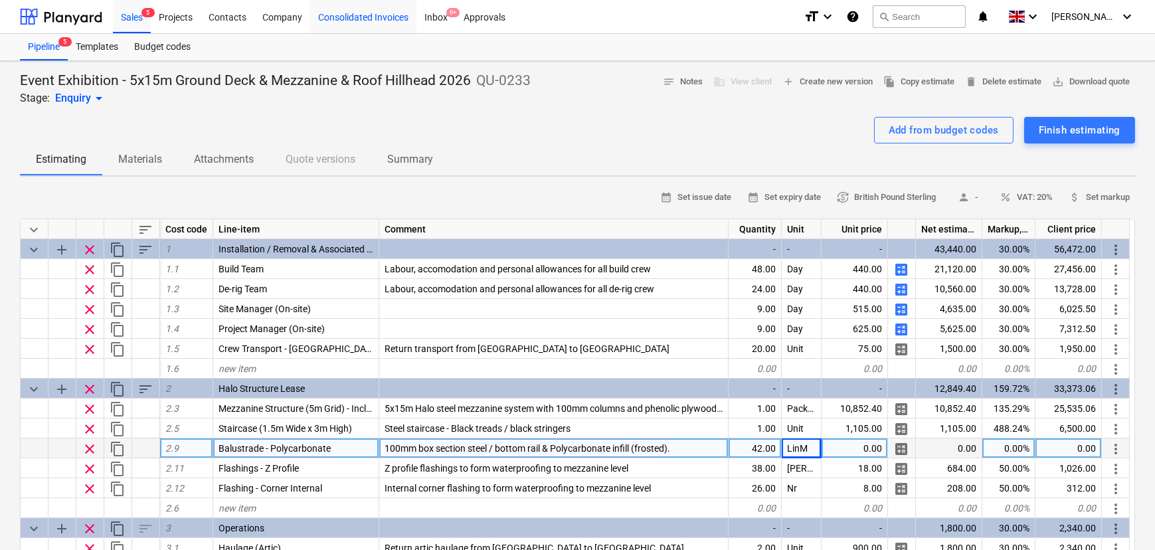
type textarea "x"
click at [842, 448] on div "0.00" at bounding box center [855, 448] width 66 height 20
type input "15.3"
type textarea "x"
type input "488"
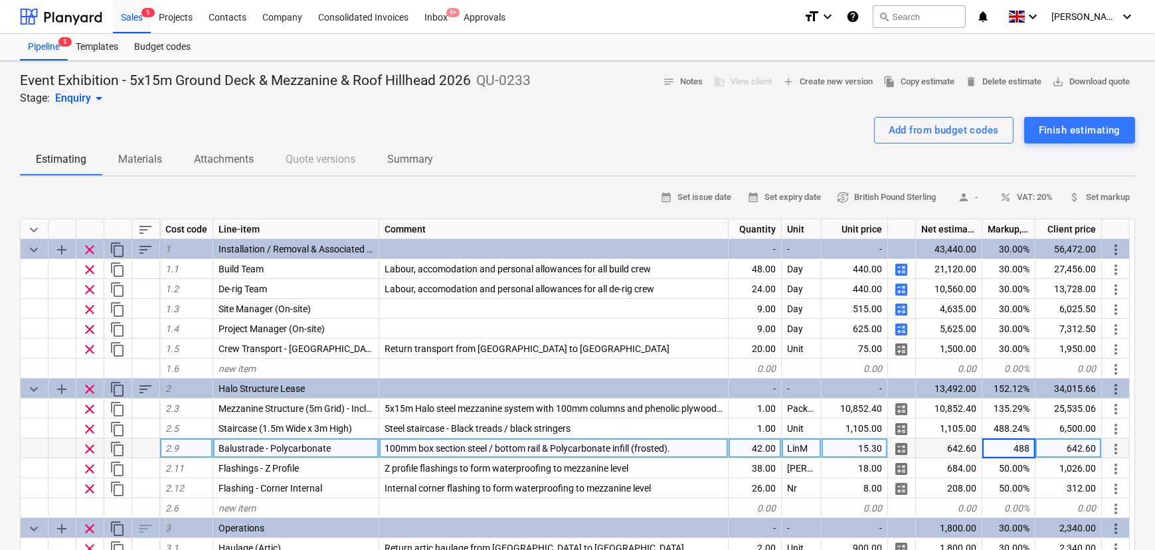
type textarea "x"
click at [1006, 454] on div "488.00%" at bounding box center [1008, 448] width 53 height 20
type input "488.24"
click at [114, 17] on div "Sales 5" at bounding box center [132, 16] width 38 height 34
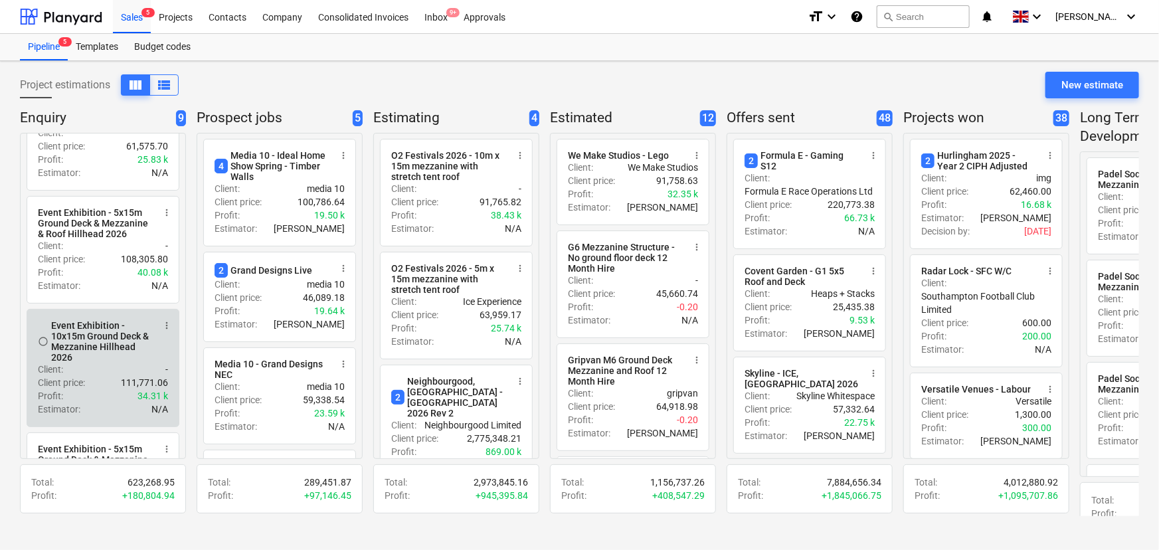
scroll to position [60, 0]
click at [130, 358] on div "Event Exhibition - 10x15m Ground Deck & Mezzanine Hillhead 2026" at bounding box center [102, 337] width 102 height 43
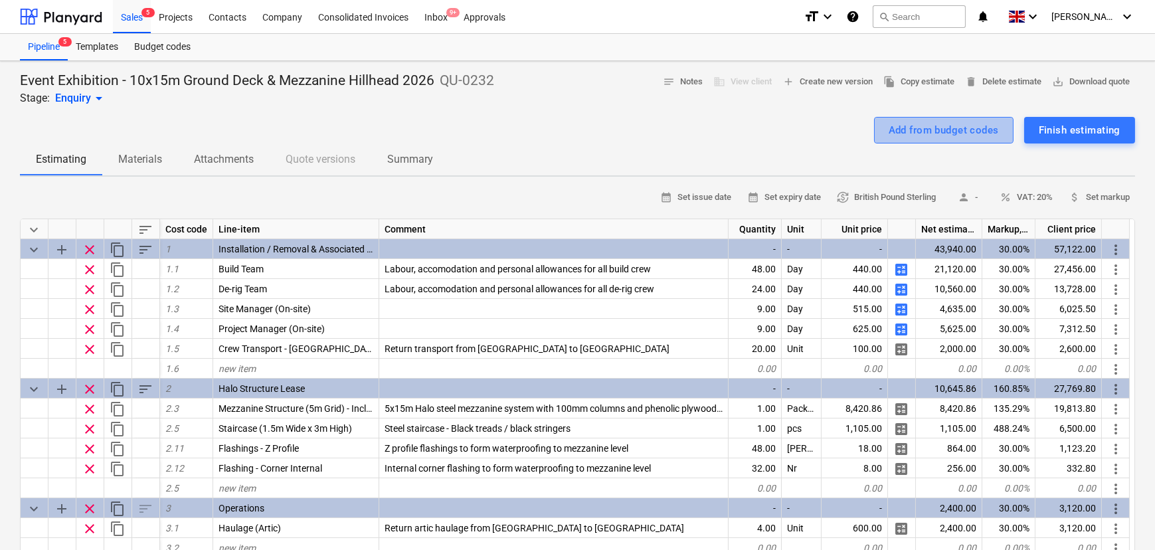
click at [889, 131] on div "Add from budget codes" at bounding box center [944, 130] width 110 height 17
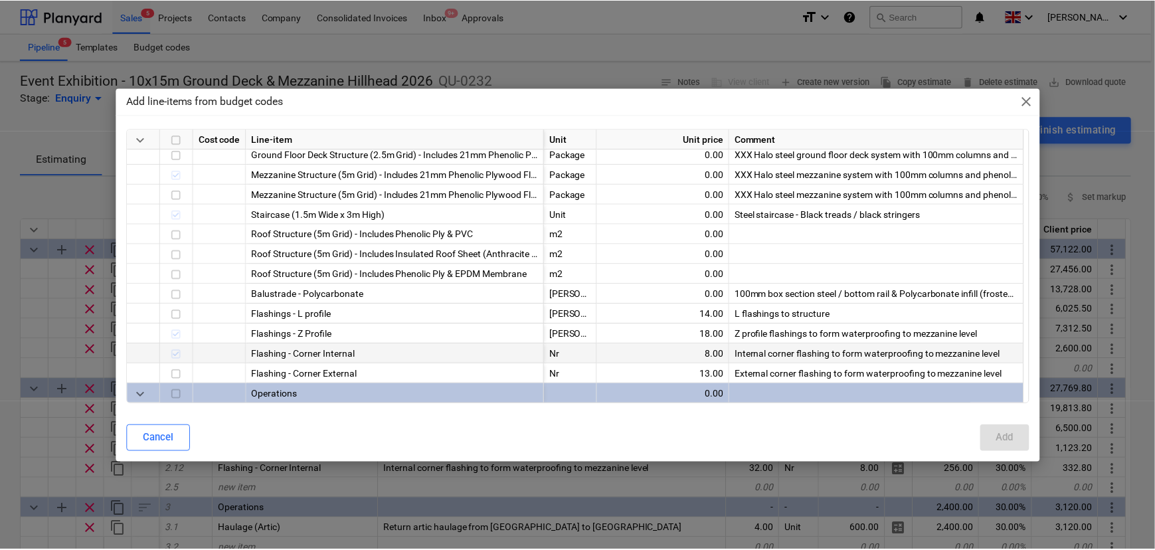
scroll to position [543, 0]
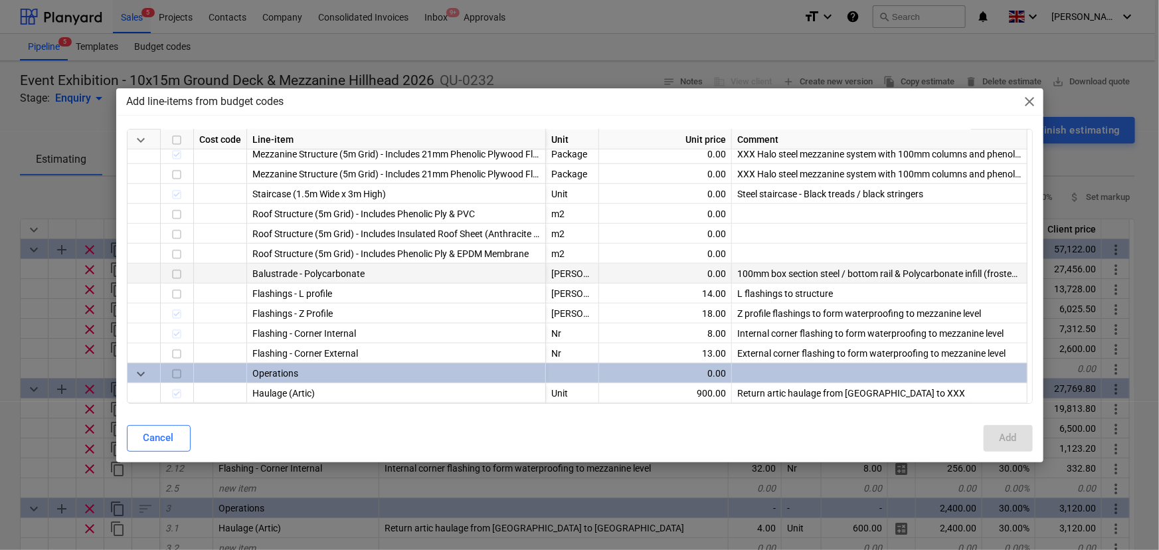
click at [209, 268] on div at bounding box center [220, 274] width 53 height 20
click at [181, 273] on input "checkbox" at bounding box center [177, 274] width 16 height 16
click at [1001, 436] on div "Add" at bounding box center [1008, 437] width 17 height 17
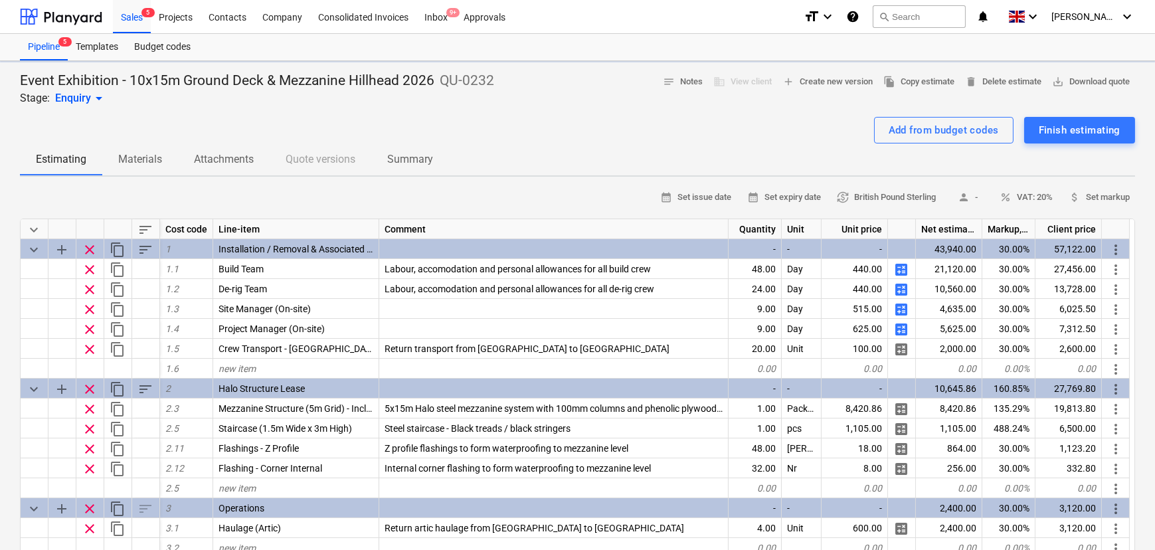
type textarea "x"
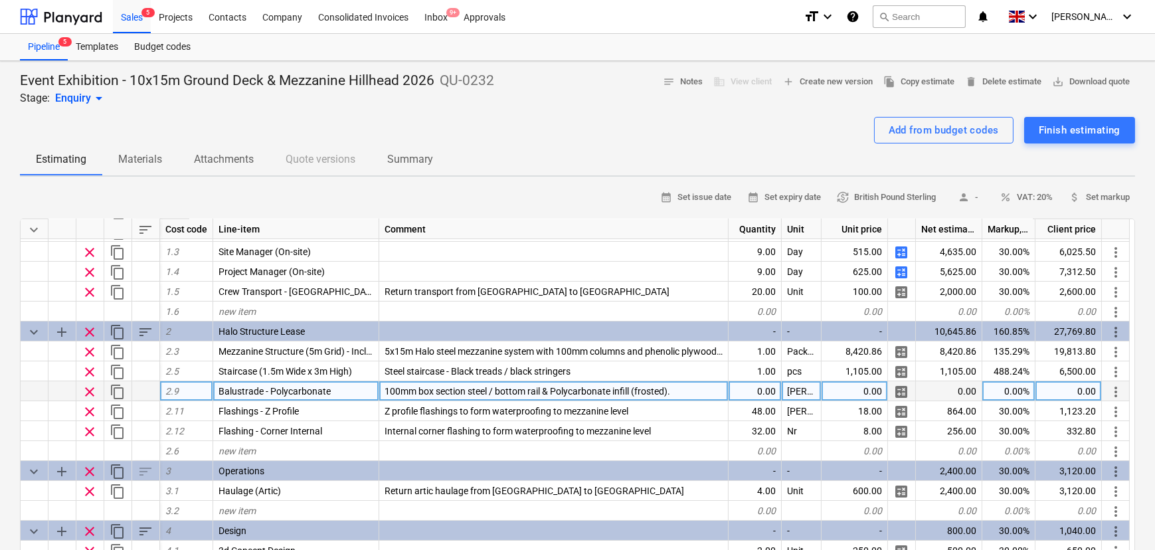
scroll to position [60, 0]
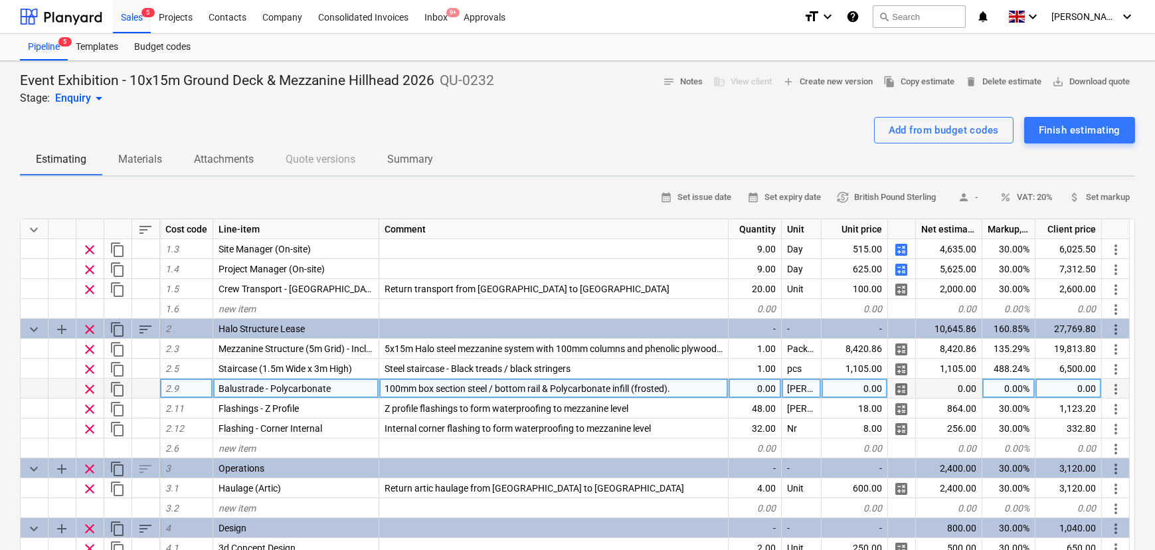
click at [764, 394] on div "0.00" at bounding box center [755, 389] width 53 height 20
type input "4"
type input "52"
type textarea "x"
type input "15.3"
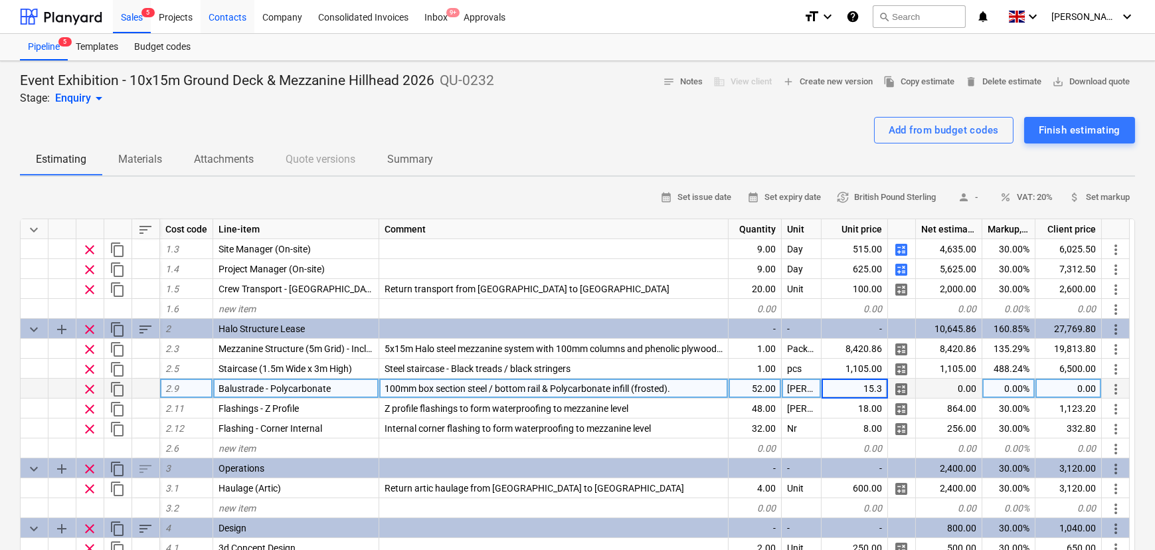
type textarea "x"
type input "488.24"
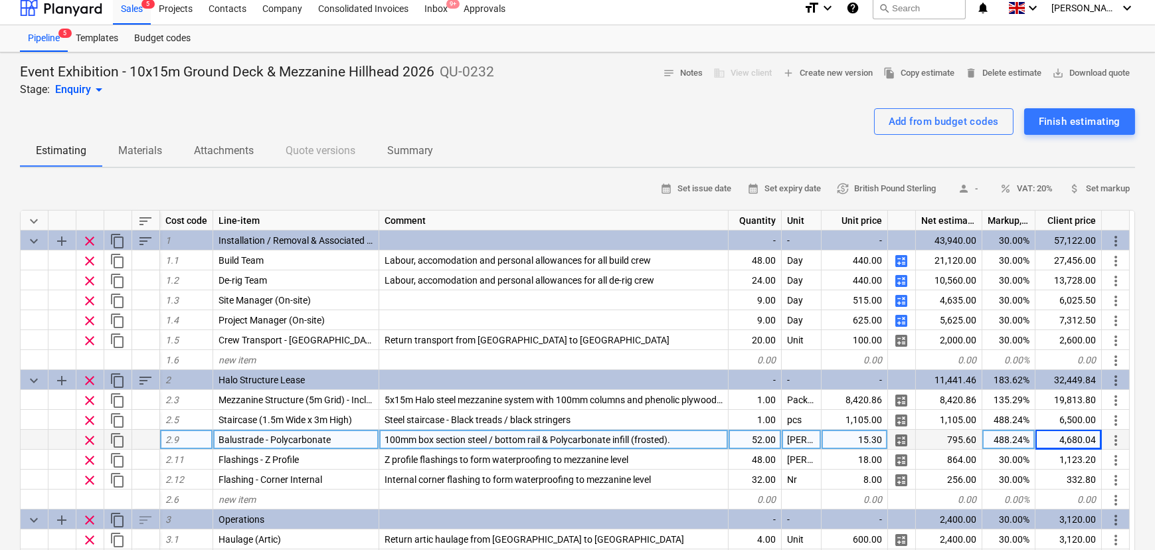
scroll to position [0, 0]
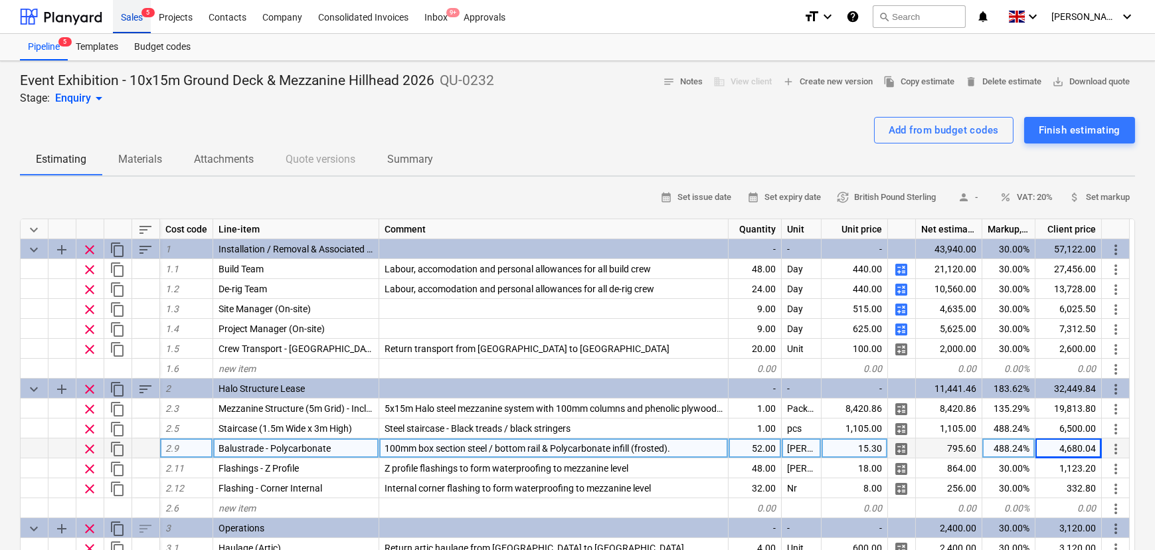
drag, startPoint x: 142, startPoint y: 27, endPoint x: 147, endPoint y: 17, distance: 10.4
click at [142, 27] on div "Sales 5" at bounding box center [132, 16] width 38 height 34
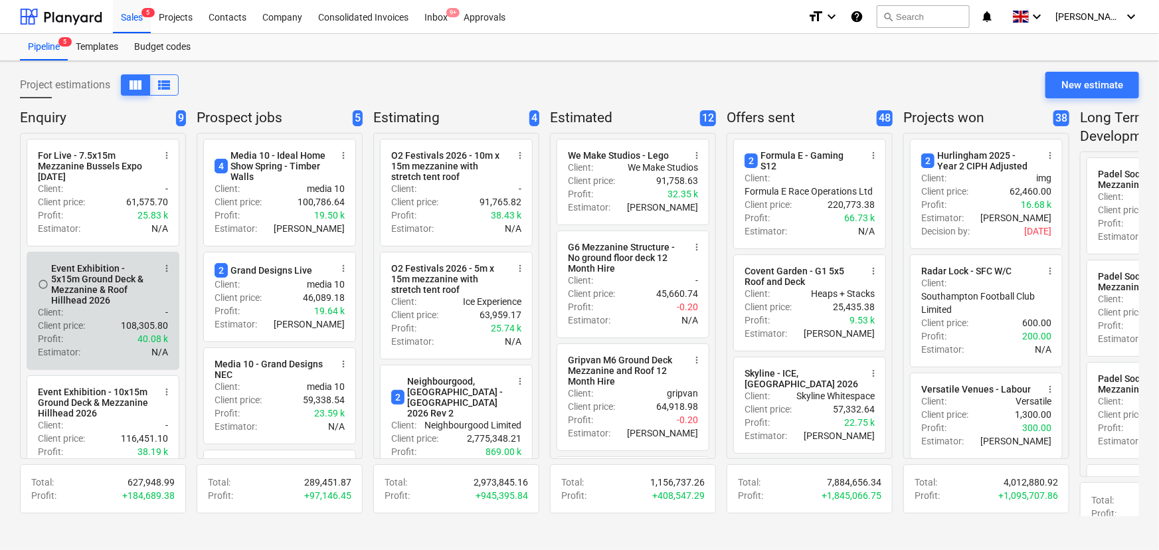
click at [114, 287] on div "Event Exhibition - 5x15m Ground Deck & Mezzanine & Roof Hillhead 2026" at bounding box center [102, 284] width 102 height 43
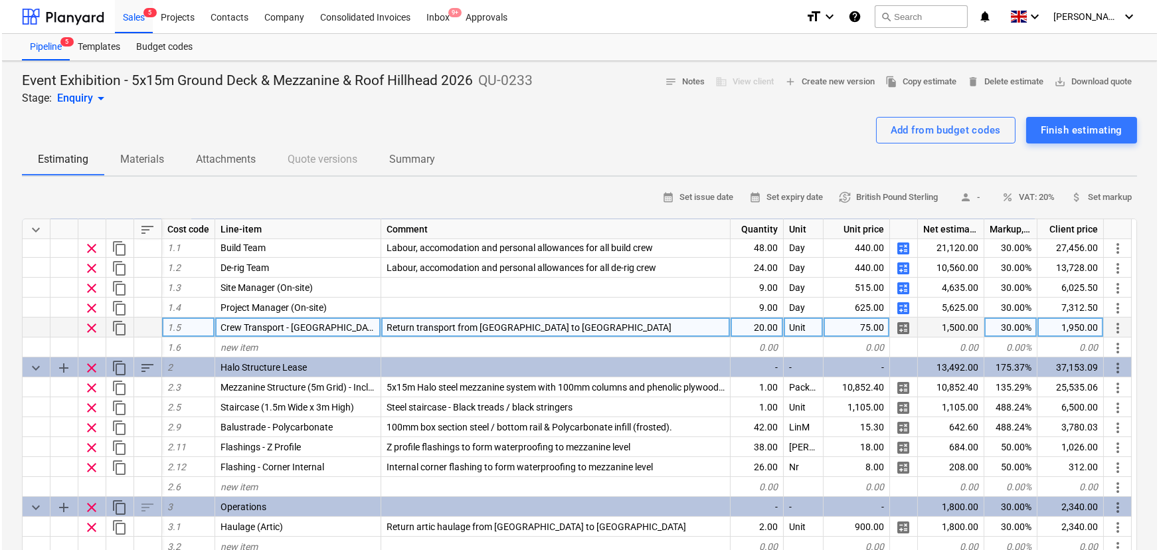
scroll to position [60, 0]
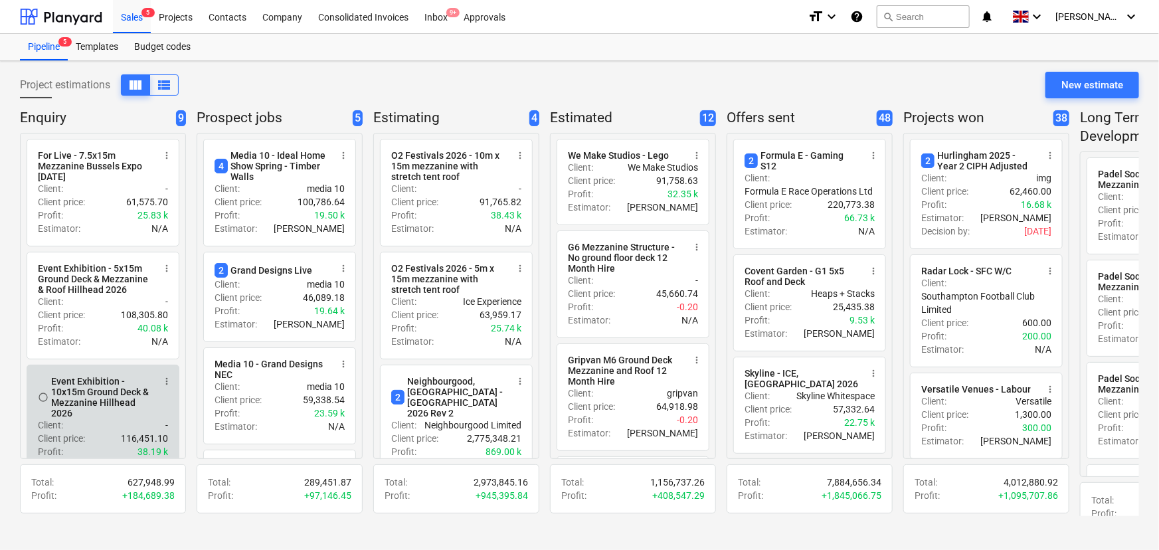
scroll to position [181, 0]
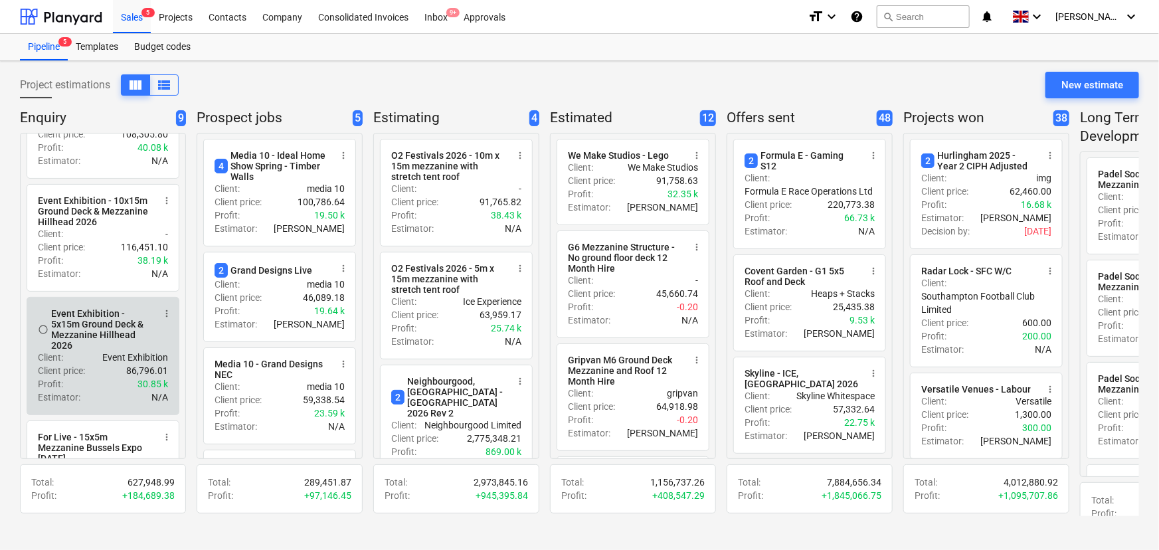
click at [108, 351] on div "Event Exhibition - 5x15m Ground Deck & Mezzanine Hillhead 2026" at bounding box center [102, 329] width 102 height 43
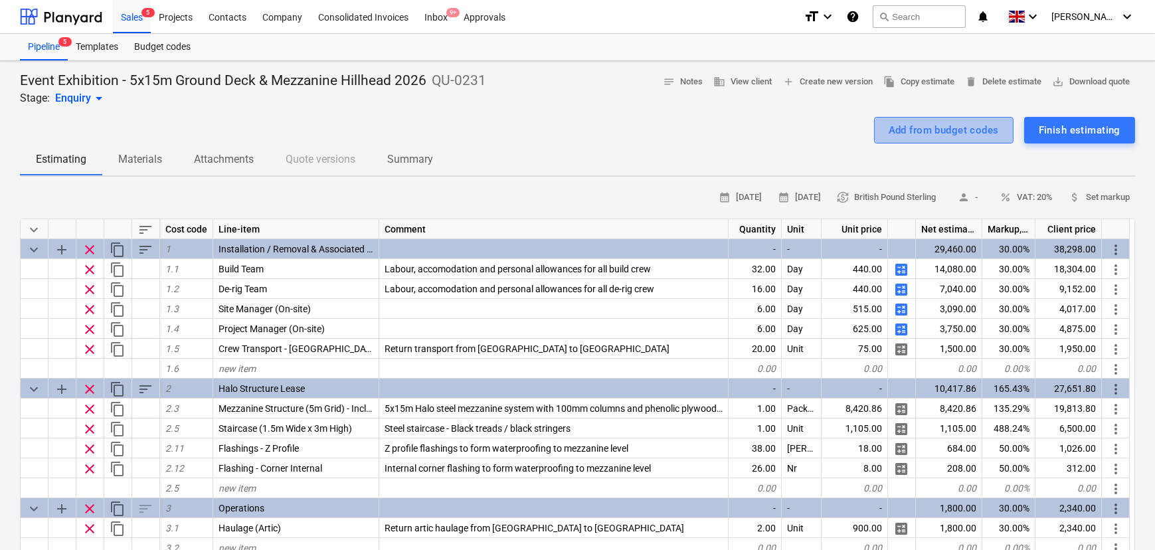
click at [889, 127] on div "Add from budget codes" at bounding box center [944, 130] width 110 height 17
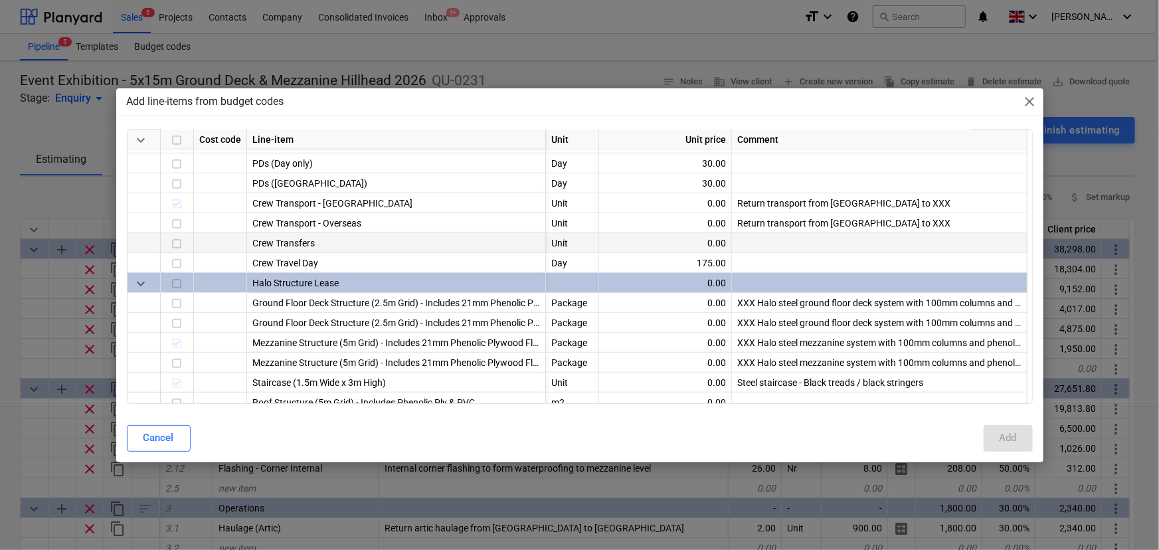
scroll to position [422, 0]
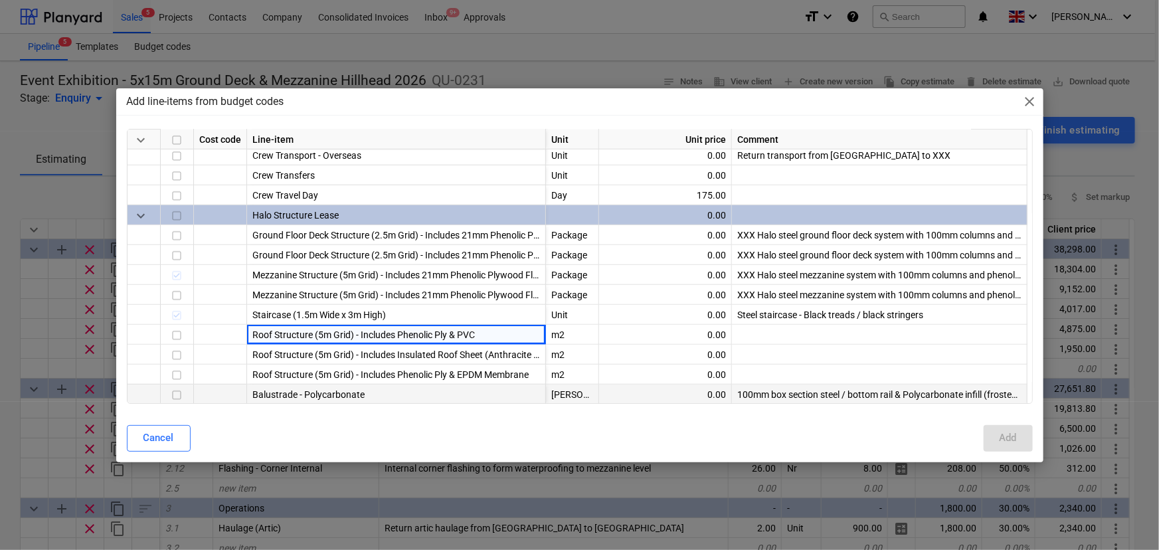
drag, startPoint x: 304, startPoint y: 331, endPoint x: 285, endPoint y: 399, distance: 69.8
click at [285, 399] on div "Balustrade - Polycarbonate" at bounding box center [396, 395] width 299 height 20
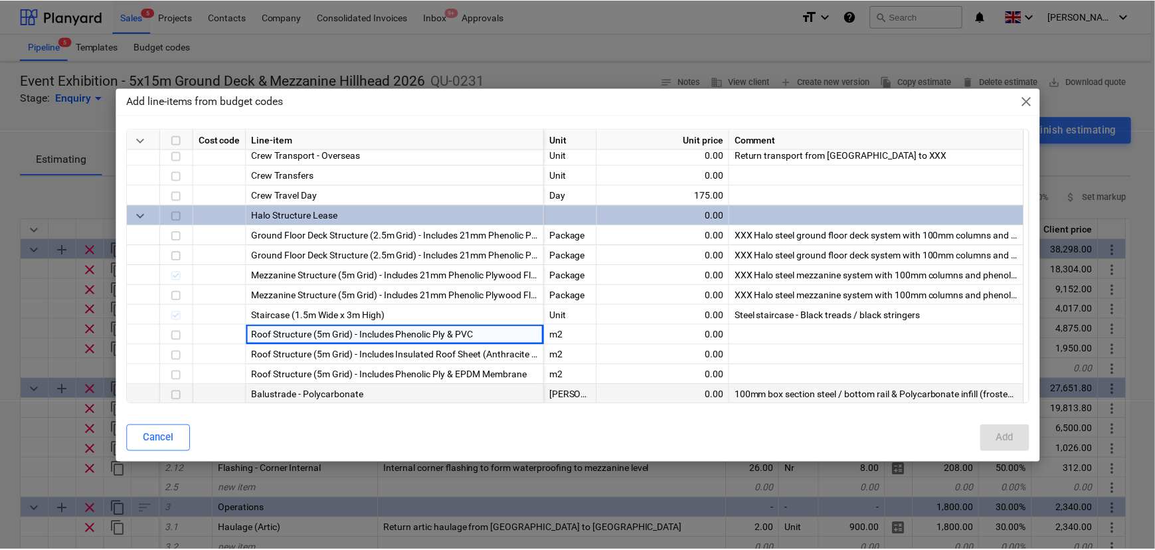
scroll to position [424, 0]
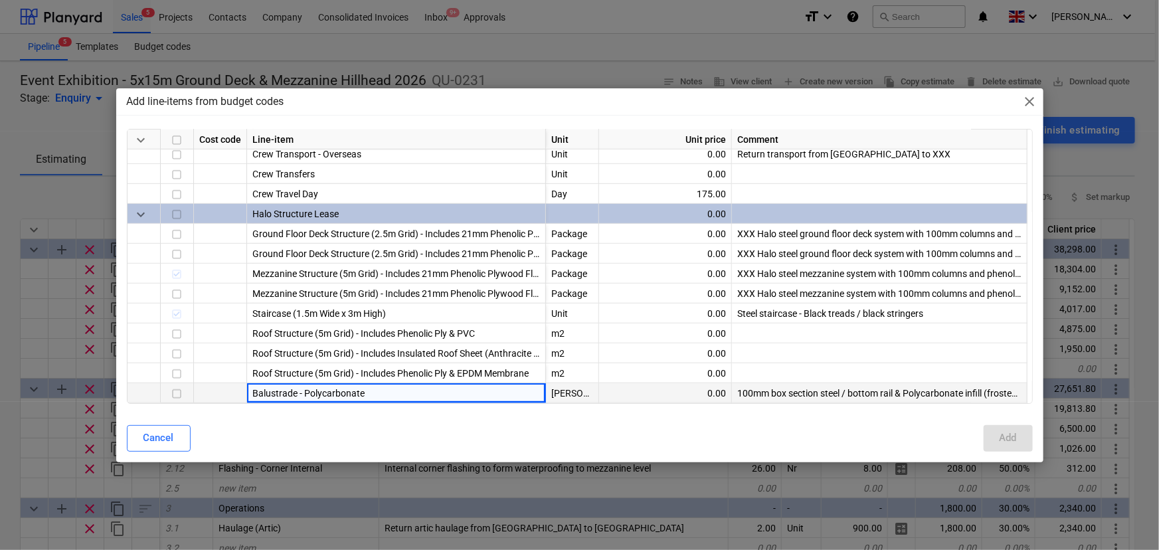
click at [176, 386] on input "checkbox" at bounding box center [177, 394] width 16 height 16
drag, startPoint x: 984, startPoint y: 435, endPoint x: 989, endPoint y: 447, distance: 12.8
click at [985, 435] on button "Add" at bounding box center [1008, 438] width 49 height 27
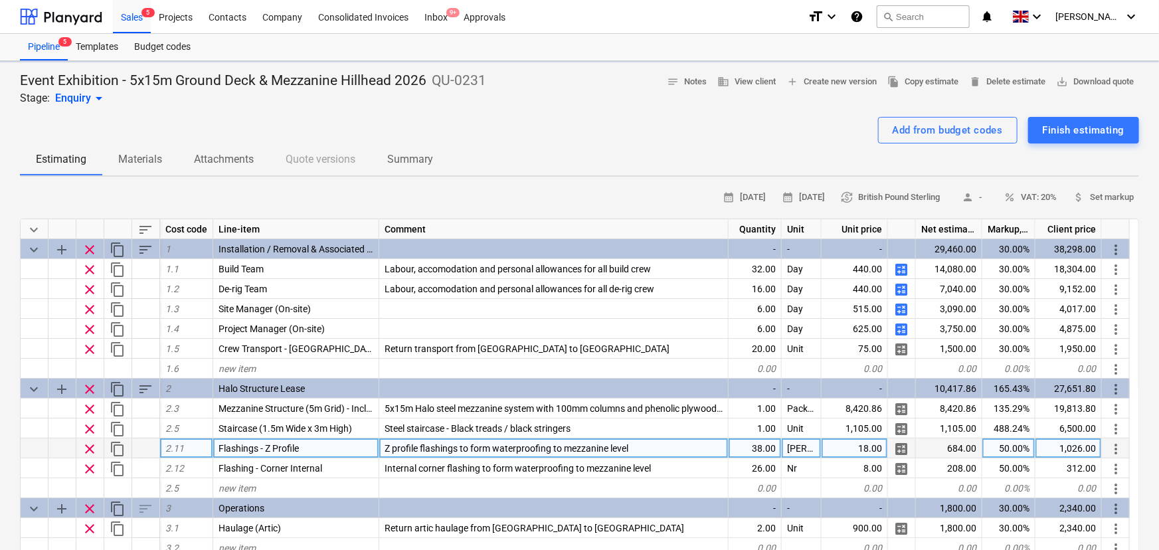
type textarea "x"
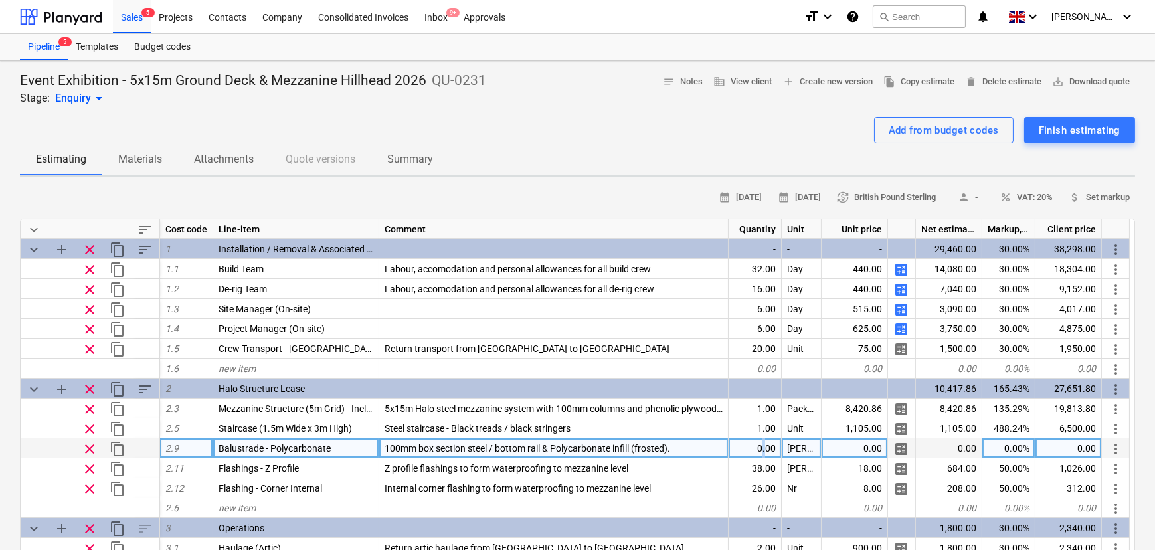
click at [764, 454] on div "0.00" at bounding box center [755, 448] width 53 height 20
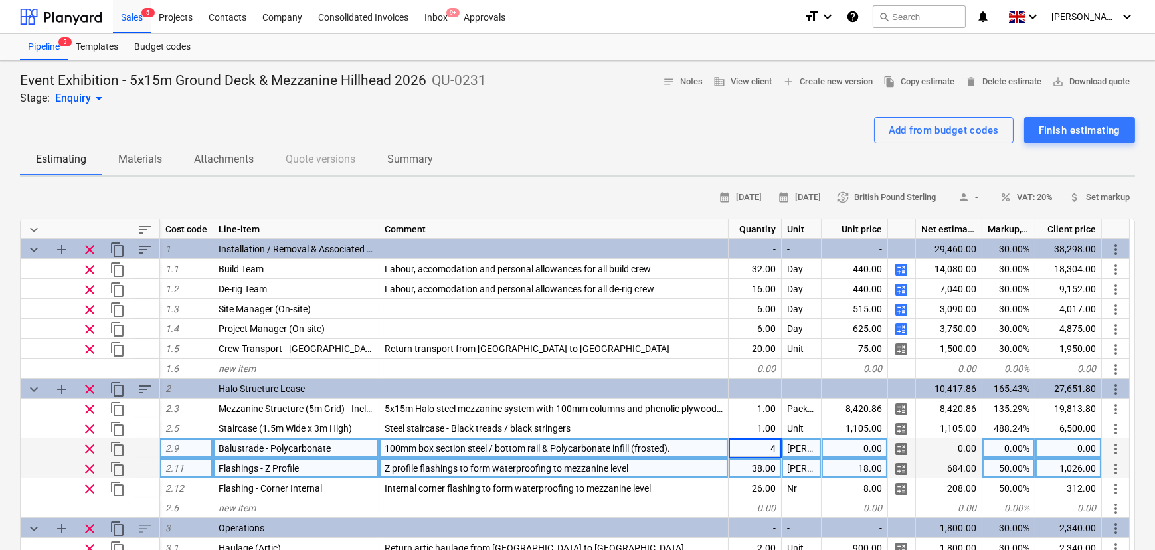
type input "42"
type textarea "x"
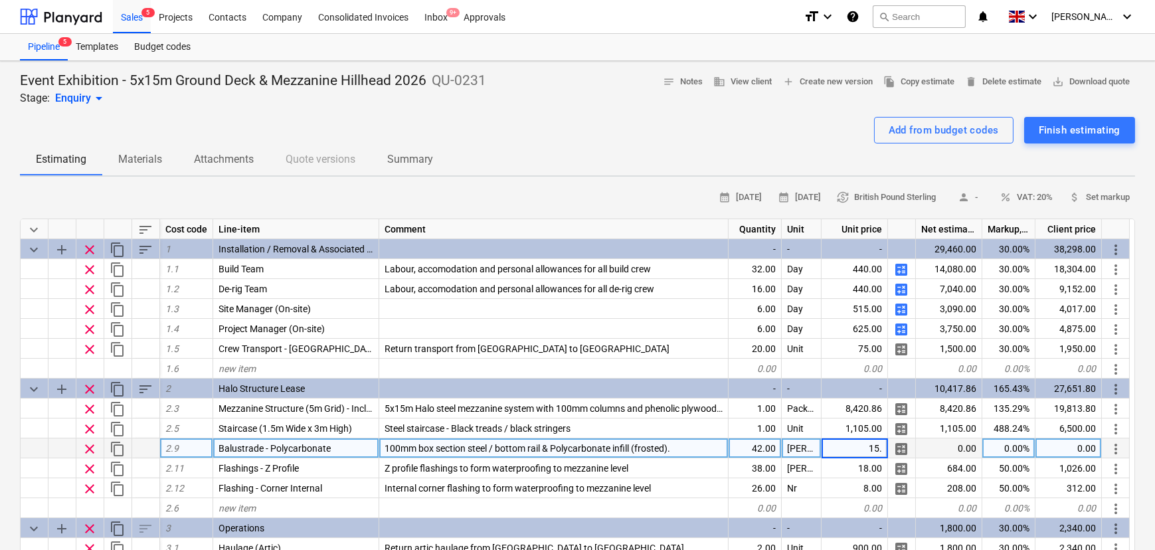
type input "15.3"
type textarea "x"
type input "488.24"
type textarea "x"
click at [1068, 84] on span "save_alt Download quote" at bounding box center [1091, 81] width 78 height 15
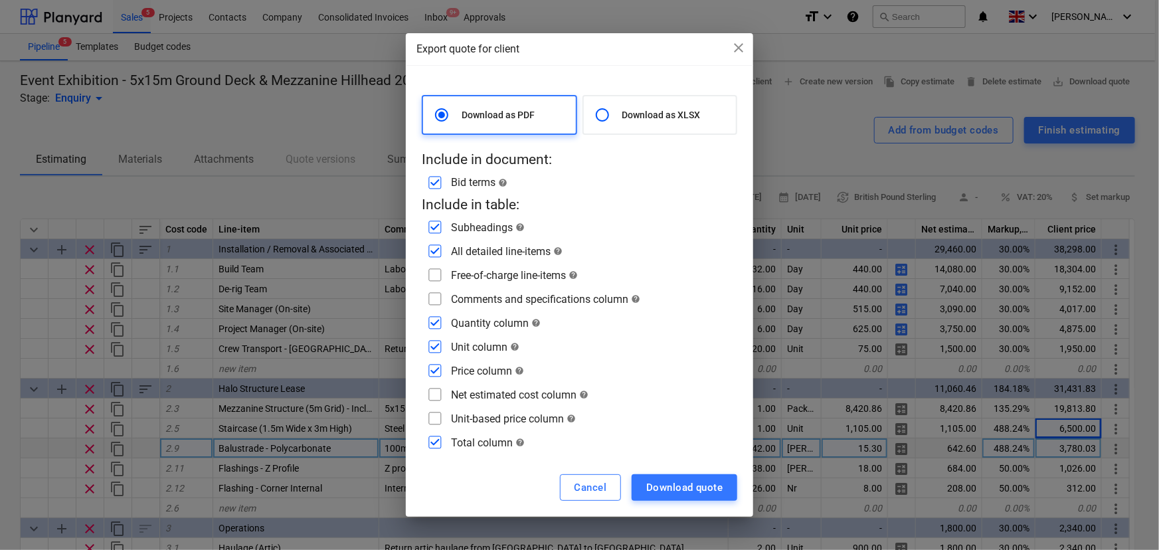
click at [438, 325] on input "checkbox" at bounding box center [434, 322] width 21 height 21
checkbox input "false"
click at [434, 341] on input "checkbox" at bounding box center [434, 346] width 21 height 21
checkbox input "false"
click at [435, 365] on input "checkbox" at bounding box center [434, 370] width 21 height 21
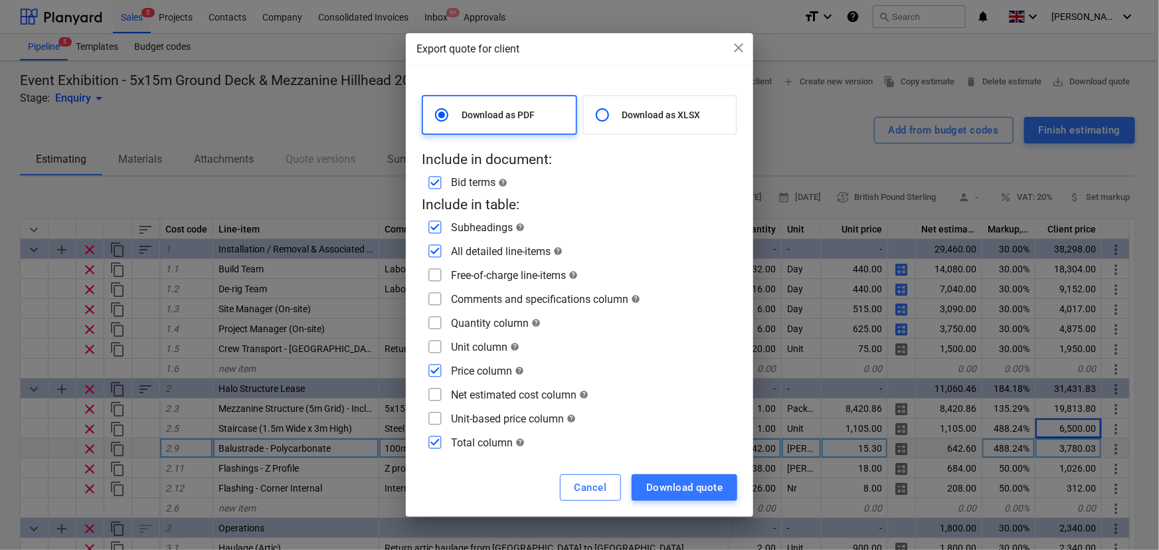
checkbox input "false"
click at [438, 279] on input "checkbox" at bounding box center [434, 274] width 21 height 21
checkbox input "true"
click at [437, 296] on input "checkbox" at bounding box center [434, 298] width 21 height 21
checkbox input "true"
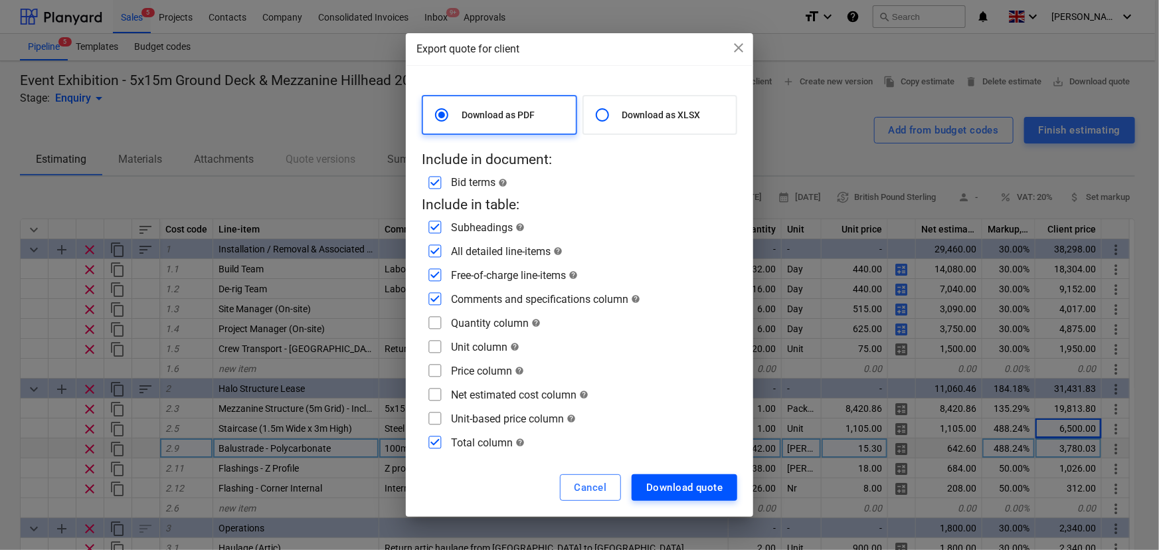
click at [646, 482] on div "Download quote" at bounding box center [684, 487] width 76 height 17
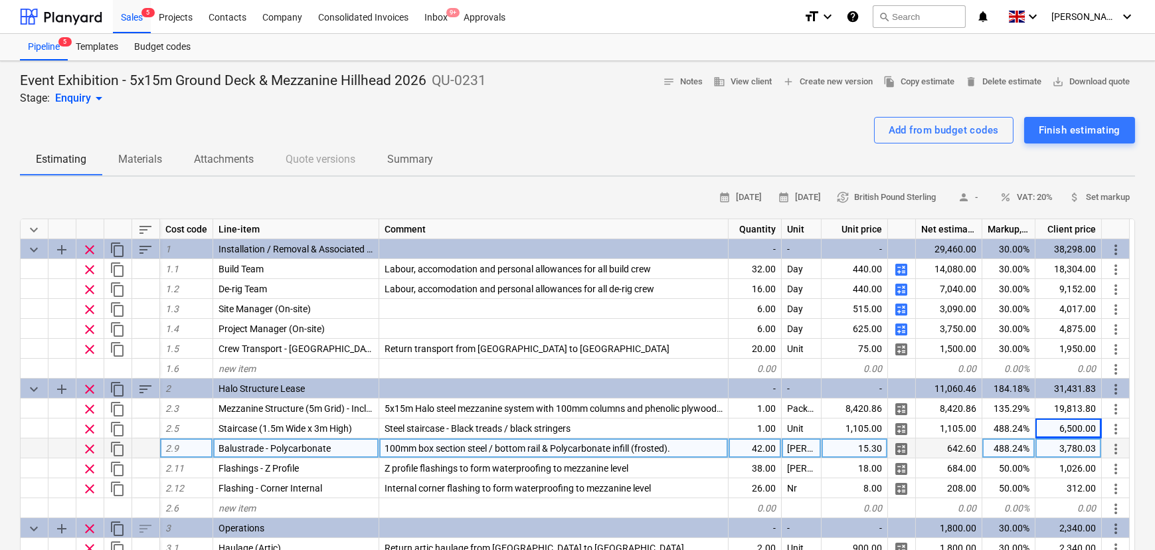
drag, startPoint x: 113, startPoint y: 100, endPoint x: 120, endPoint y: 104, distance: 8.3
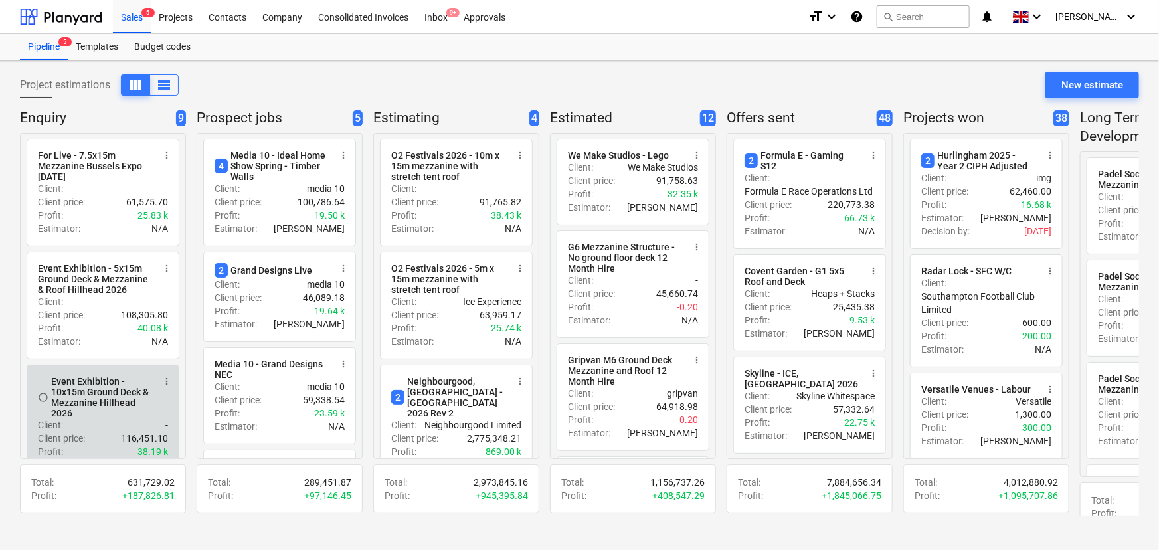
click at [113, 418] on div "Event Exhibition - 10x15m Ground Deck & Mezzanine Hillhead 2026" at bounding box center [102, 397] width 102 height 43
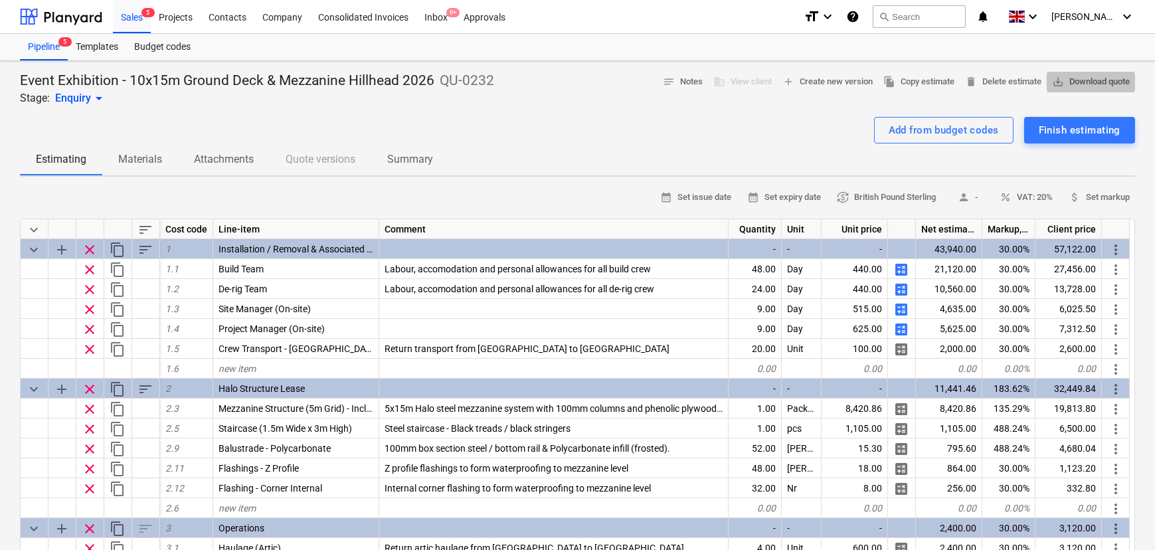
click at [1095, 87] on span "save_alt Download quote" at bounding box center [1091, 81] width 78 height 15
type textarea "x"
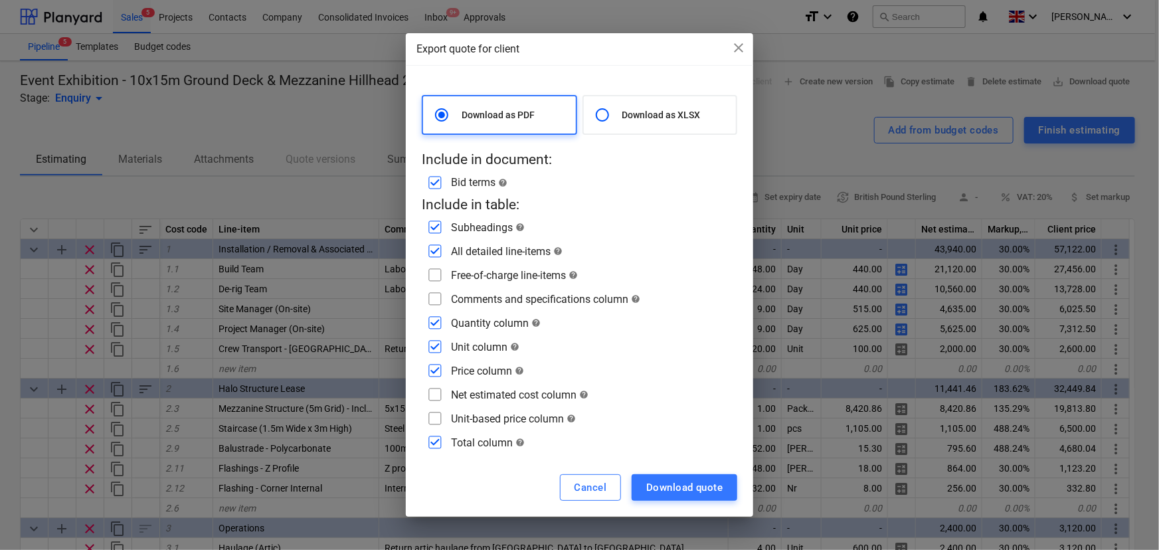
click at [440, 254] on input "checkbox" at bounding box center [434, 250] width 21 height 21
checkbox input "false"
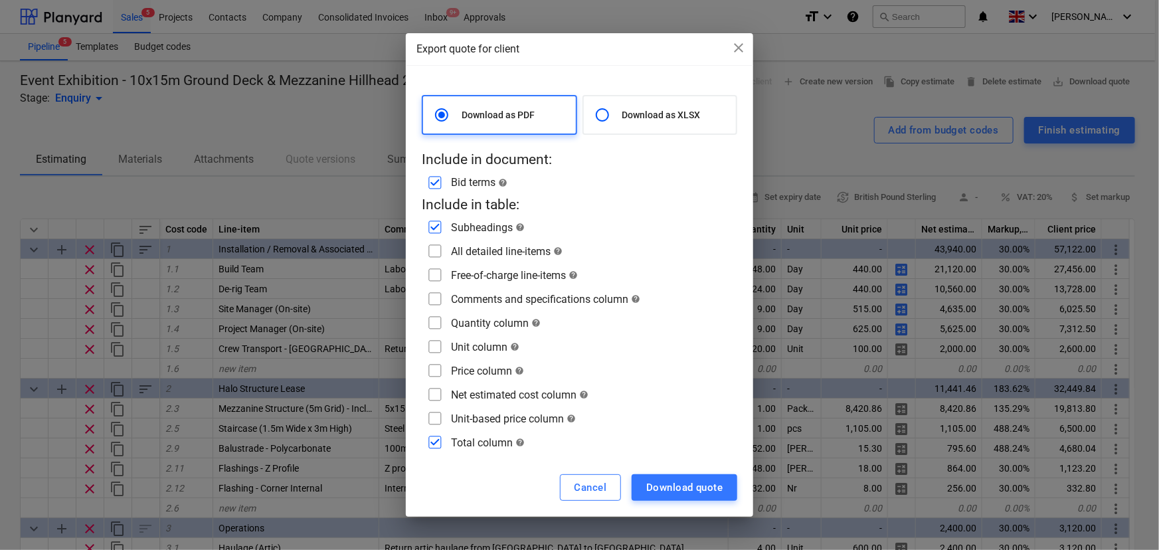
click at [432, 254] on input "checkbox" at bounding box center [434, 250] width 21 height 21
checkbox input "true"
click at [434, 276] on input "checkbox" at bounding box center [434, 274] width 21 height 21
checkbox input "true"
click at [434, 301] on input "checkbox" at bounding box center [434, 298] width 21 height 21
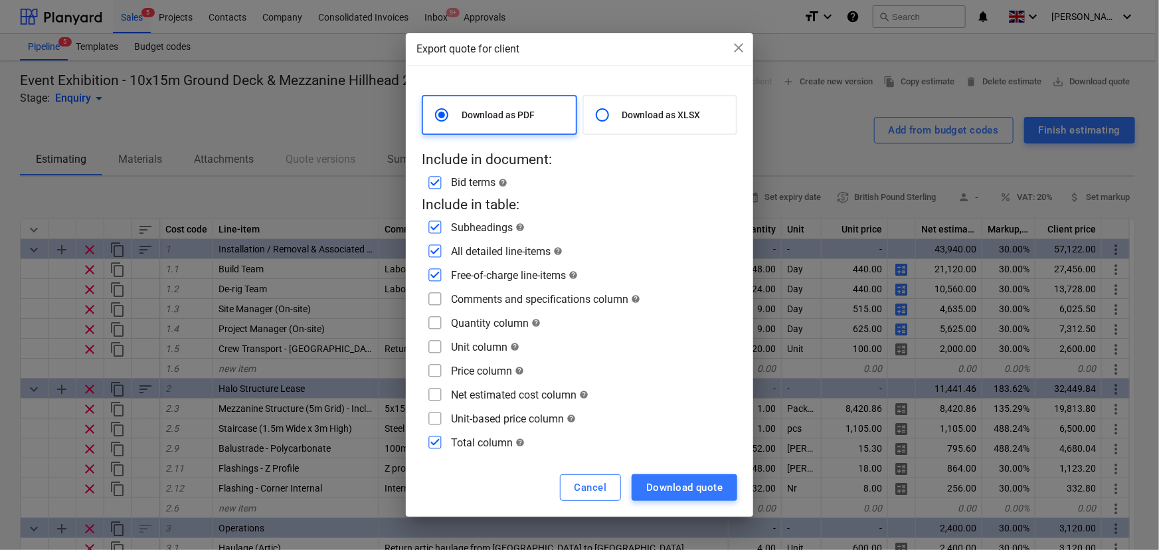
checkbox input "true"
click at [660, 489] on div "Download quote" at bounding box center [684, 487] width 76 height 17
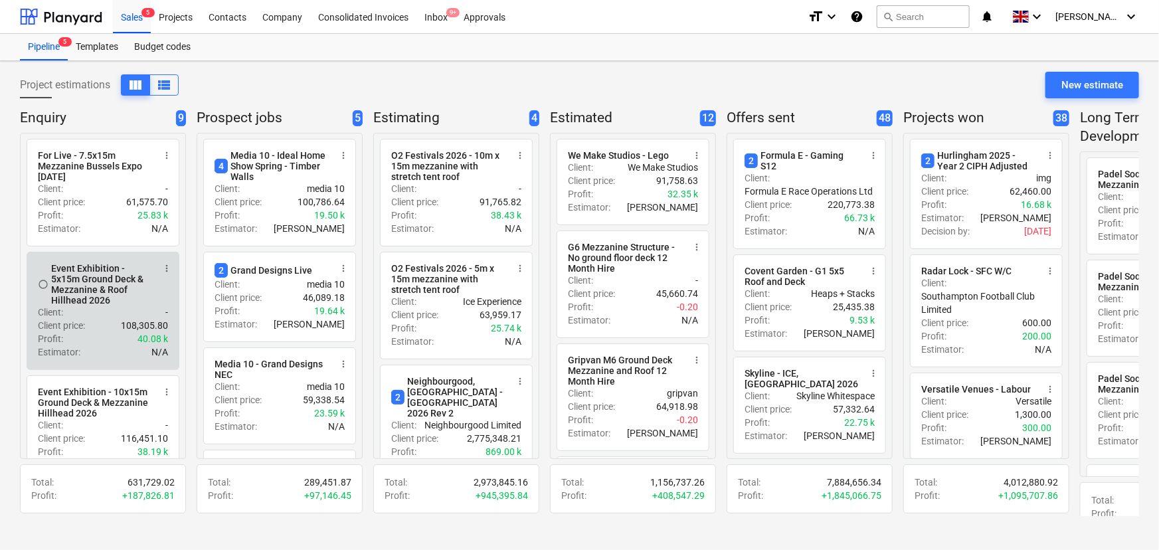
click at [92, 317] on div "Client : -" at bounding box center [103, 312] width 130 height 13
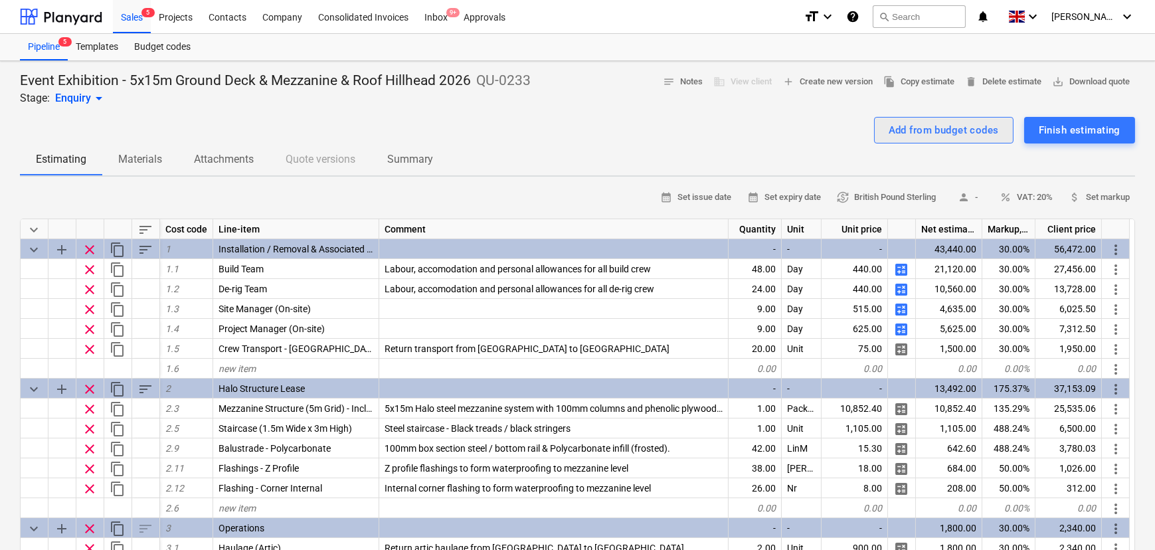
click at [889, 128] on div "Add from budget codes" at bounding box center [944, 130] width 110 height 17
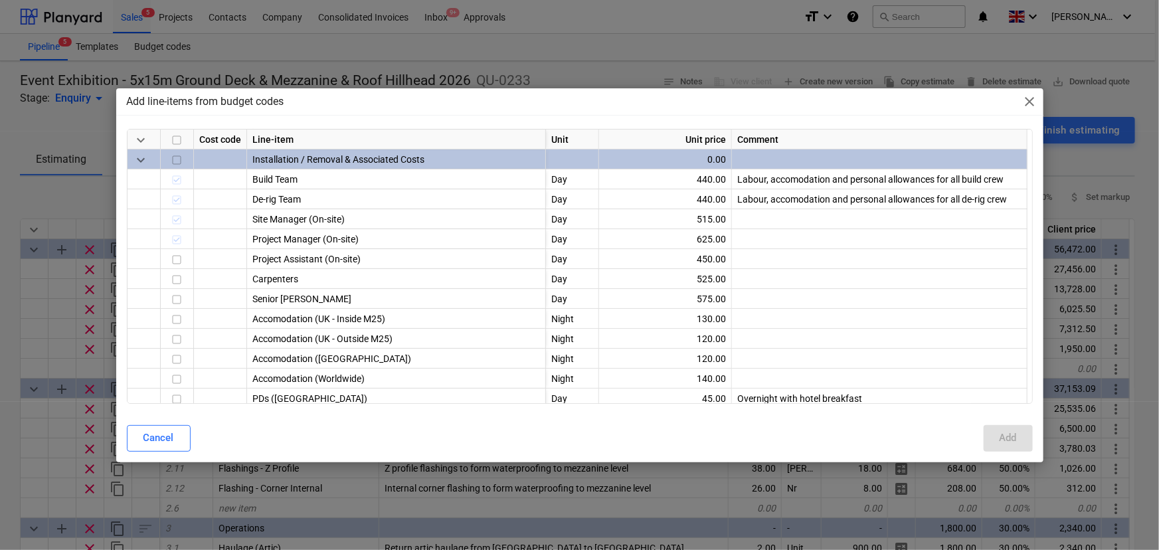
click at [1029, 96] on span "close" at bounding box center [1030, 102] width 16 height 16
type textarea "x"
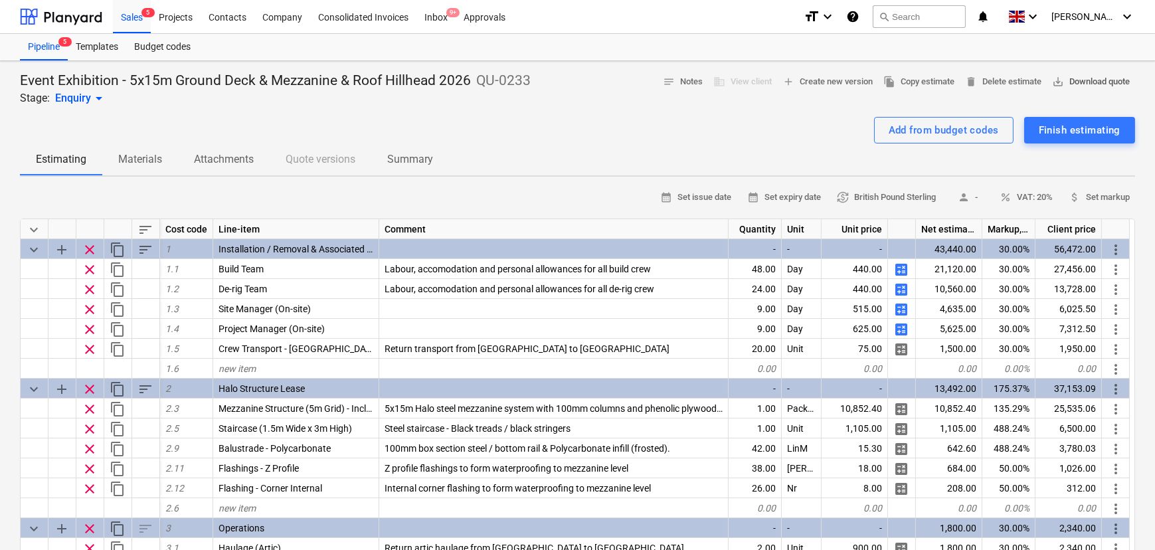
click at [1063, 82] on span "save_alt Download quote" at bounding box center [1091, 81] width 78 height 15
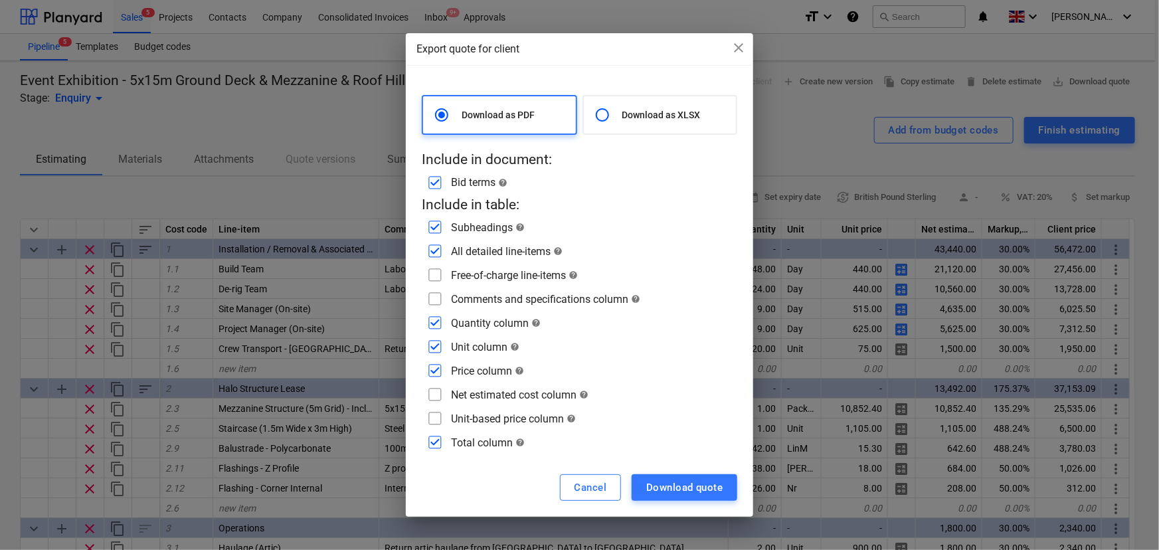
click at [439, 274] on input "checkbox" at bounding box center [434, 274] width 21 height 21
checkbox input "true"
click at [438, 294] on input "checkbox" at bounding box center [434, 298] width 21 height 21
checkbox input "true"
click at [435, 321] on input "checkbox" at bounding box center [434, 322] width 21 height 21
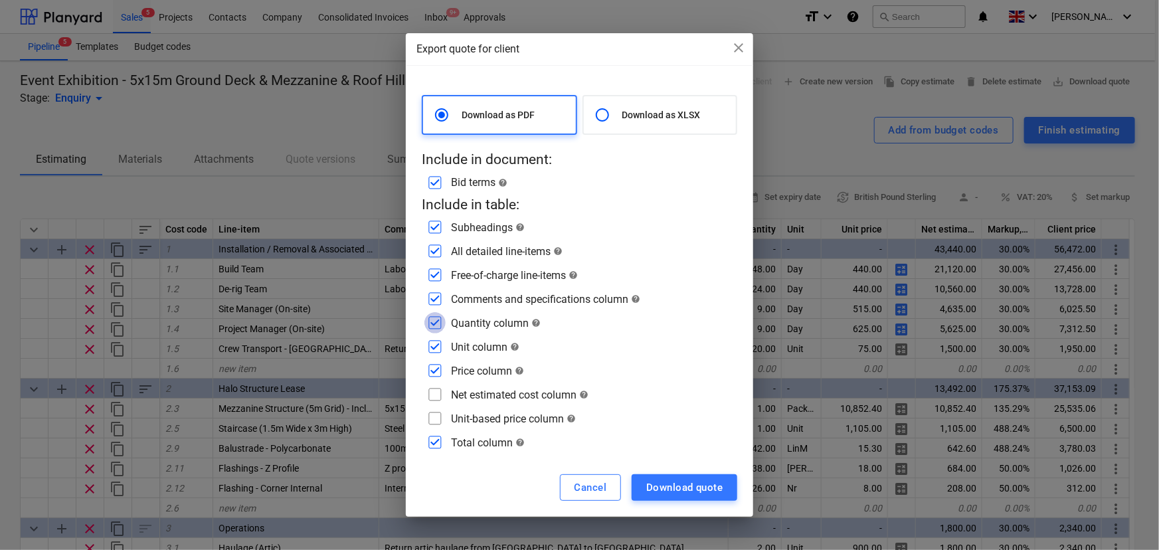
checkbox input "false"
drag, startPoint x: 435, startPoint y: 344, endPoint x: 436, endPoint y: 353, distance: 8.7
click at [435, 345] on input "checkbox" at bounding box center [434, 346] width 21 height 21
checkbox input "false"
click at [439, 369] on input "checkbox" at bounding box center [434, 370] width 21 height 21
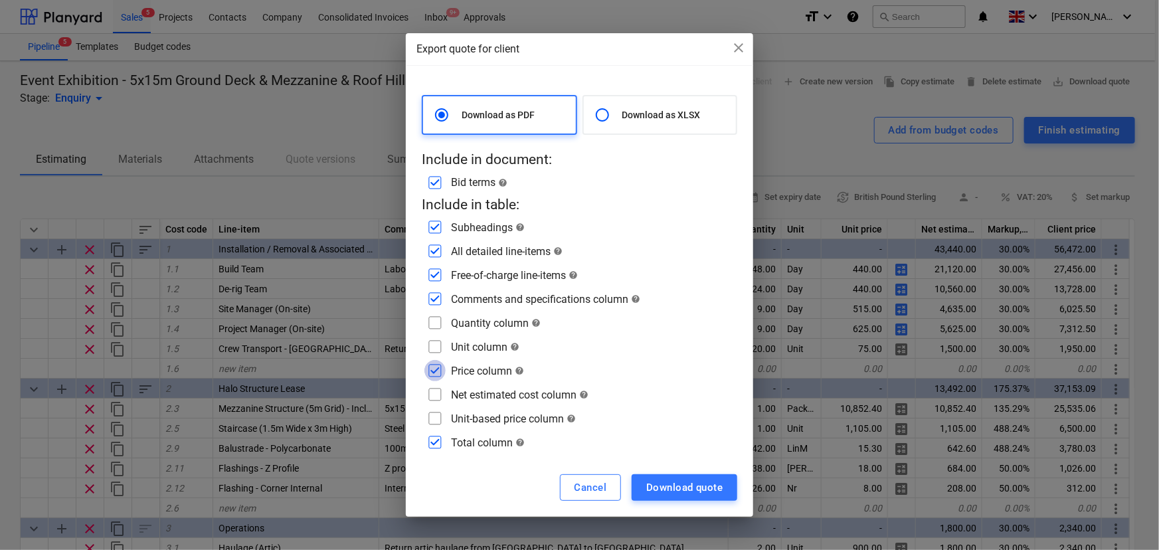
checkbox input "false"
click at [669, 499] on button "Download quote" at bounding box center [685, 487] width 106 height 27
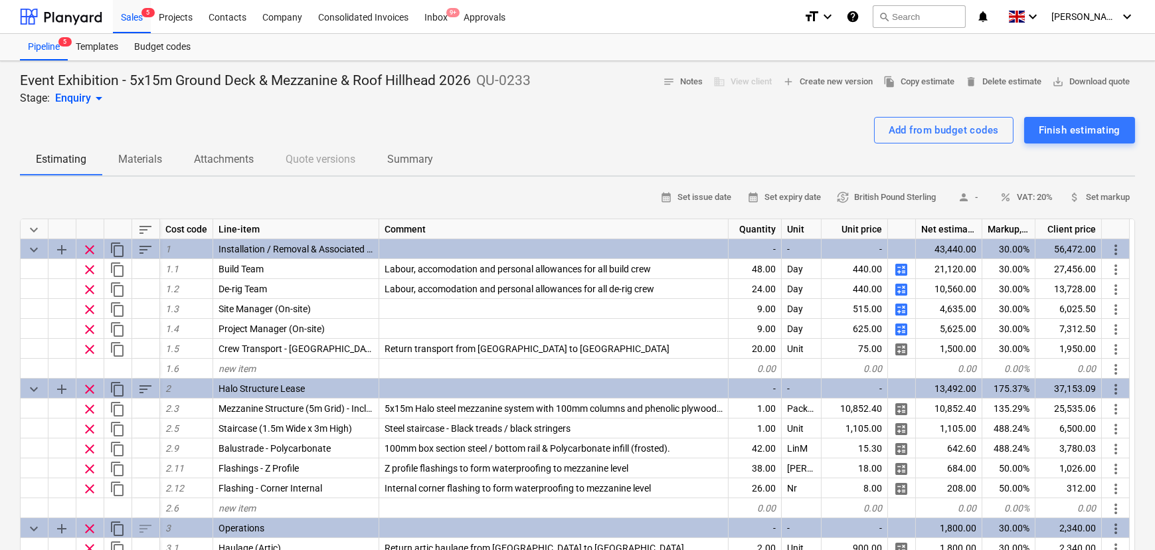
click at [191, 202] on div "calendar_month Set issue date calendar_month Set expiry date currency_exchange …" at bounding box center [577, 197] width 1115 height 21
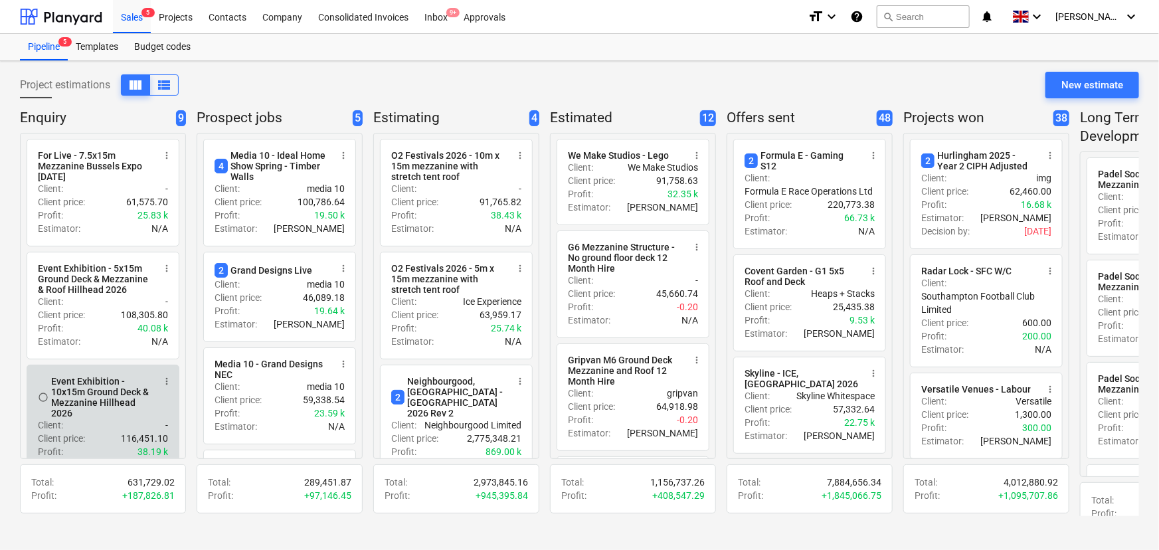
click at [80, 412] on div "Event Exhibition - 10x15m Ground Deck & Mezzanine Hillhead 2026" at bounding box center [102, 397] width 102 height 43
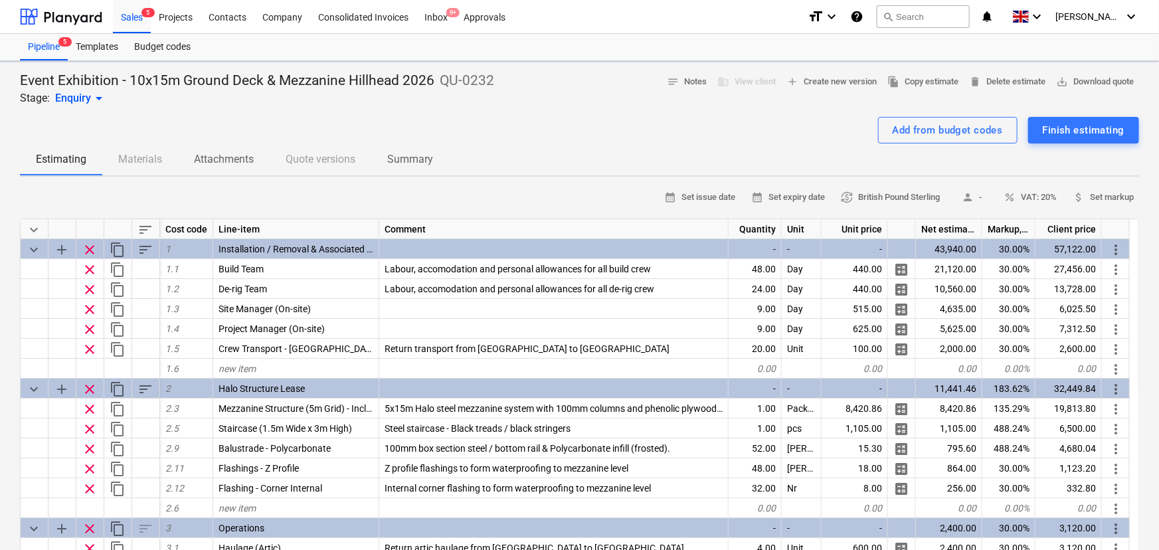
type textarea "x"
click at [199, 100] on div "Event Exhibition - 10x15m Ground Deck & Mezzanine Hillhead 2026 QU-0232 Stage: …" at bounding box center [257, 89] width 474 height 35
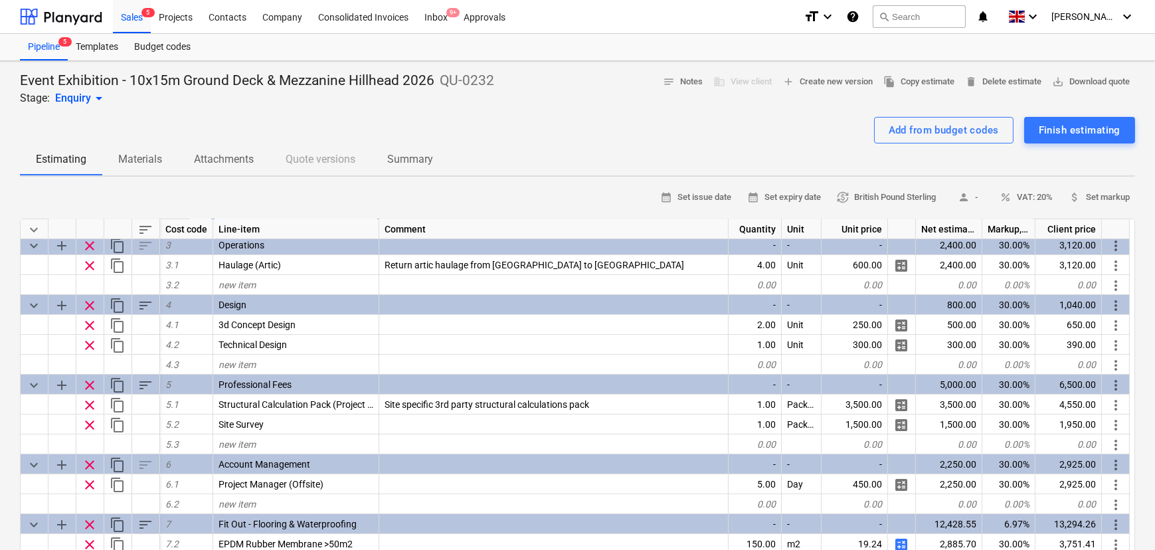
scroll to position [298, 0]
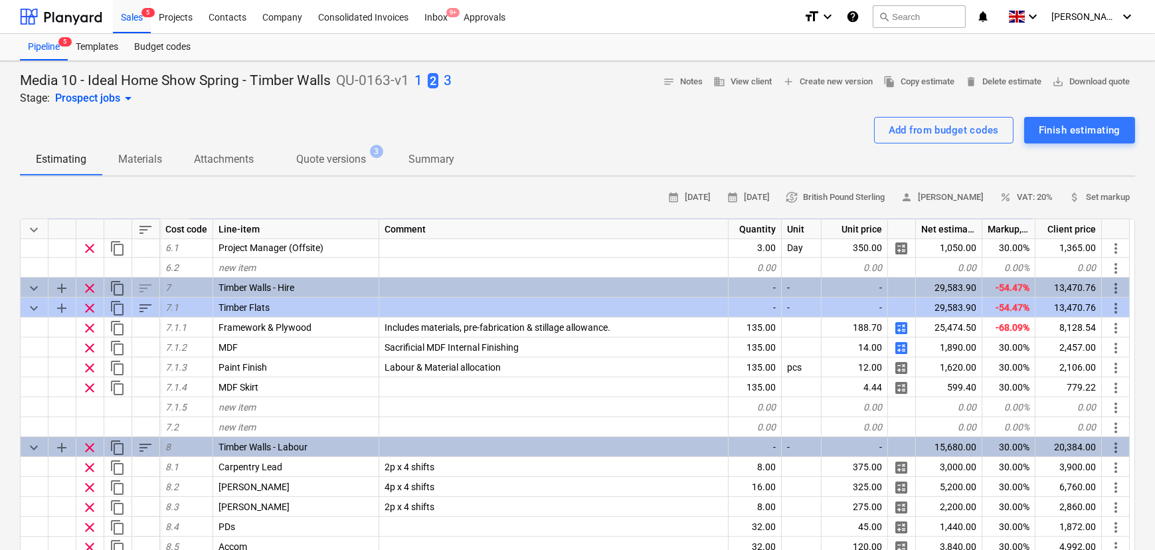
scroll to position [483, 0]
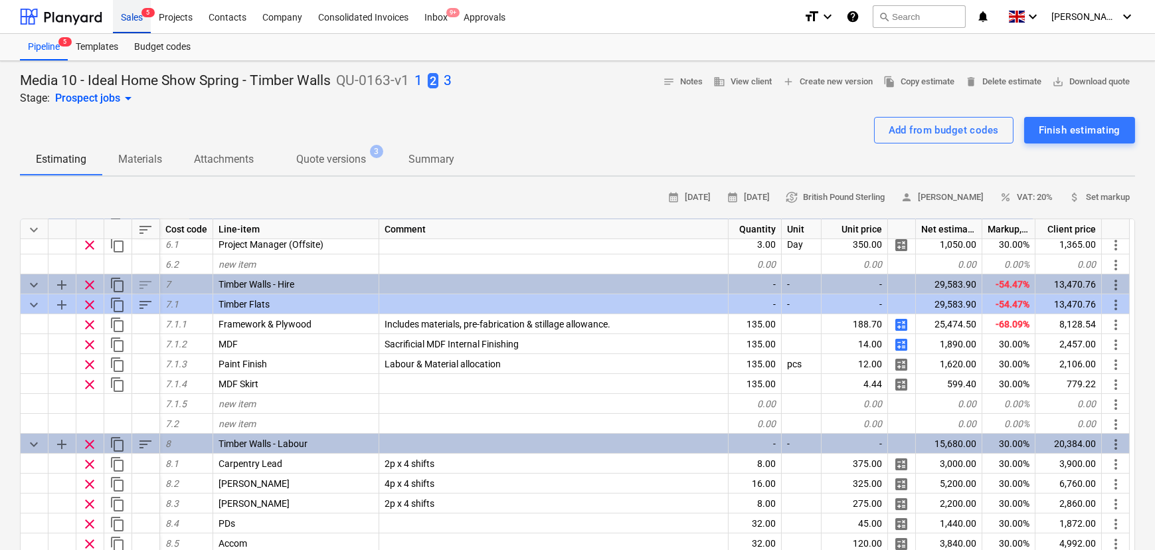
click at [139, 18] on div "Sales 5" at bounding box center [132, 16] width 38 height 34
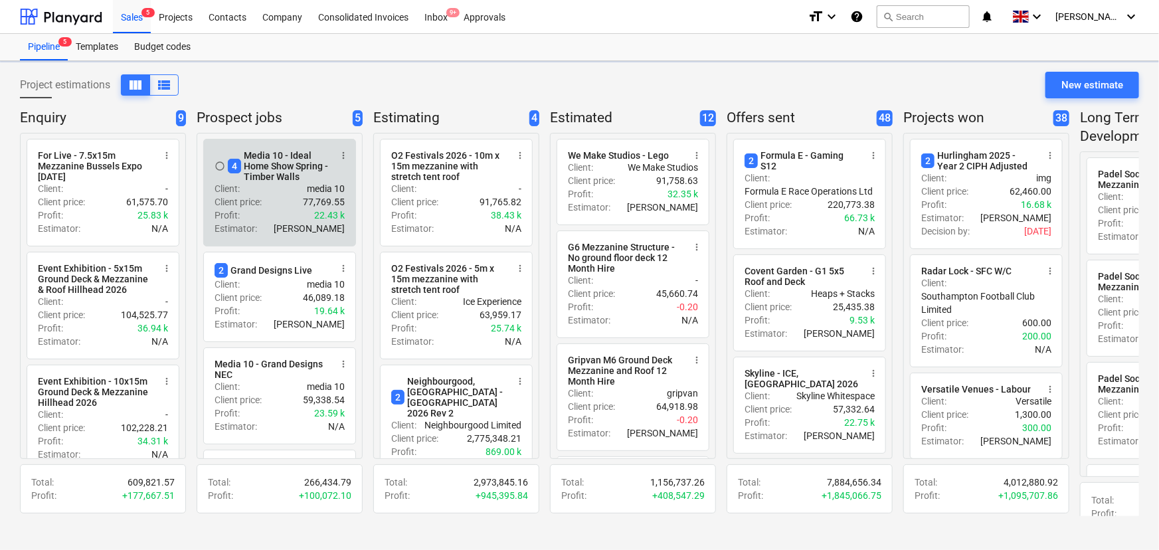
click at [266, 170] on div "4 Media 10 - Ideal Home Show Spring - Timber Walls" at bounding box center [279, 166] width 102 height 32
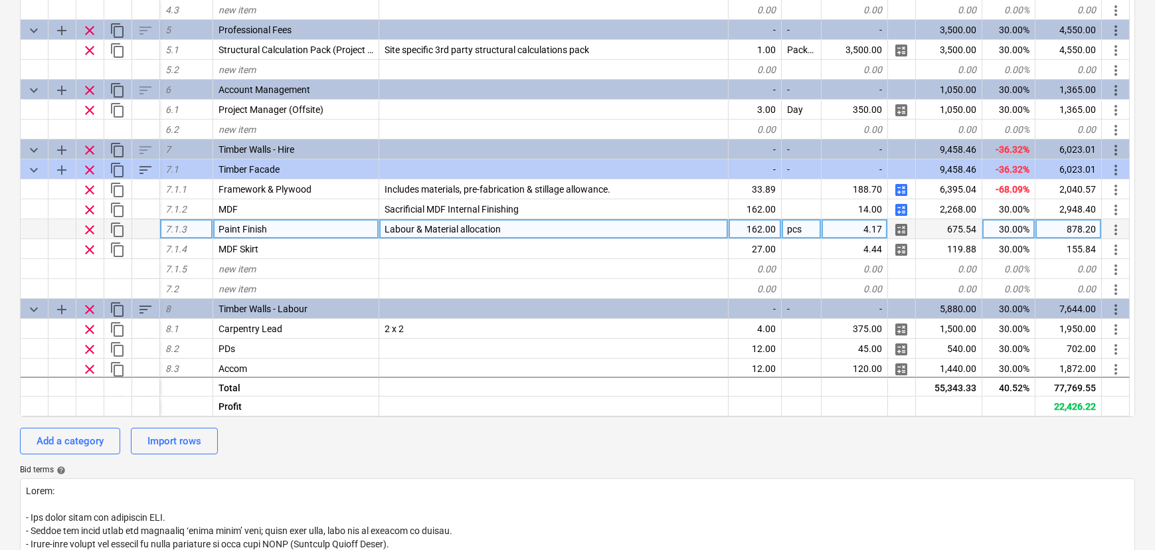
scroll to position [437, 0]
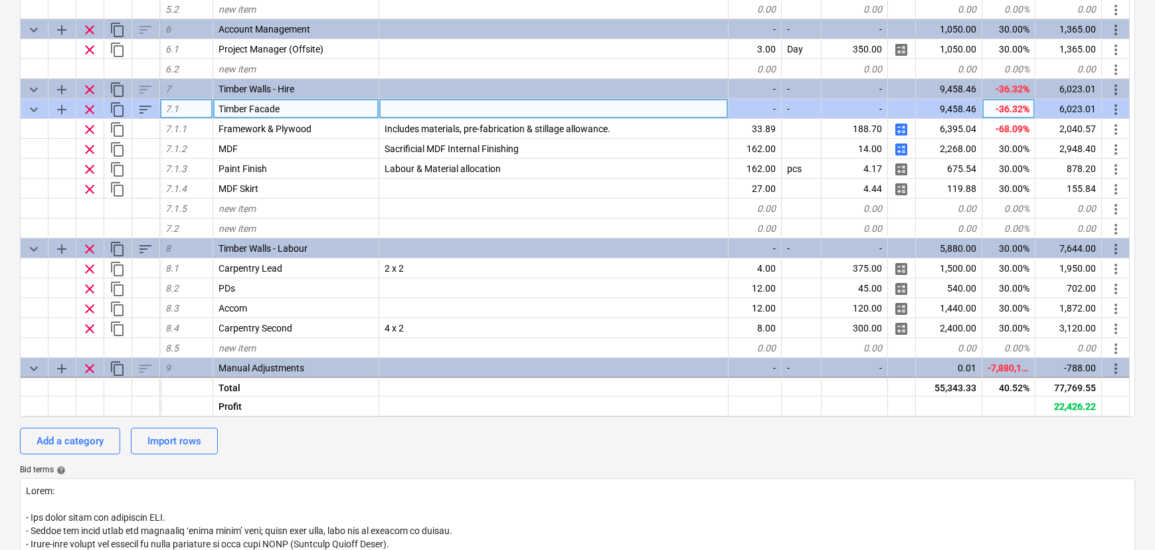
click at [961, 112] on div "9,458.46" at bounding box center [949, 109] width 66 height 20
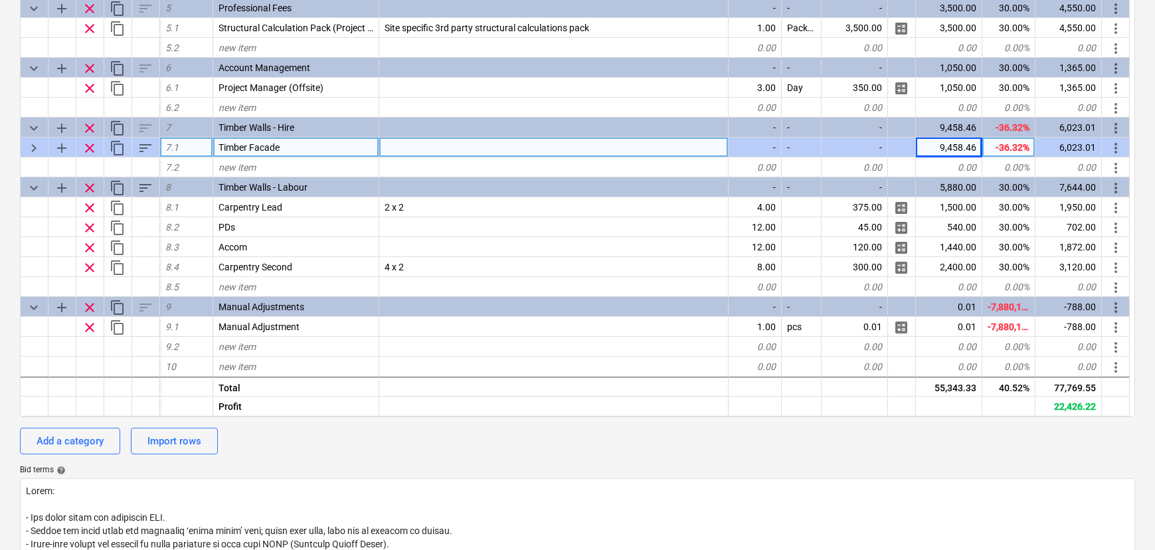
scroll to position [398, 0]
click at [951, 145] on div "9,458.46" at bounding box center [949, 148] width 66 height 20
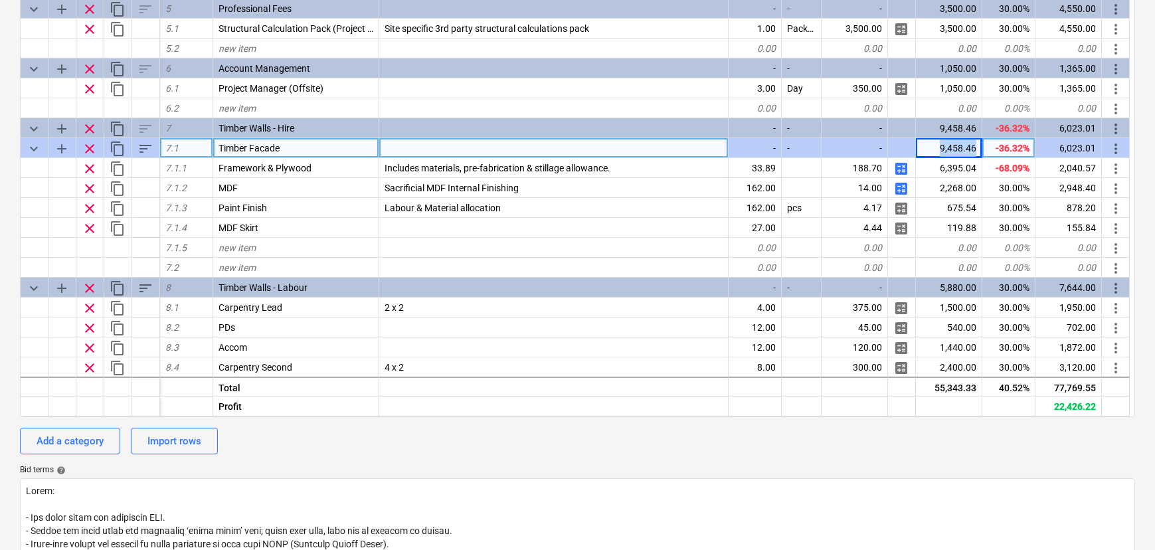
click at [952, 147] on div "9,458.46" at bounding box center [949, 148] width 66 height 20
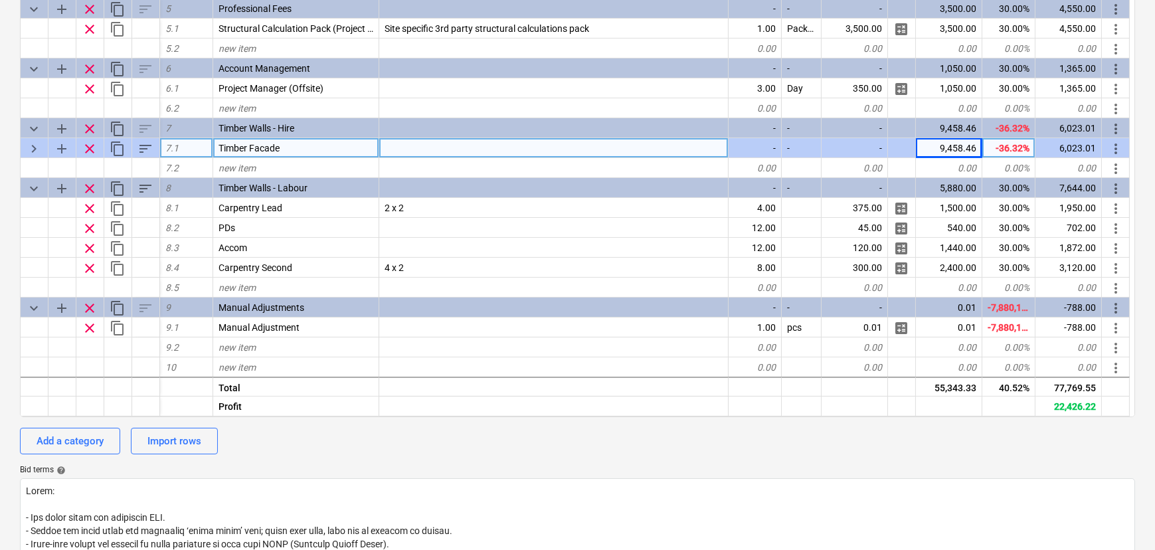
click at [952, 151] on div "9,458.46" at bounding box center [949, 148] width 66 height 20
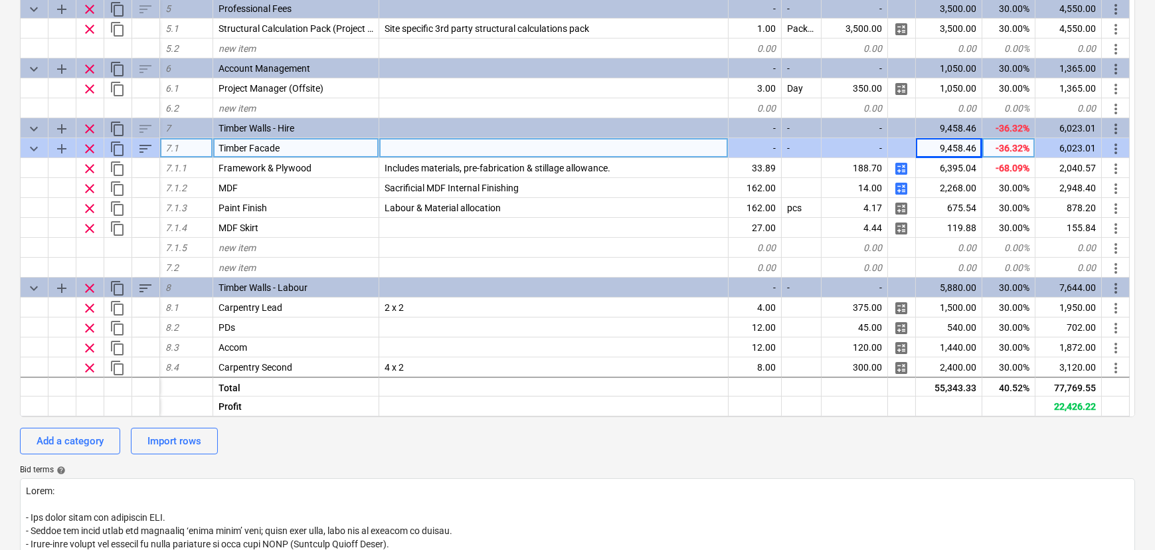
click at [952, 152] on div "9,458.46" at bounding box center [949, 148] width 66 height 20
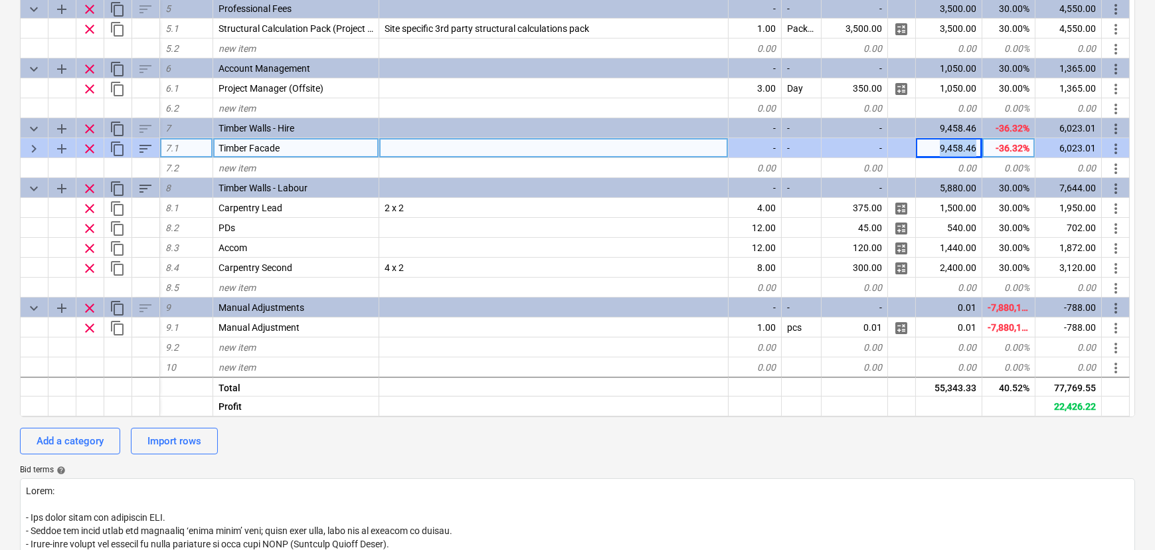
click at [952, 152] on div "9,458.46" at bounding box center [949, 148] width 66 height 20
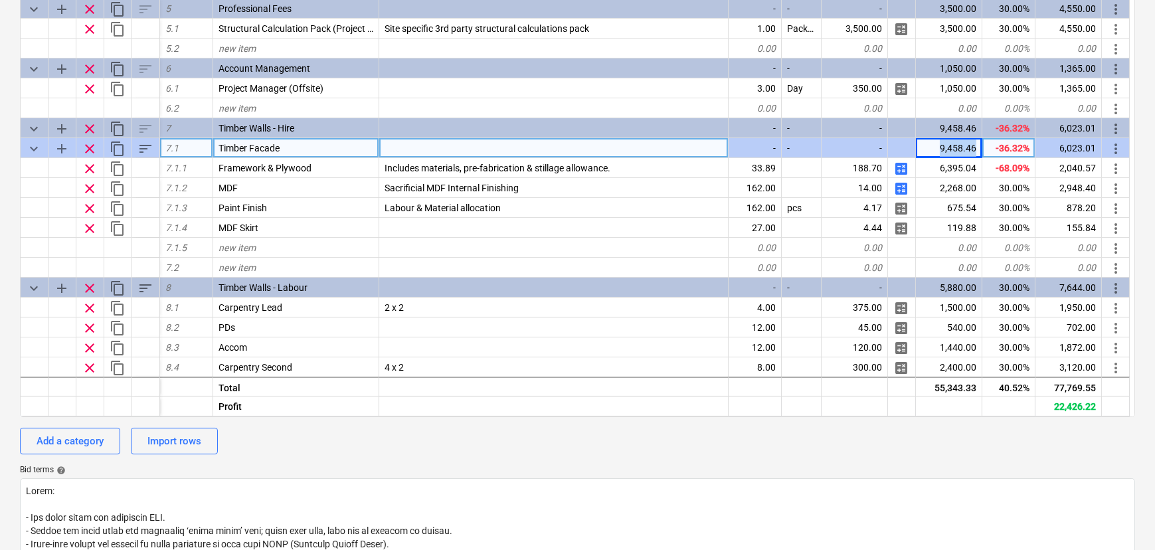
click at [940, 153] on div "9,458.46" at bounding box center [949, 148] width 66 height 20
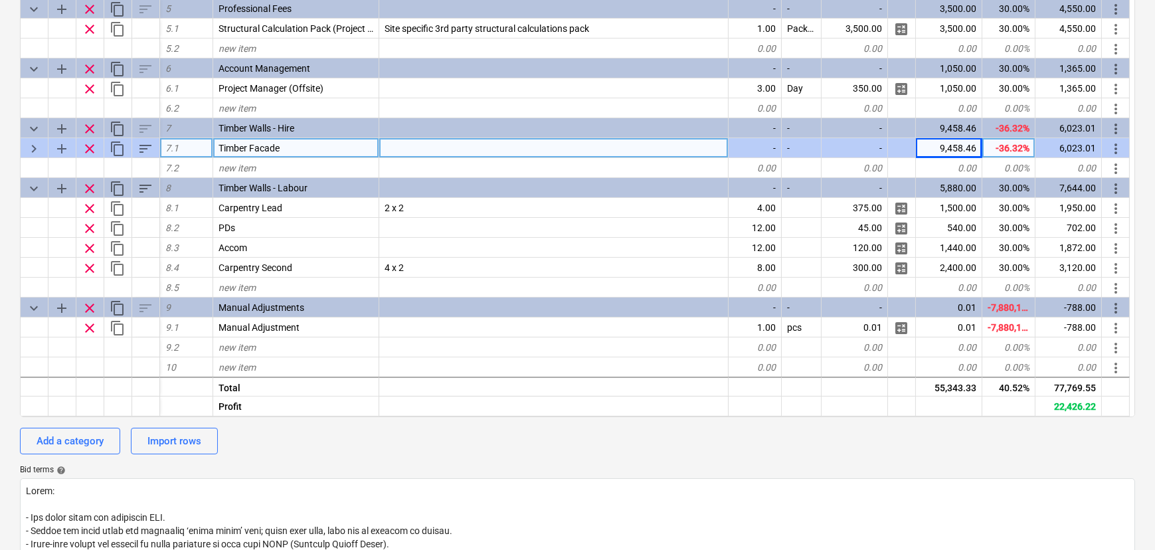
click at [940, 153] on div "9,458.46" at bounding box center [949, 148] width 66 height 20
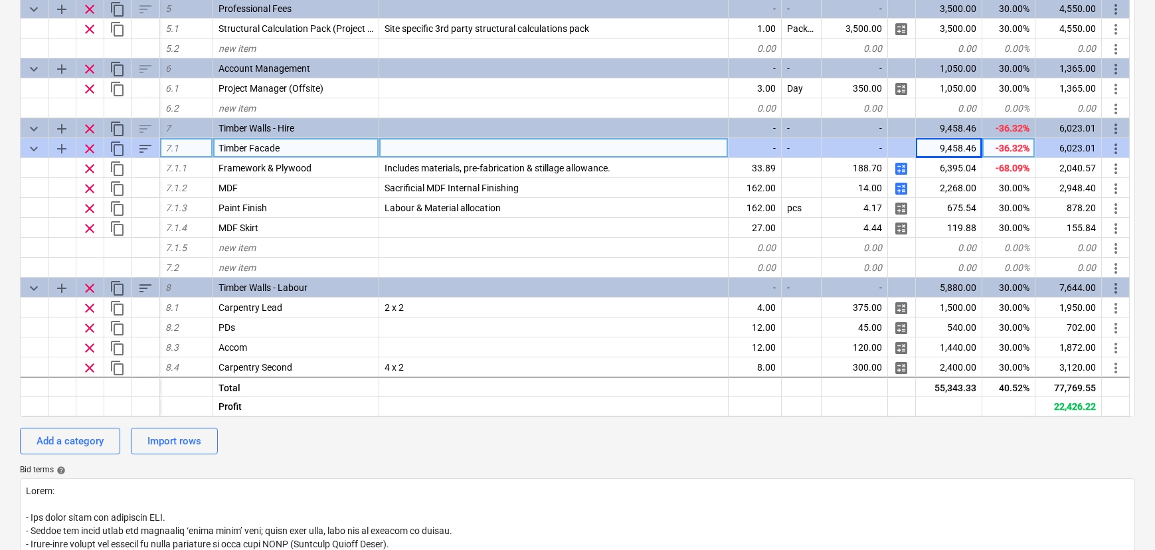
click at [940, 153] on div "9,458.46" at bounding box center [949, 148] width 66 height 20
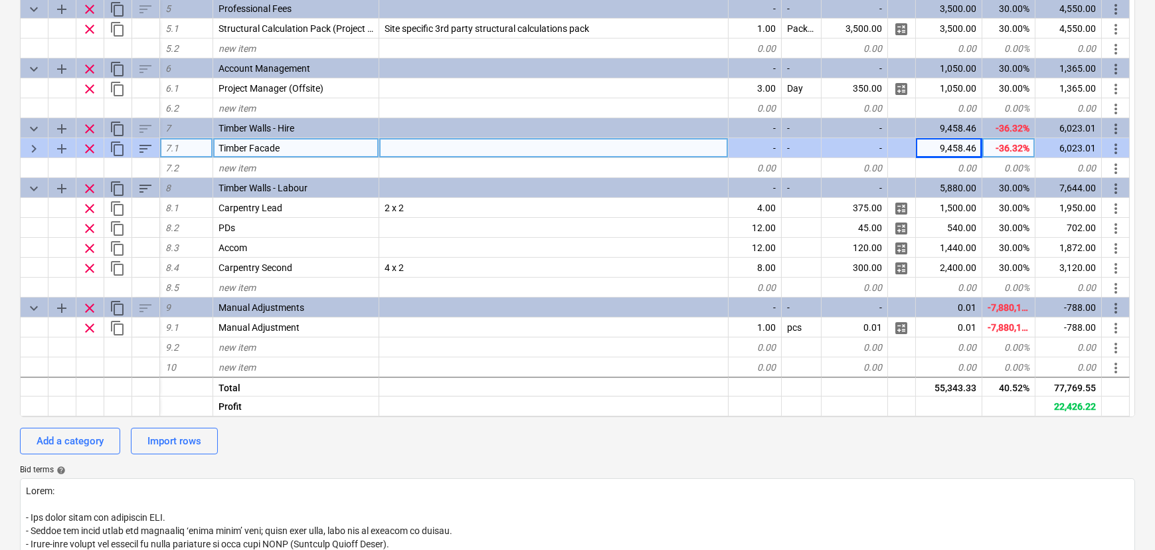
click at [940, 153] on div "9,458.46" at bounding box center [949, 148] width 66 height 20
type textarea "x"
